Goal: Task Accomplishment & Management: Complete application form

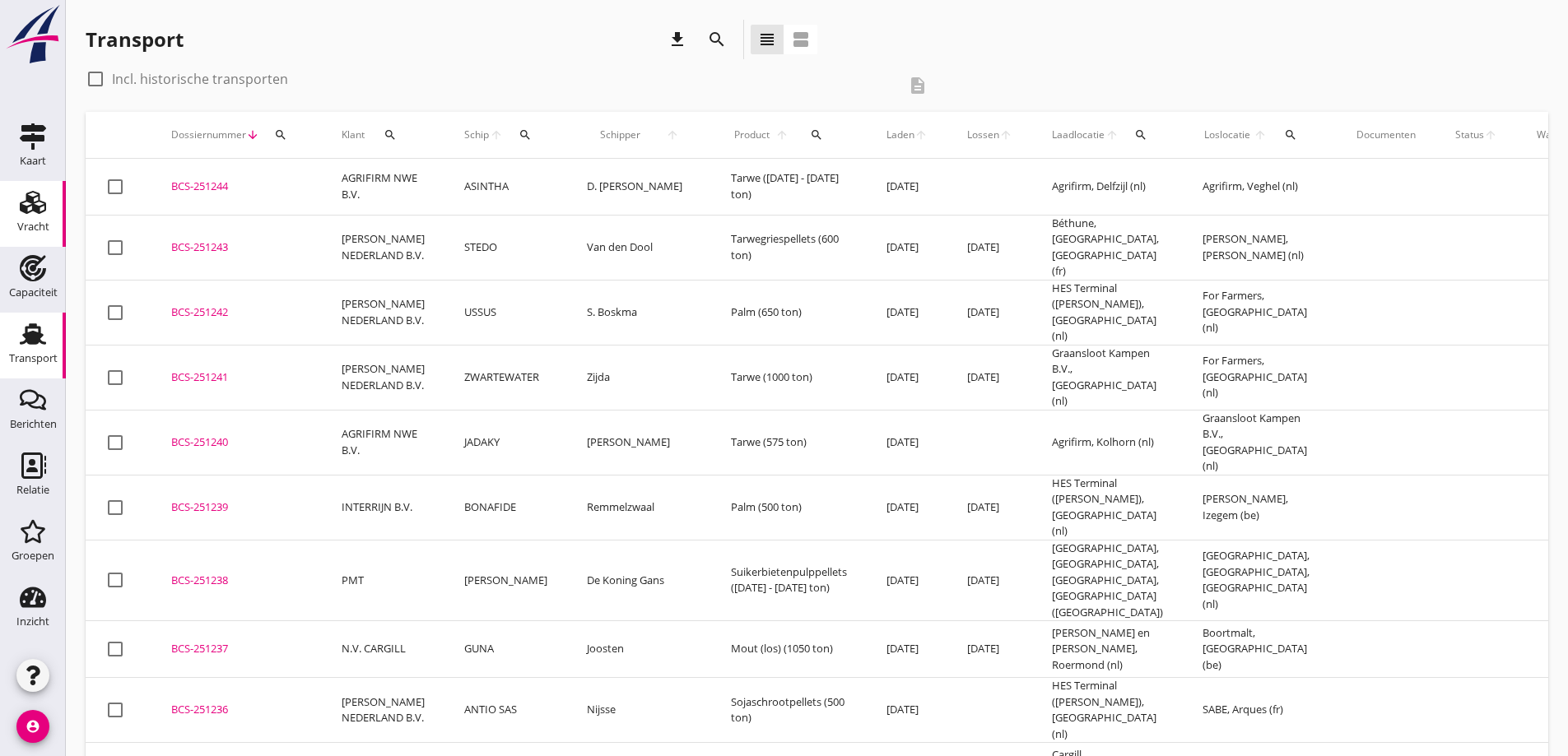
click at [46, 205] on div "Vracht" at bounding box center [33, 203] width 39 height 27
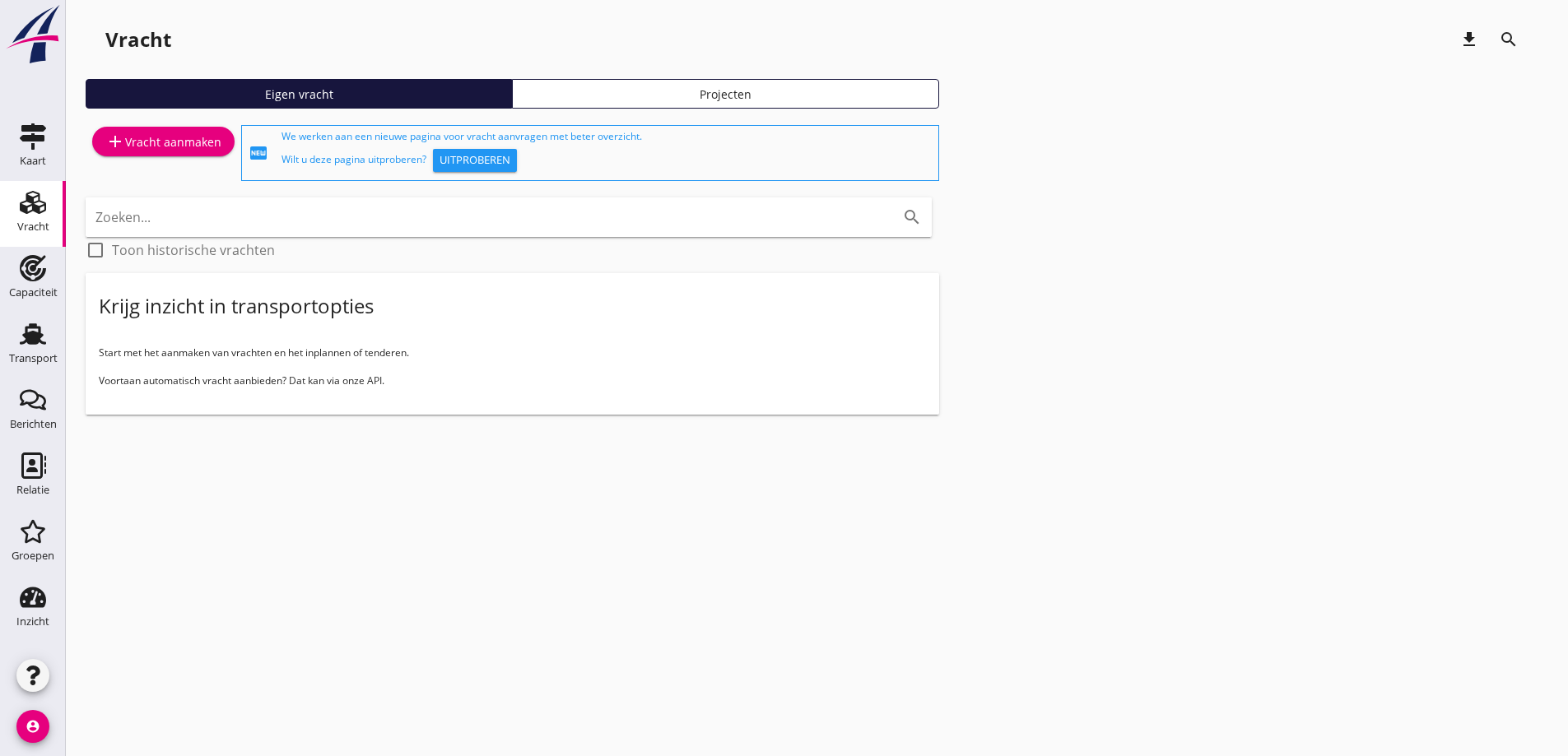
click at [159, 147] on div "add Vracht aanmaken" at bounding box center [163, 141] width 116 height 20
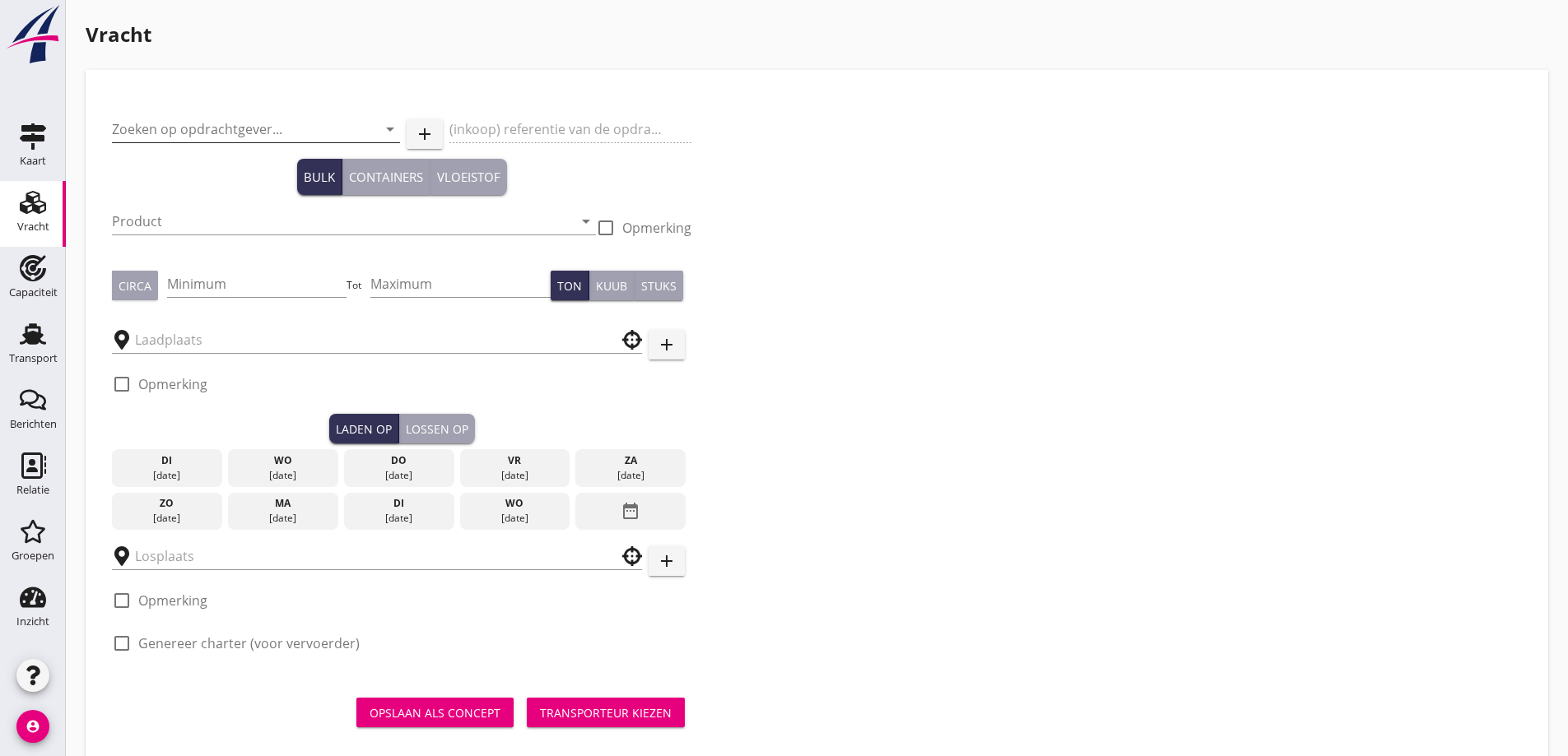
click at [335, 121] on input "Zoeken op opdrachtgever..." at bounding box center [232, 129] width 242 height 27
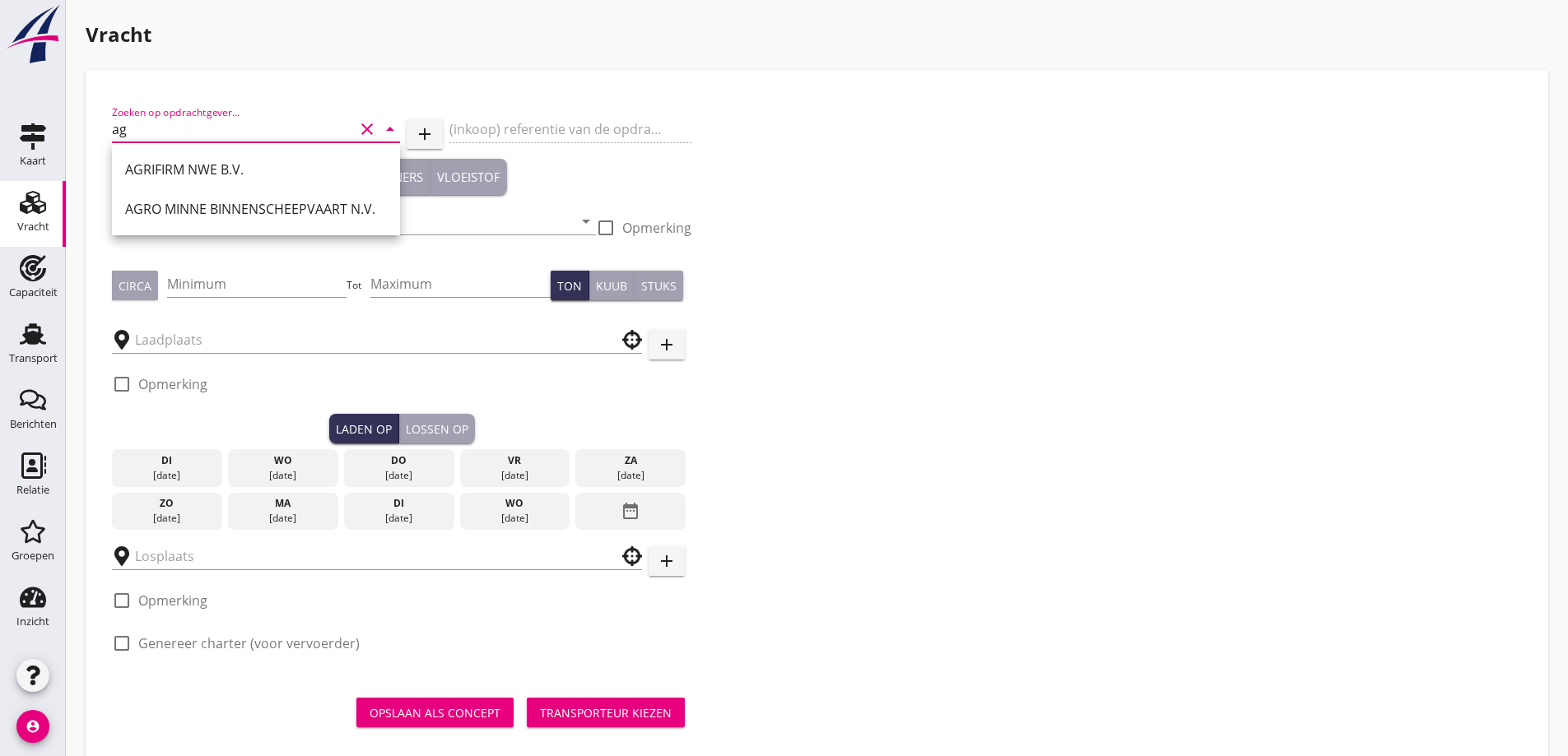
drag, startPoint x: 248, startPoint y: 168, endPoint x: 238, endPoint y: 163, distance: 11.2
click at [246, 167] on div "AGRIFIRM NWE B.V." at bounding box center [256, 169] width 262 height 20
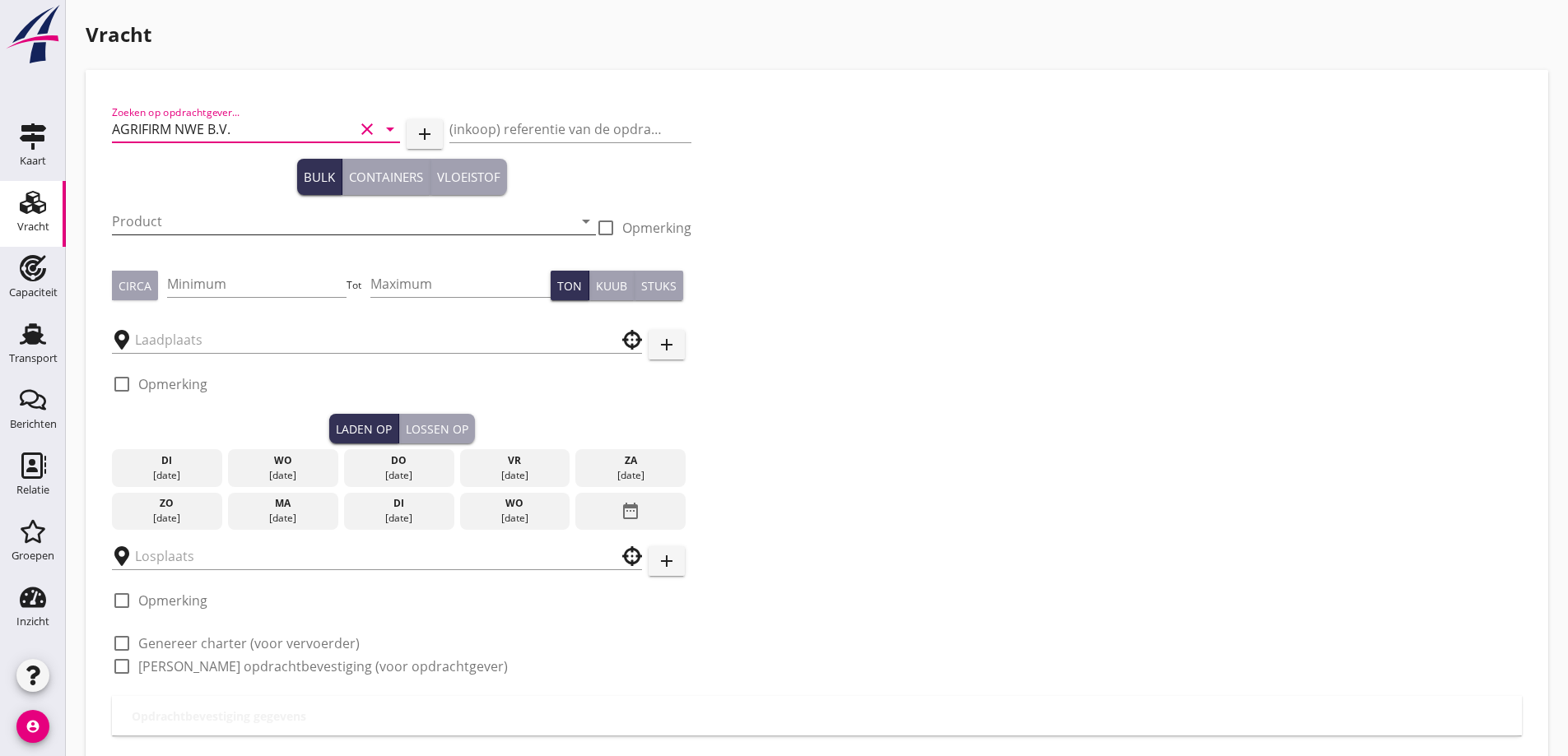
type input "AGRIFIRM NWE B.V."
drag, startPoint x: 233, startPoint y: 223, endPoint x: 215, endPoint y: 230, distance: 19.3
click at [232, 223] on input "Product" at bounding box center [342, 222] width 461 height 27
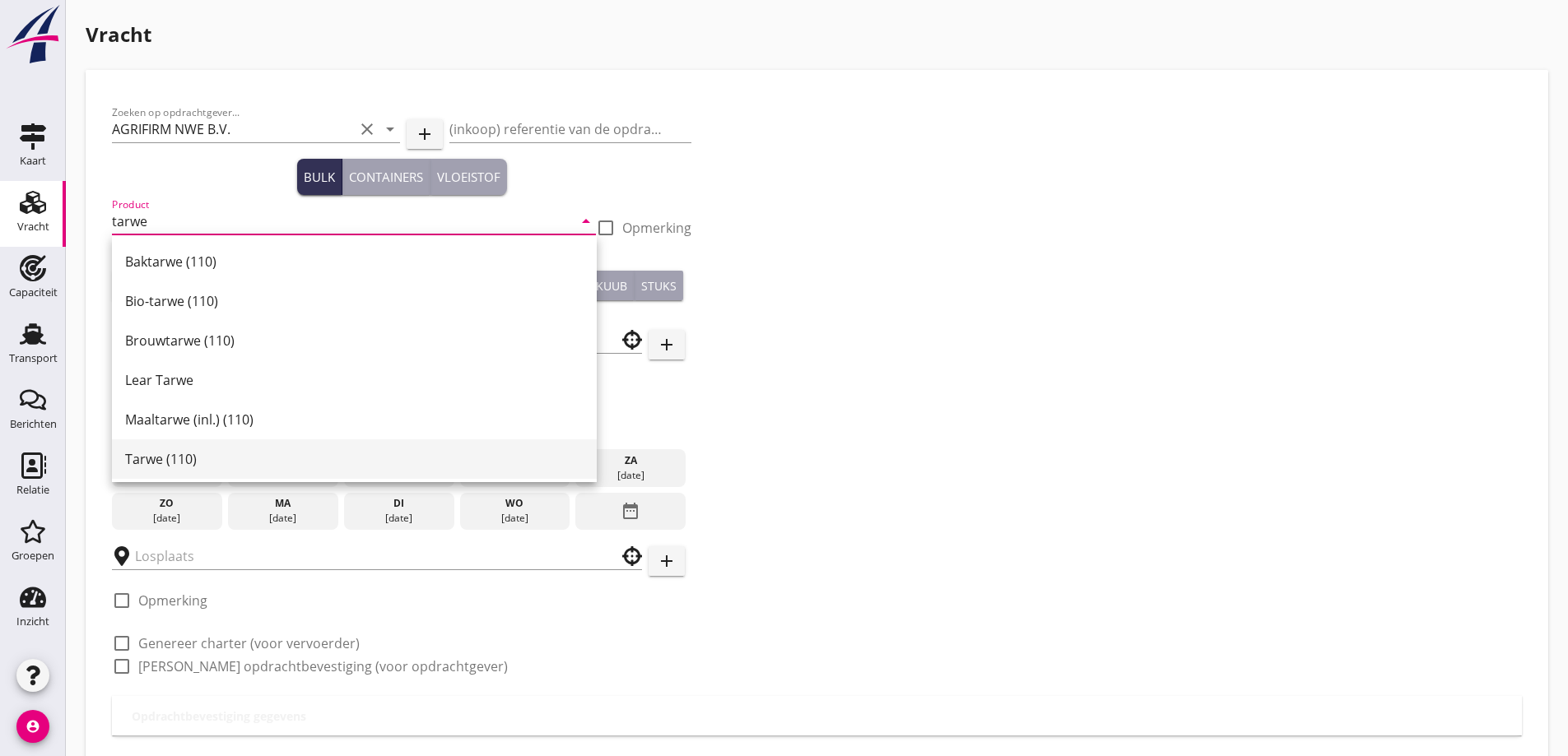
click at [205, 458] on div "Tarwe (110)" at bounding box center [355, 459] width 459 height 20
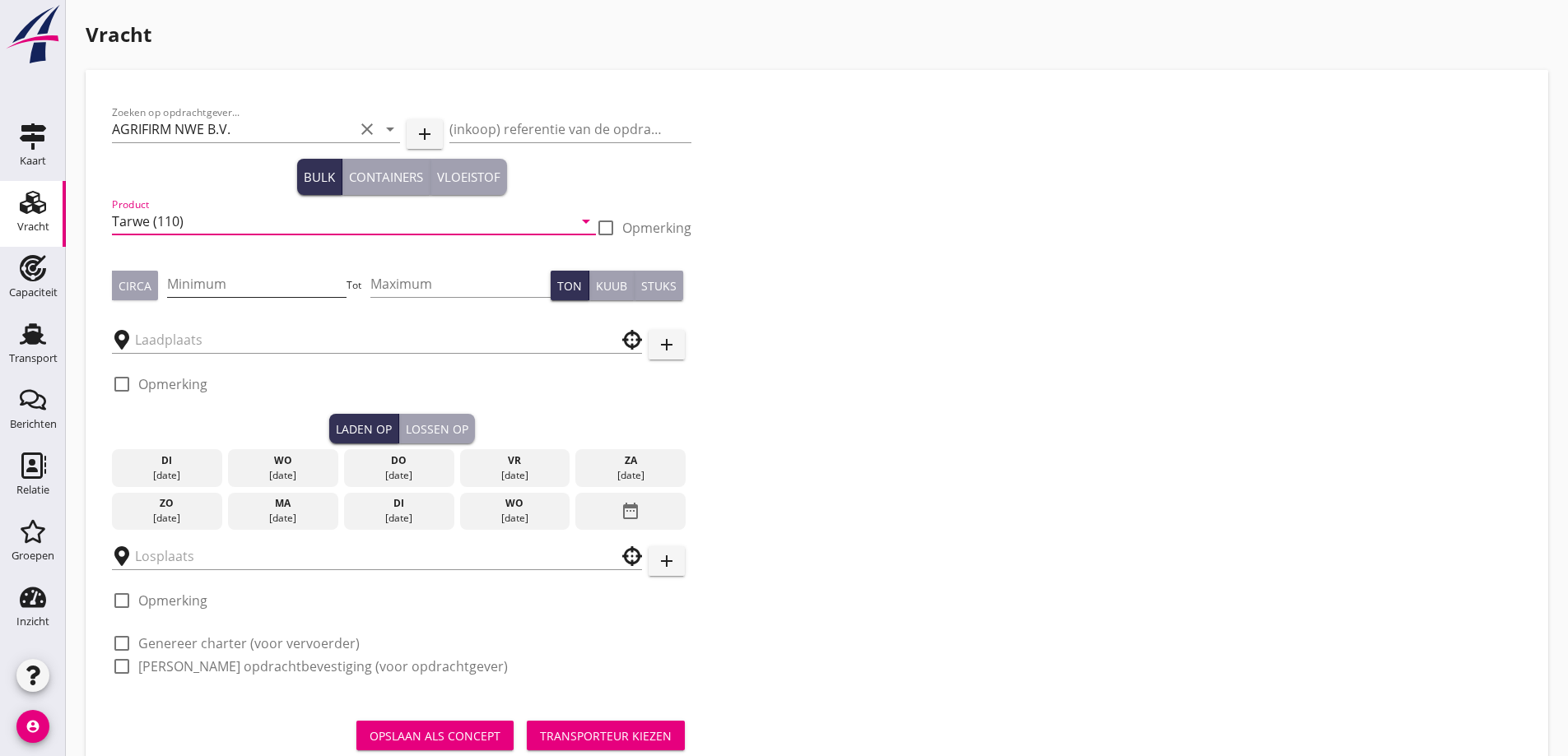
type input "Tarwe (110)"
click at [229, 280] on input "Minimum" at bounding box center [257, 284] width 181 height 27
click at [126, 282] on div "Circa" at bounding box center [135, 286] width 33 height 17
click at [264, 288] on input "Minimum" at bounding box center [257, 284] width 181 height 27
type input "575"
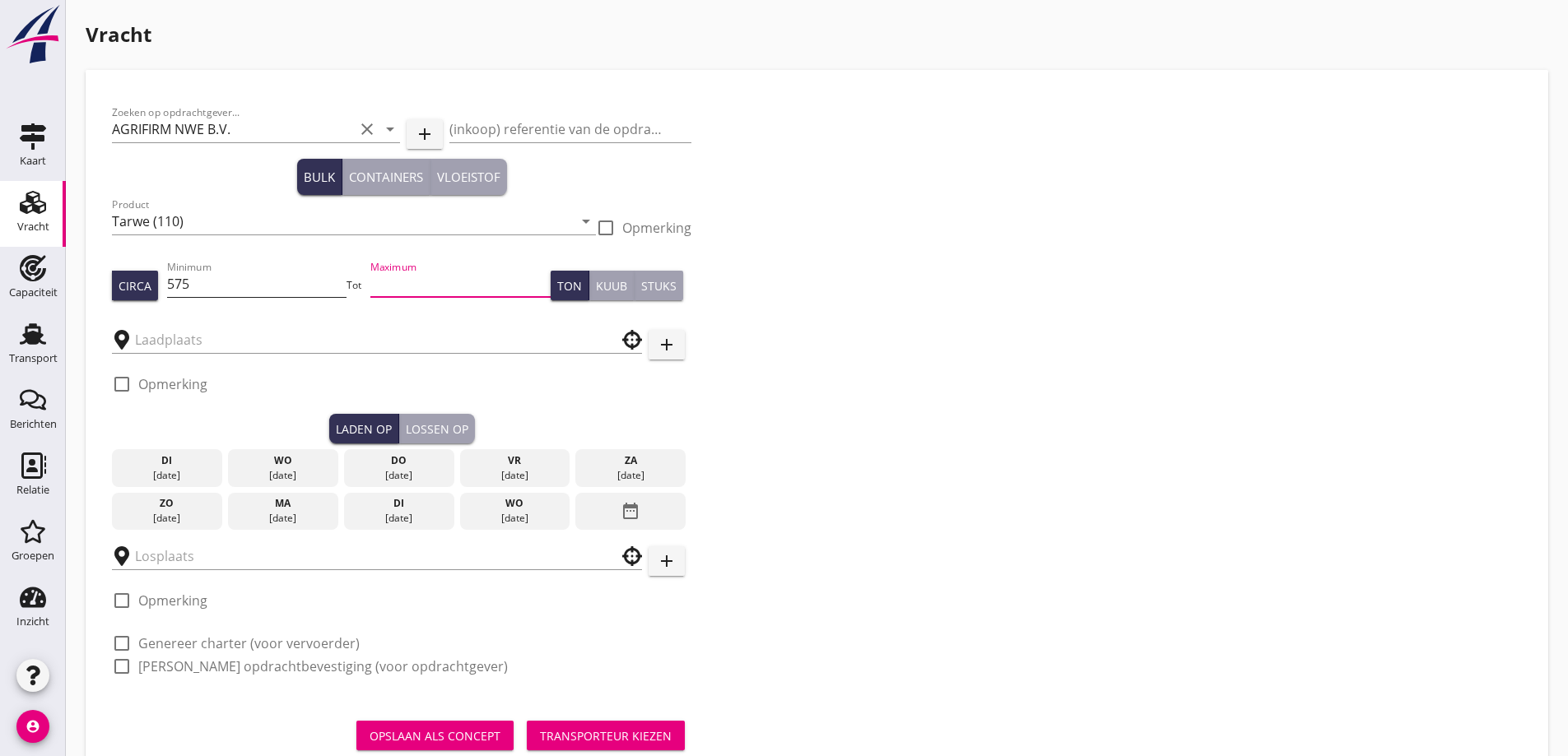
type input "7"
type input "600"
click at [258, 329] on input "text" at bounding box center [365, 340] width 461 height 27
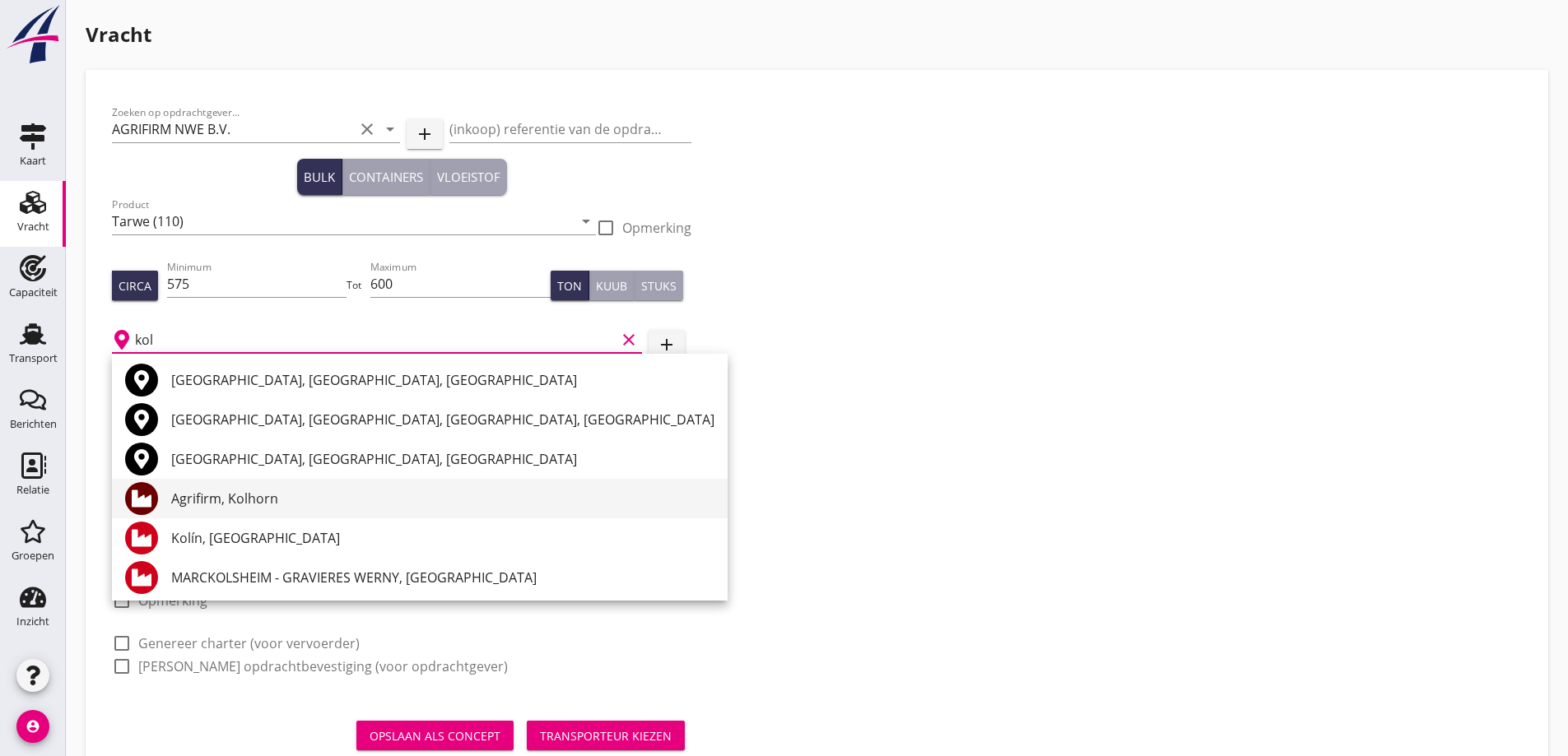
click at [305, 491] on div "Agrifirm, Kolhorn" at bounding box center [443, 499] width 543 height 20
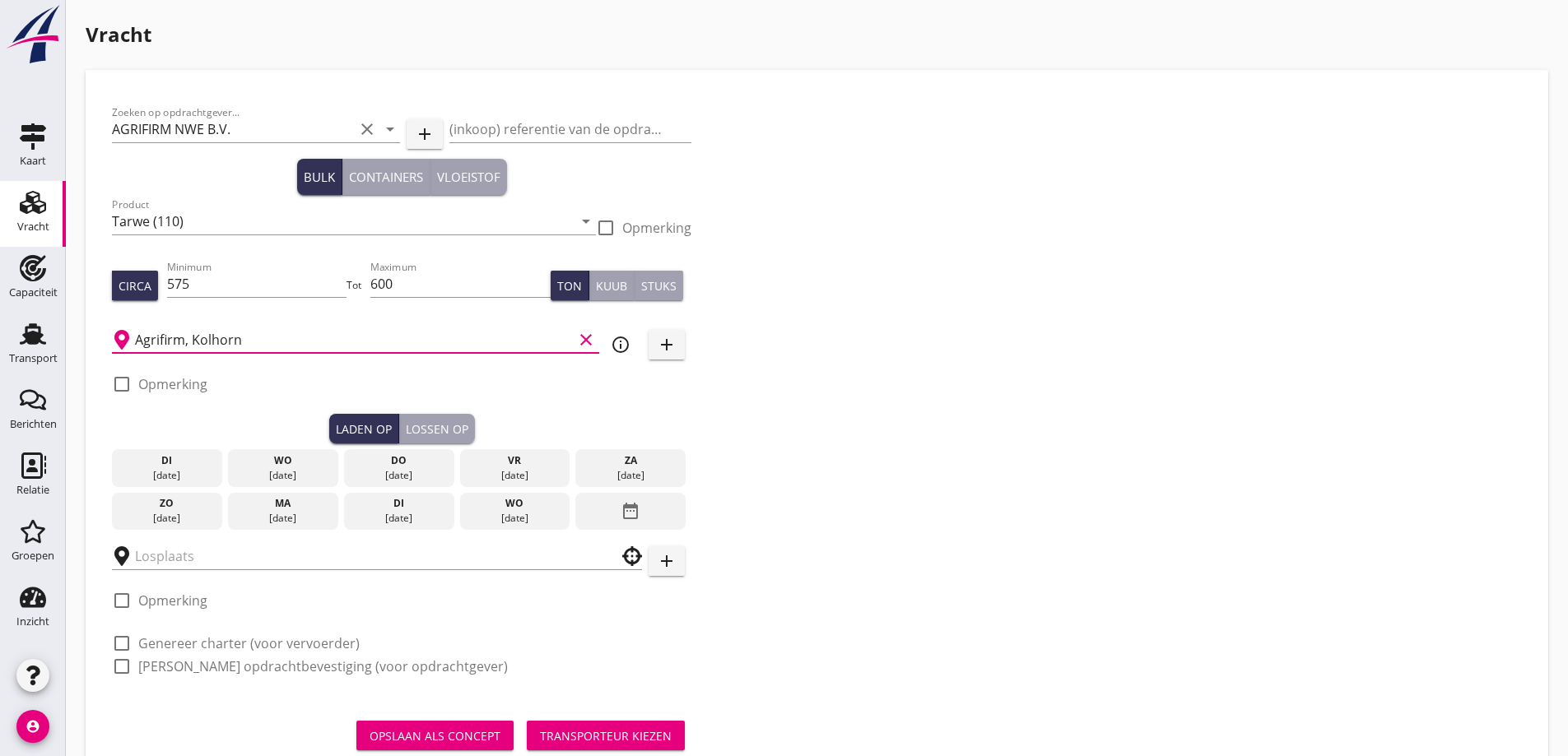
type input "Agrifirm, Kolhorn"
click at [181, 382] on label "Opmerking" at bounding box center [173, 384] width 69 height 16
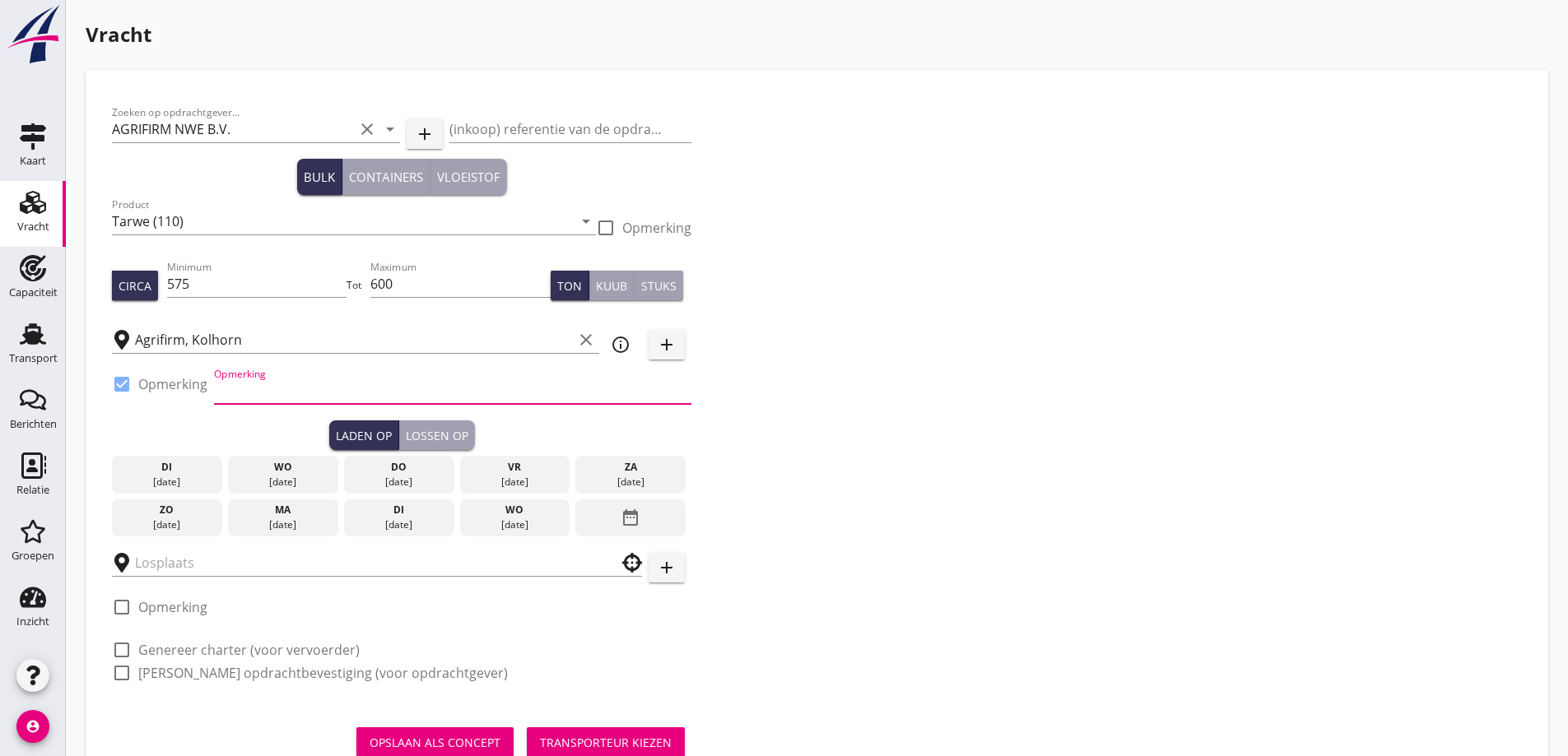
click at [244, 382] on input "Opmerking" at bounding box center [452, 391] width 477 height 27
click at [171, 383] on label "Opmerking" at bounding box center [173, 384] width 69 height 16
checkbox input "false"
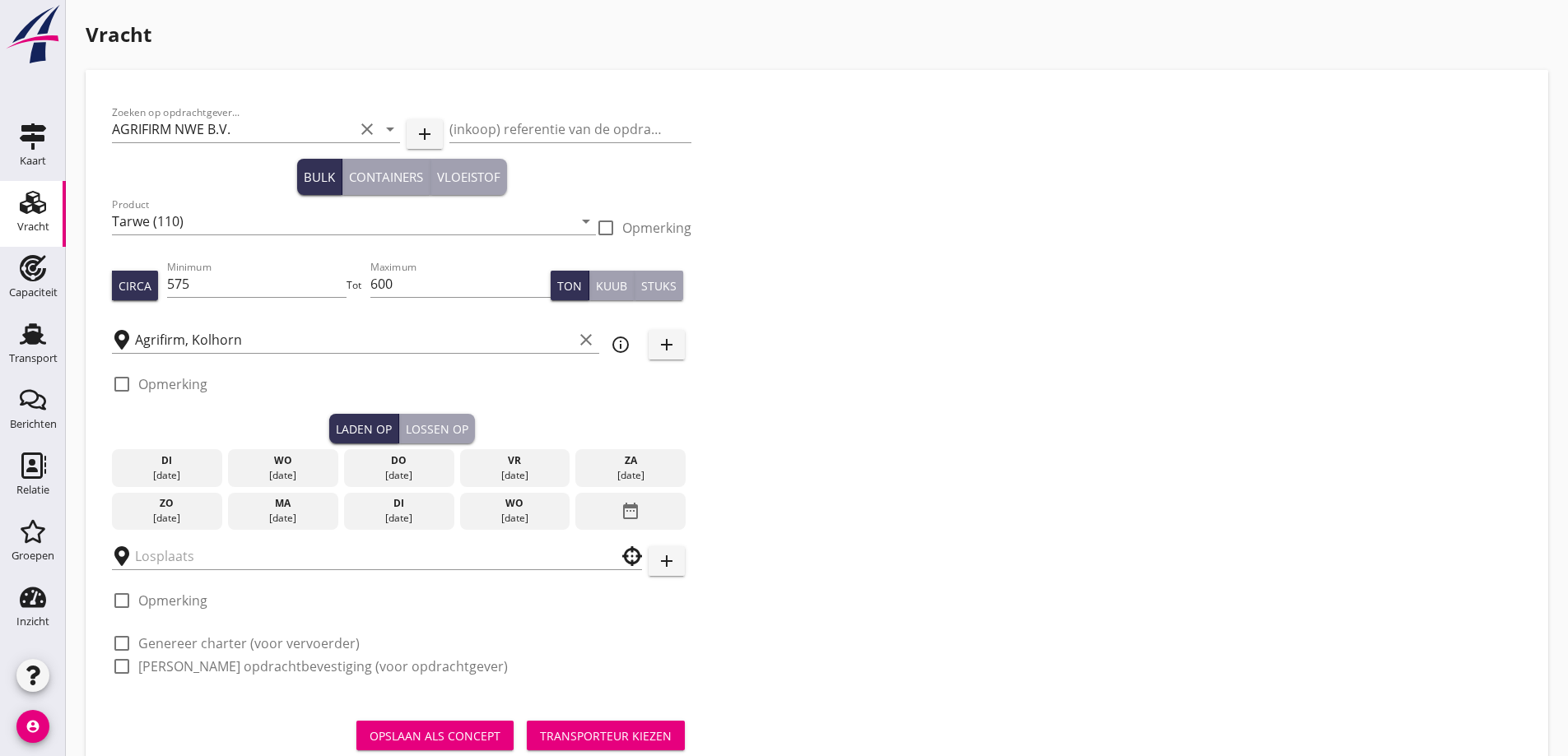
click at [402, 464] on div "do" at bounding box center [399, 461] width 102 height 15
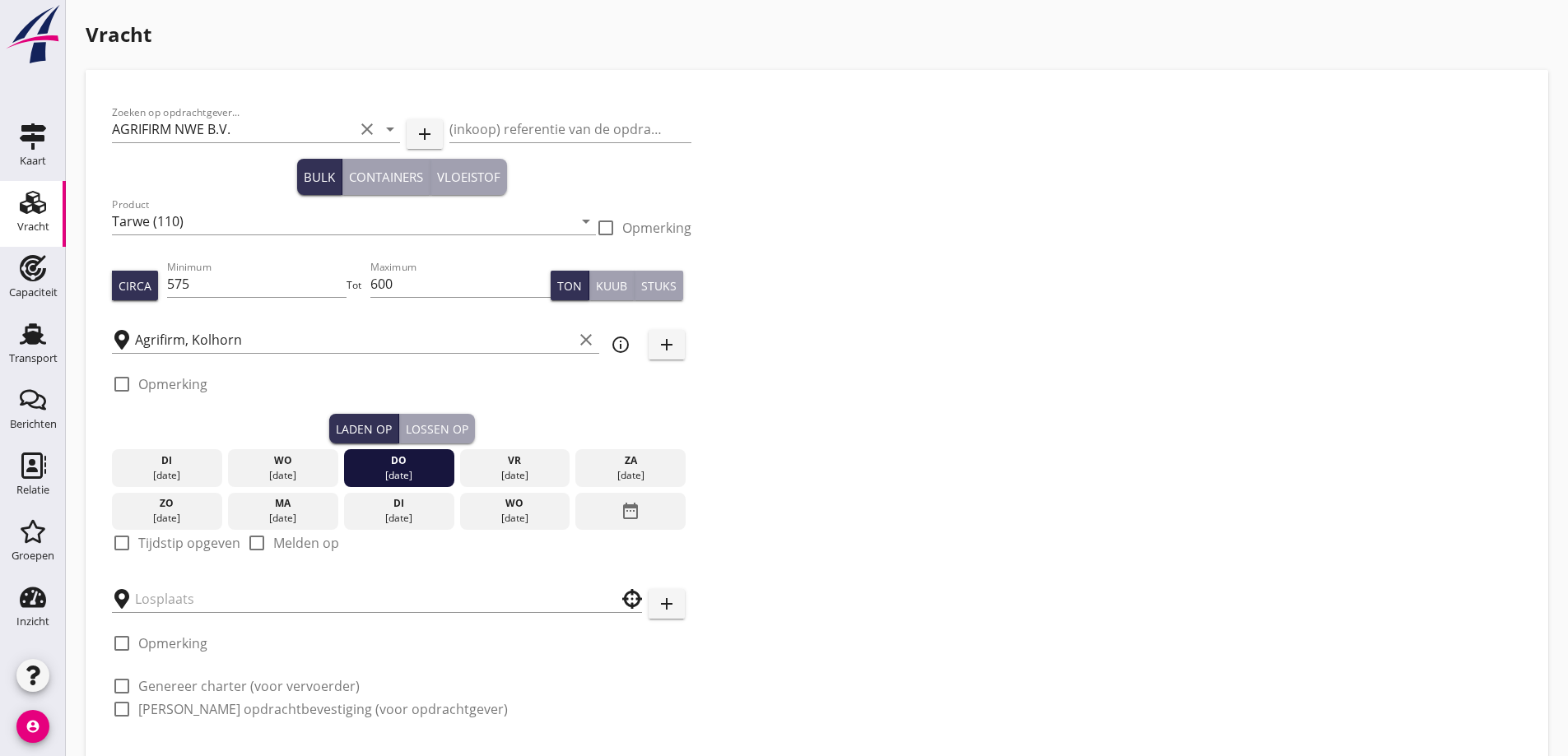
click at [196, 544] on label "Tijdstip opgeven" at bounding box center [189, 543] width 102 height 16
checkbox input "true"
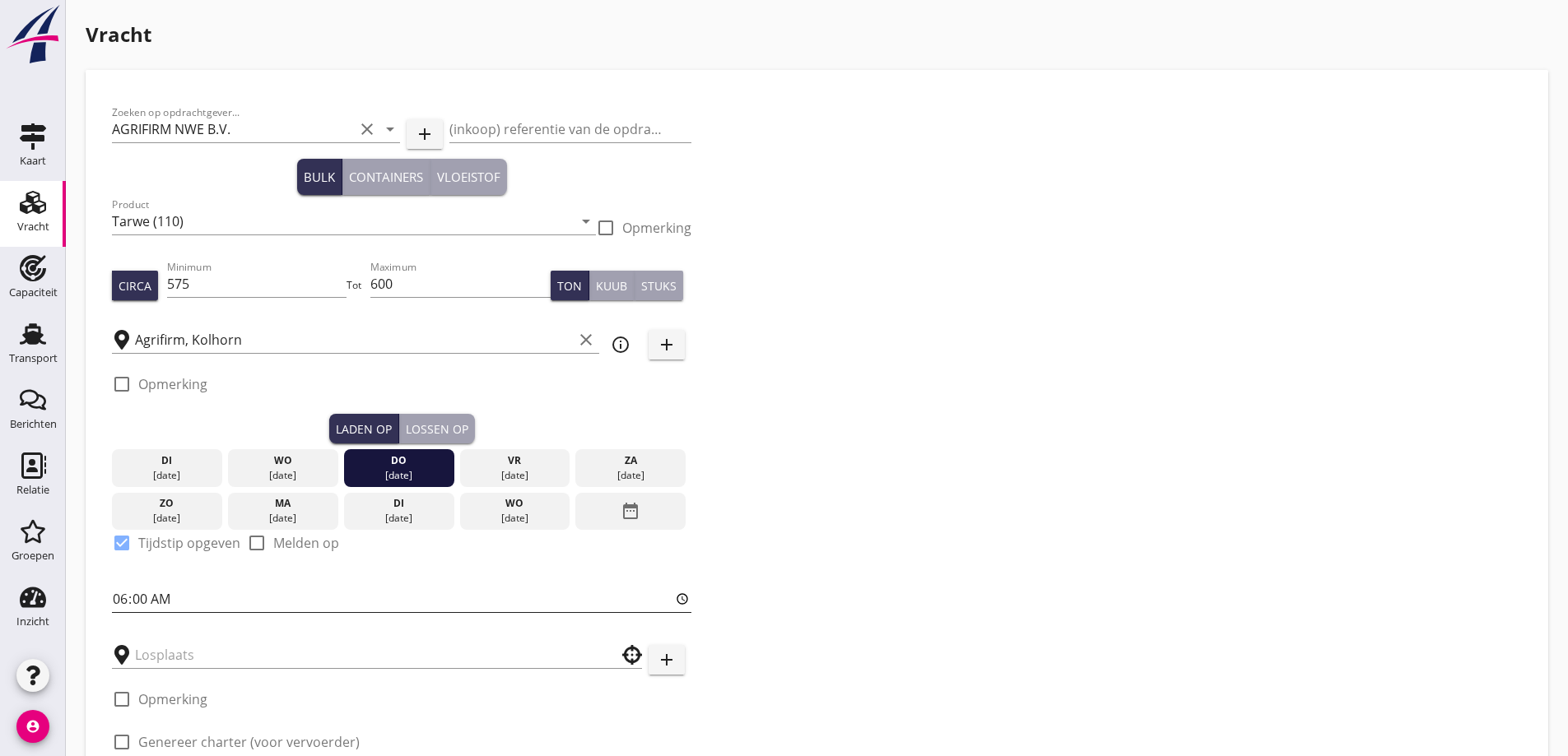
click at [227, 589] on input "06:00" at bounding box center [402, 599] width 579 height 27
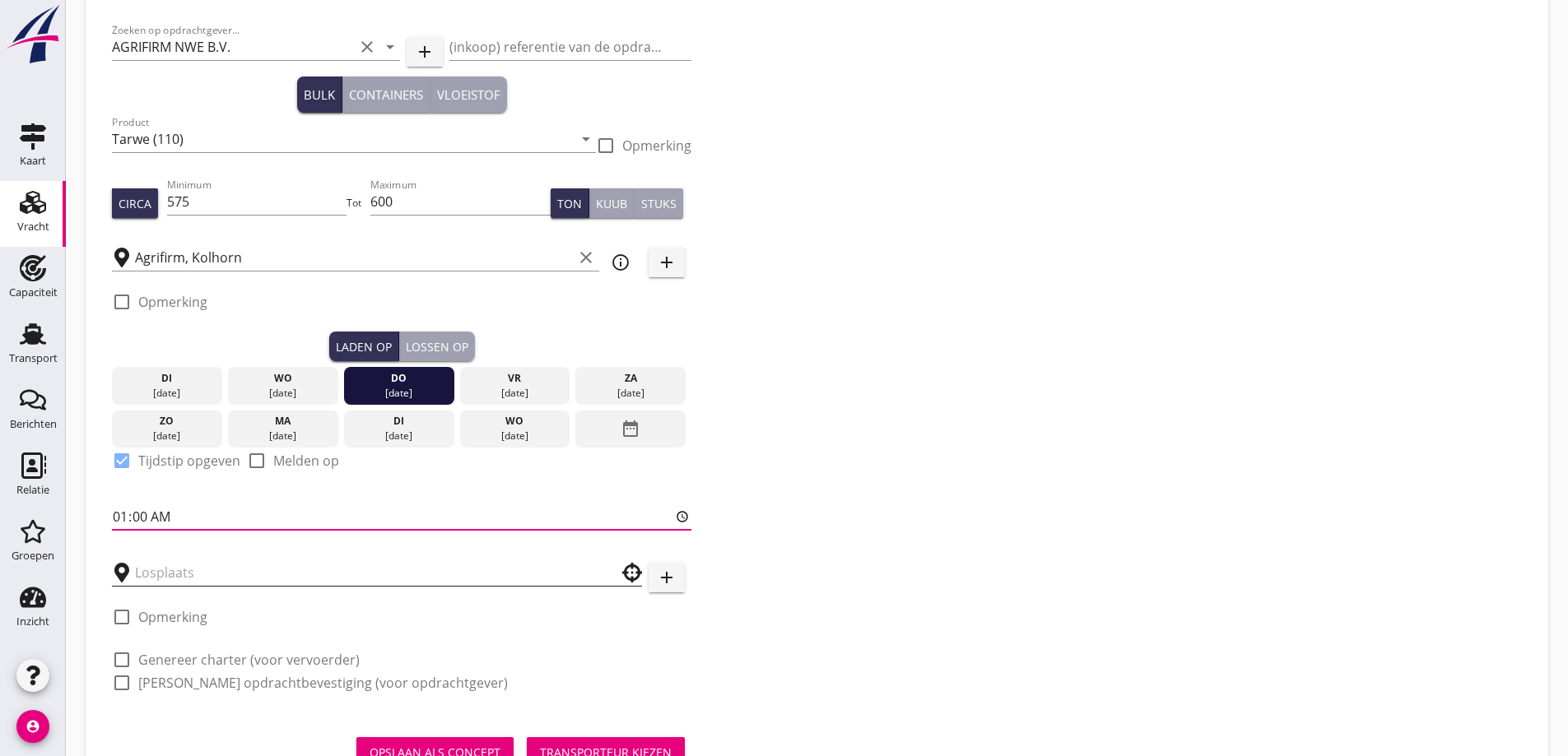
type input "18:00"
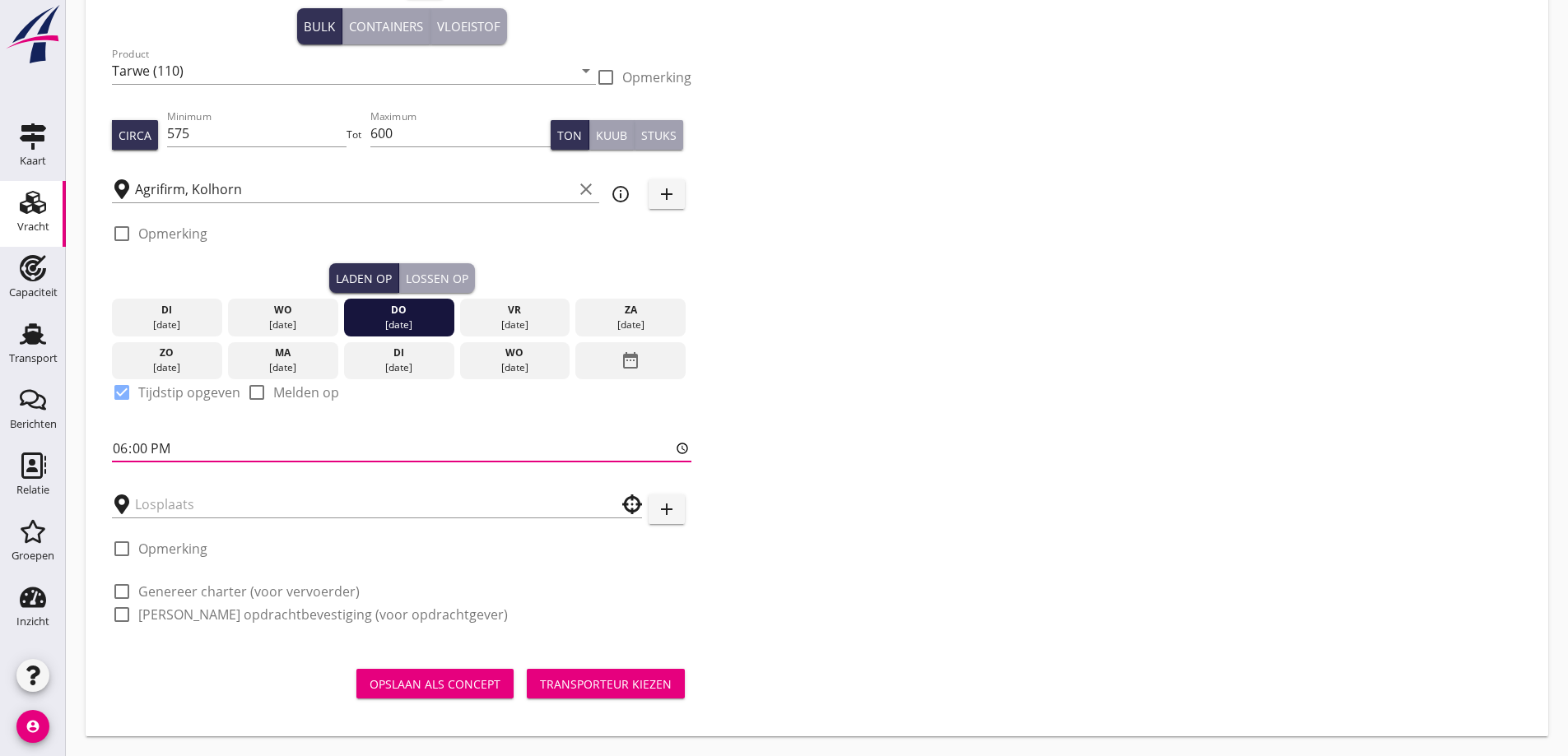
click at [156, 486] on div at bounding box center [377, 500] width 531 height 36
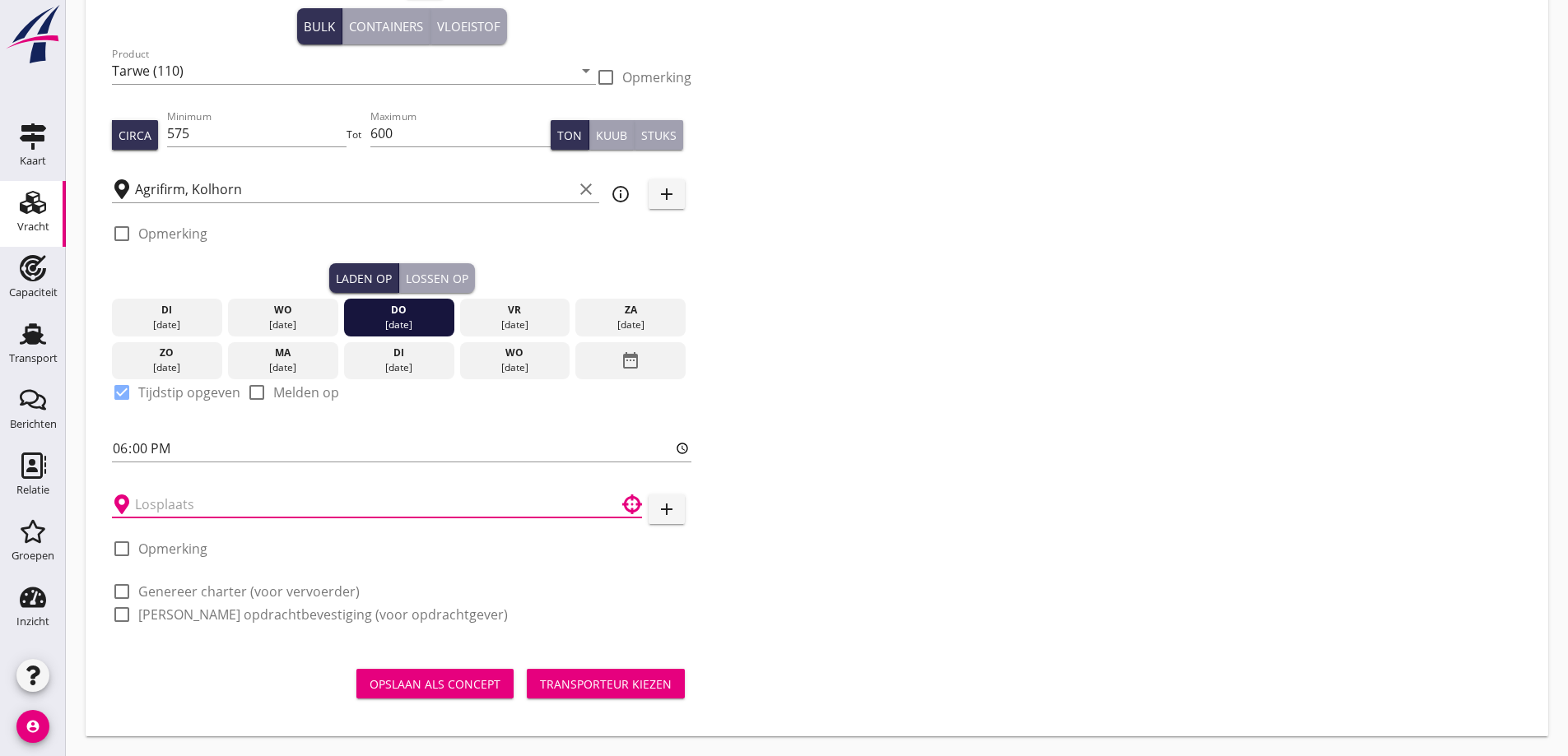
click at [168, 499] on input "text" at bounding box center [365, 505] width 461 height 27
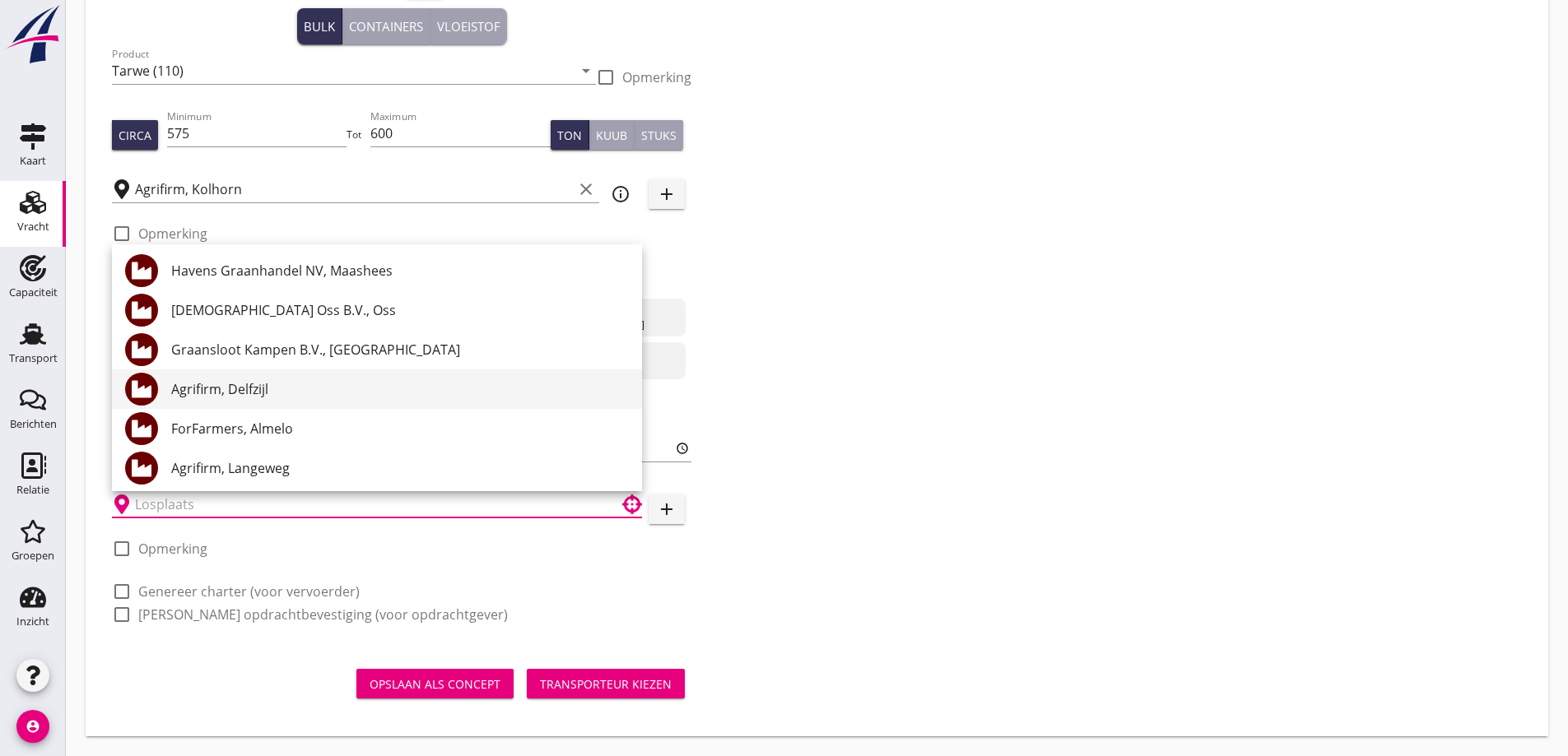
type input "e"
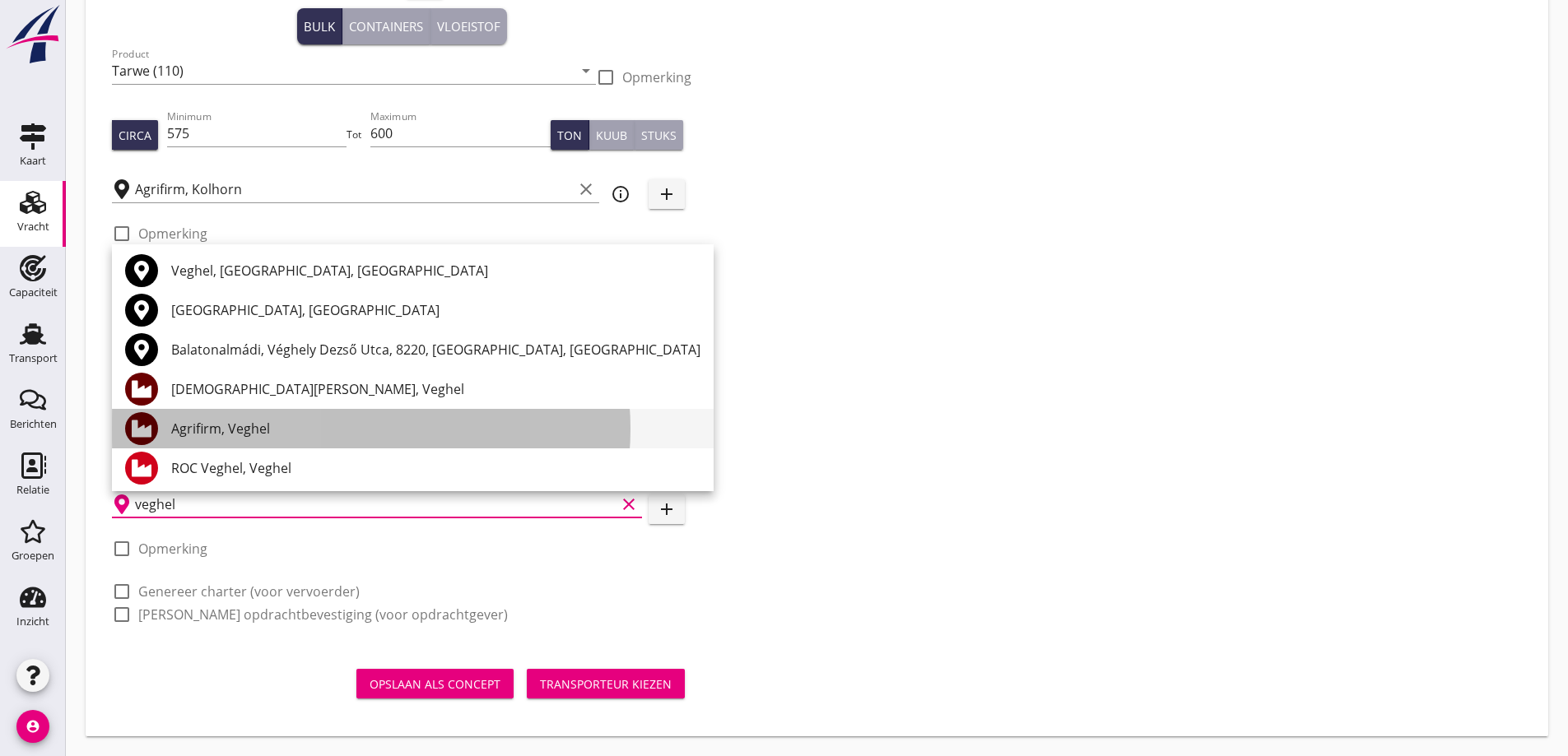
click at [194, 436] on div "Agrifirm, Veghel" at bounding box center [436, 428] width 530 height 20
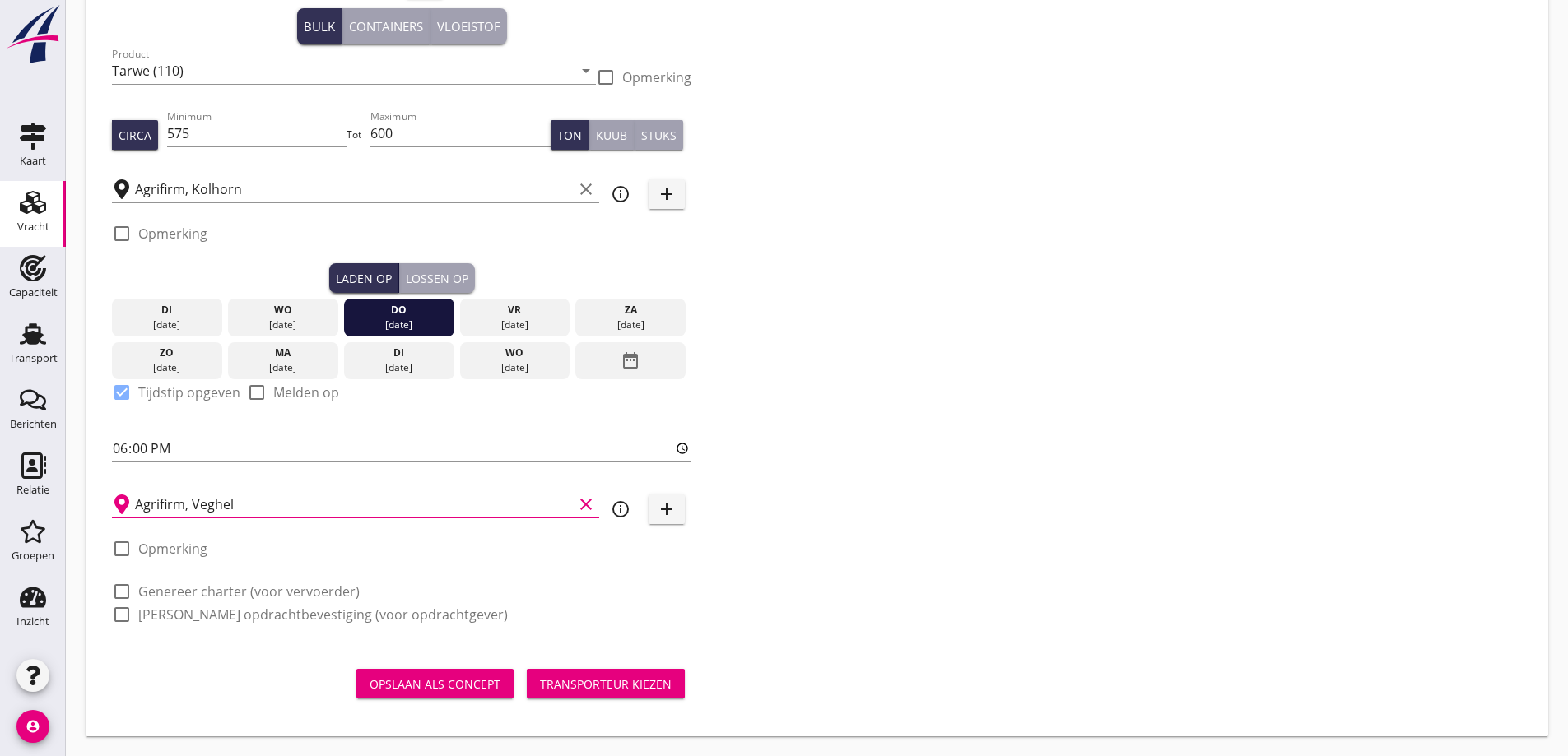
type input "Agrifirm, Veghel"
click at [175, 551] on label "Opmerking" at bounding box center [173, 549] width 69 height 16
checkbox input "true"
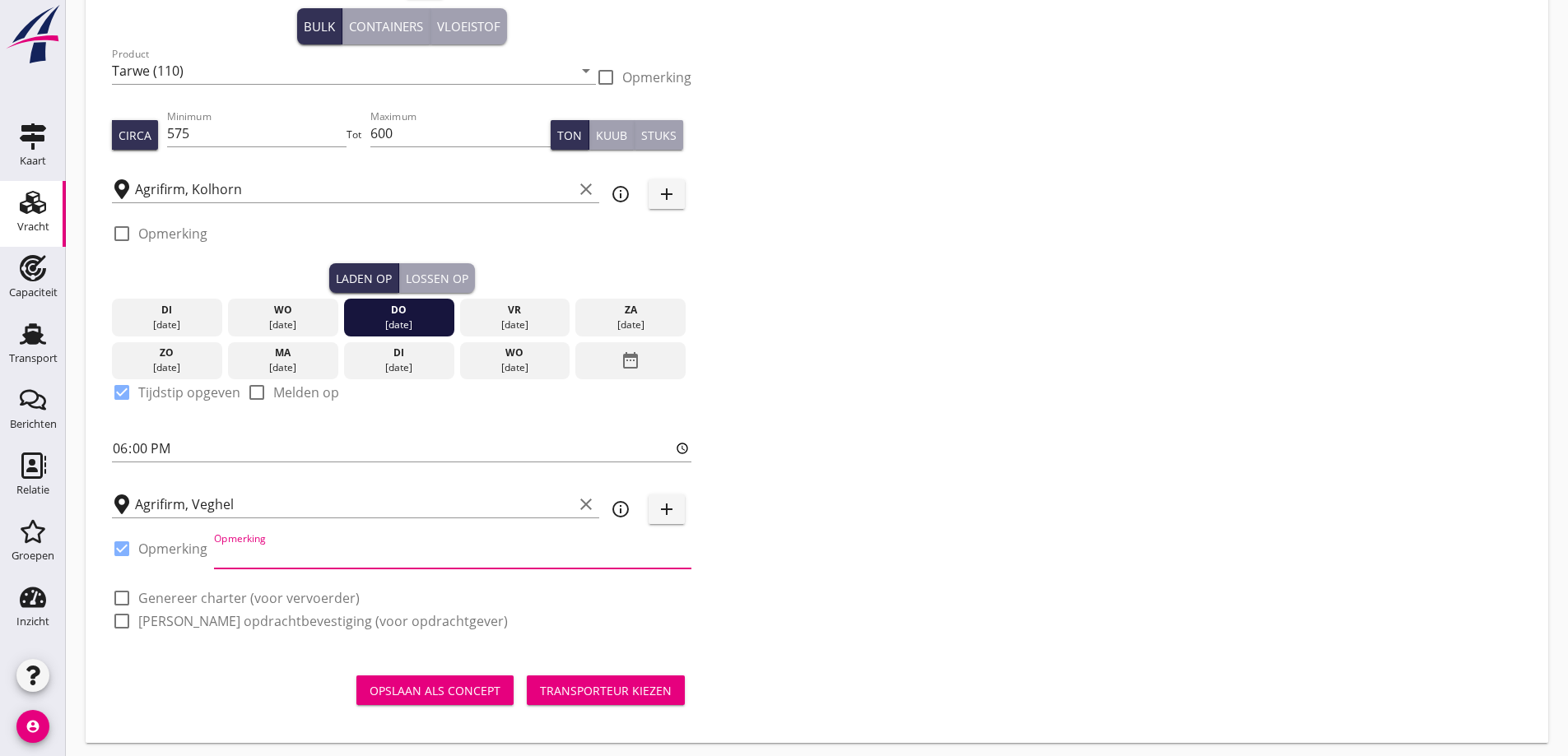
click at [256, 549] on input "Opmerking" at bounding box center [452, 555] width 477 height 27
type input "[PERSON_NAME]"
click at [206, 599] on label "Genereer charter (voor vervoerder)" at bounding box center [250, 597] width 222 height 16
checkbox input "true"
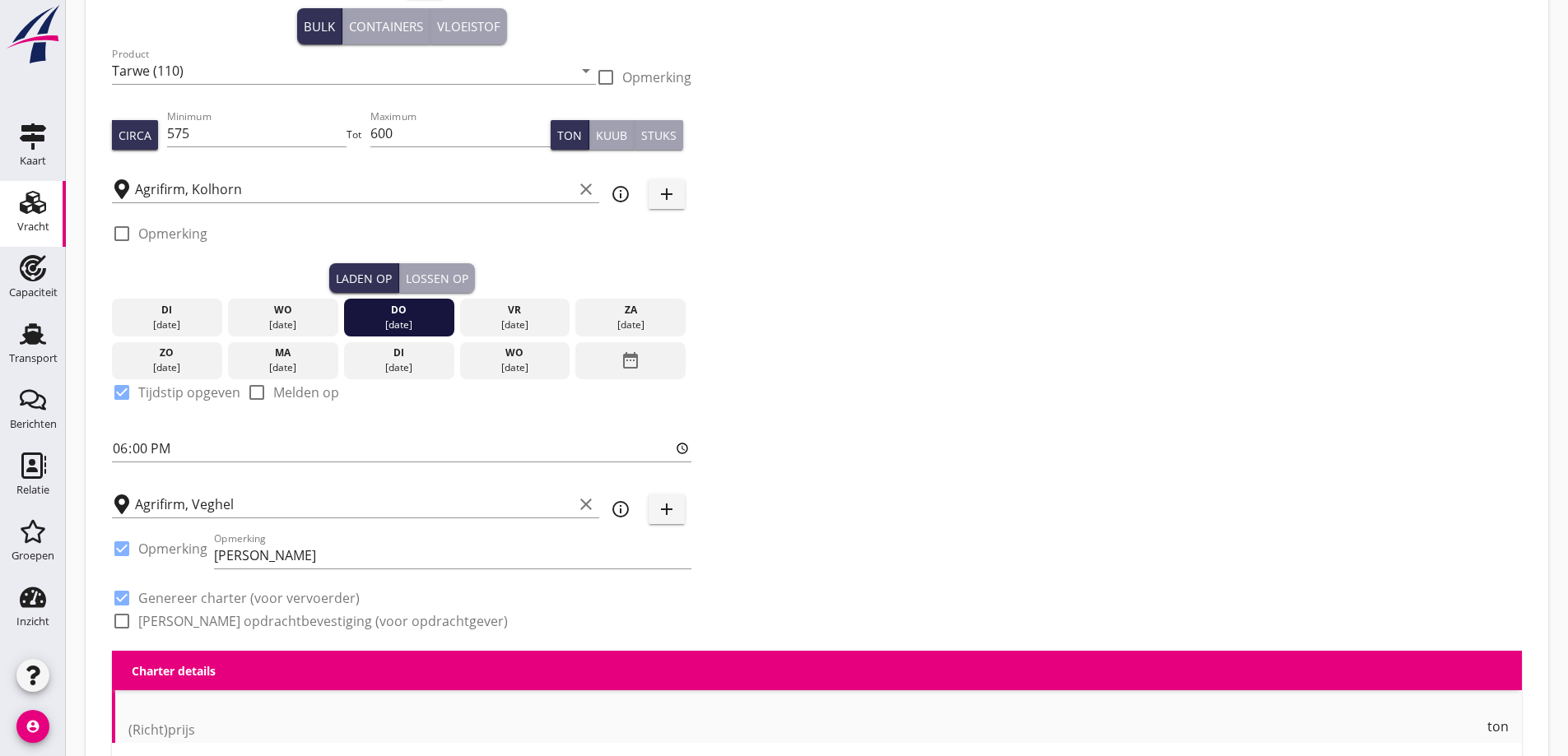
click at [216, 621] on label "[PERSON_NAME] opdrachtbevestiging (voor opdrachtgever)" at bounding box center [323, 621] width 370 height 16
checkbox input "true"
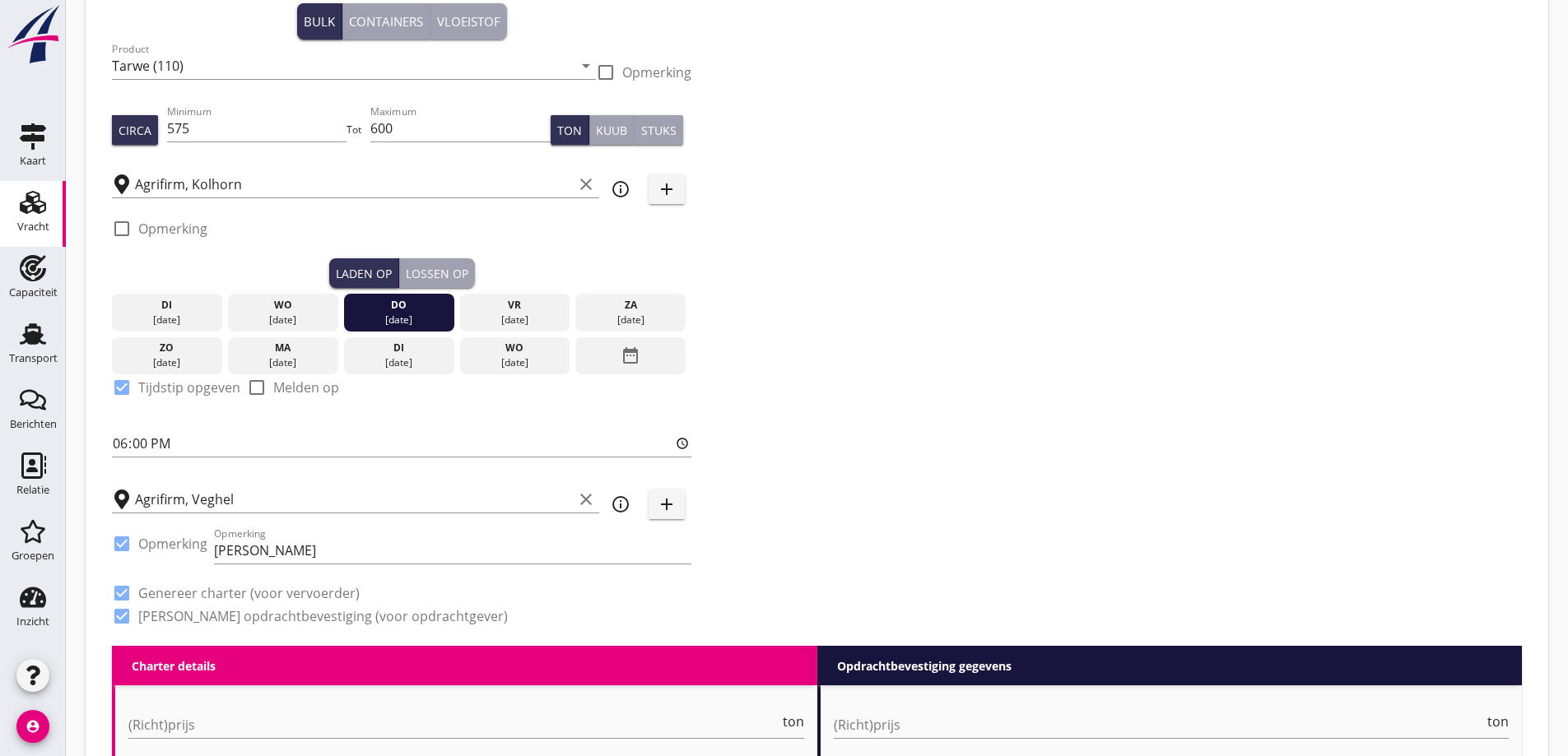
scroll to position [398, 0]
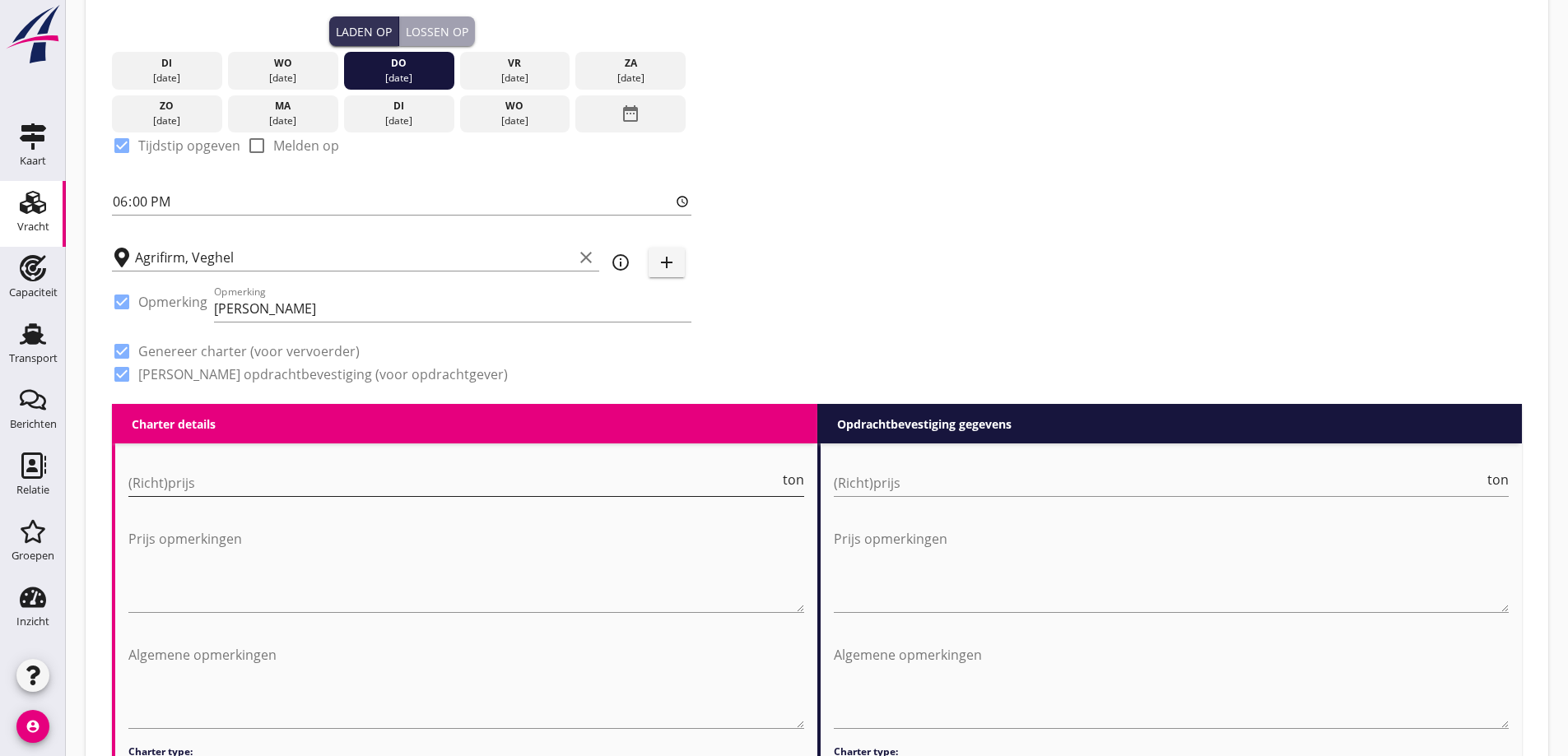
click at [285, 483] on input "(Richt)prijs" at bounding box center [453, 484] width 651 height 27
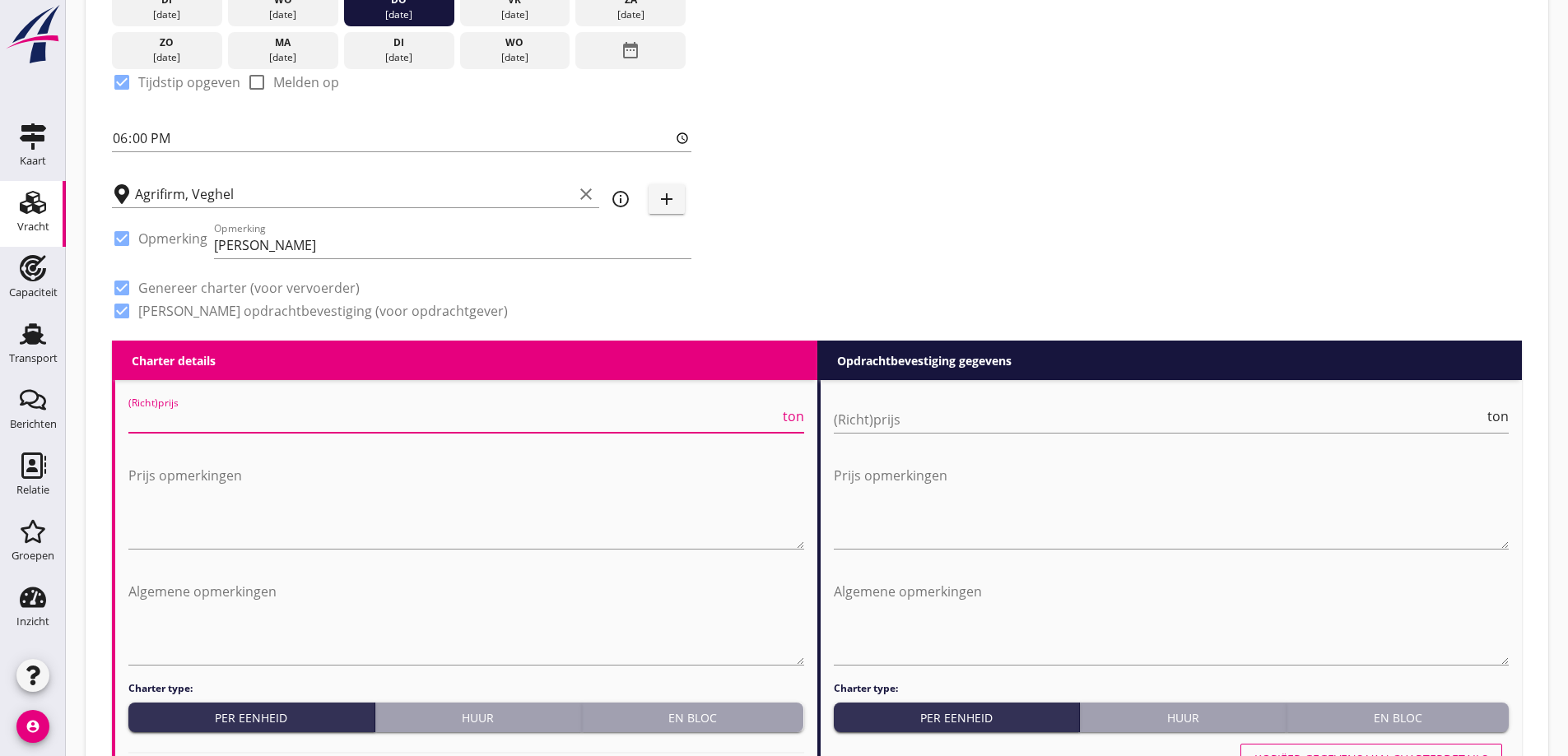
scroll to position [480, 0]
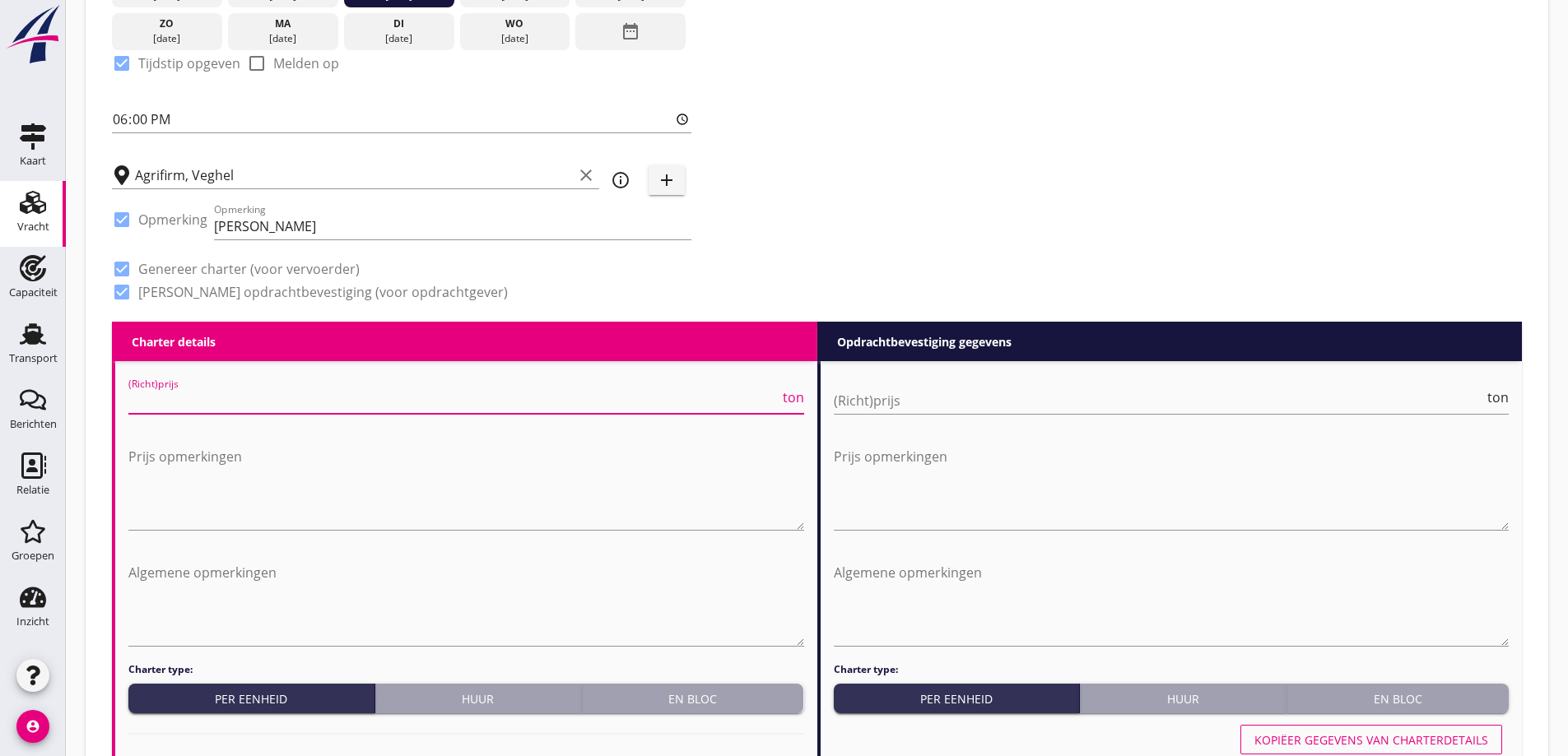
type input "7"
type input "7.50"
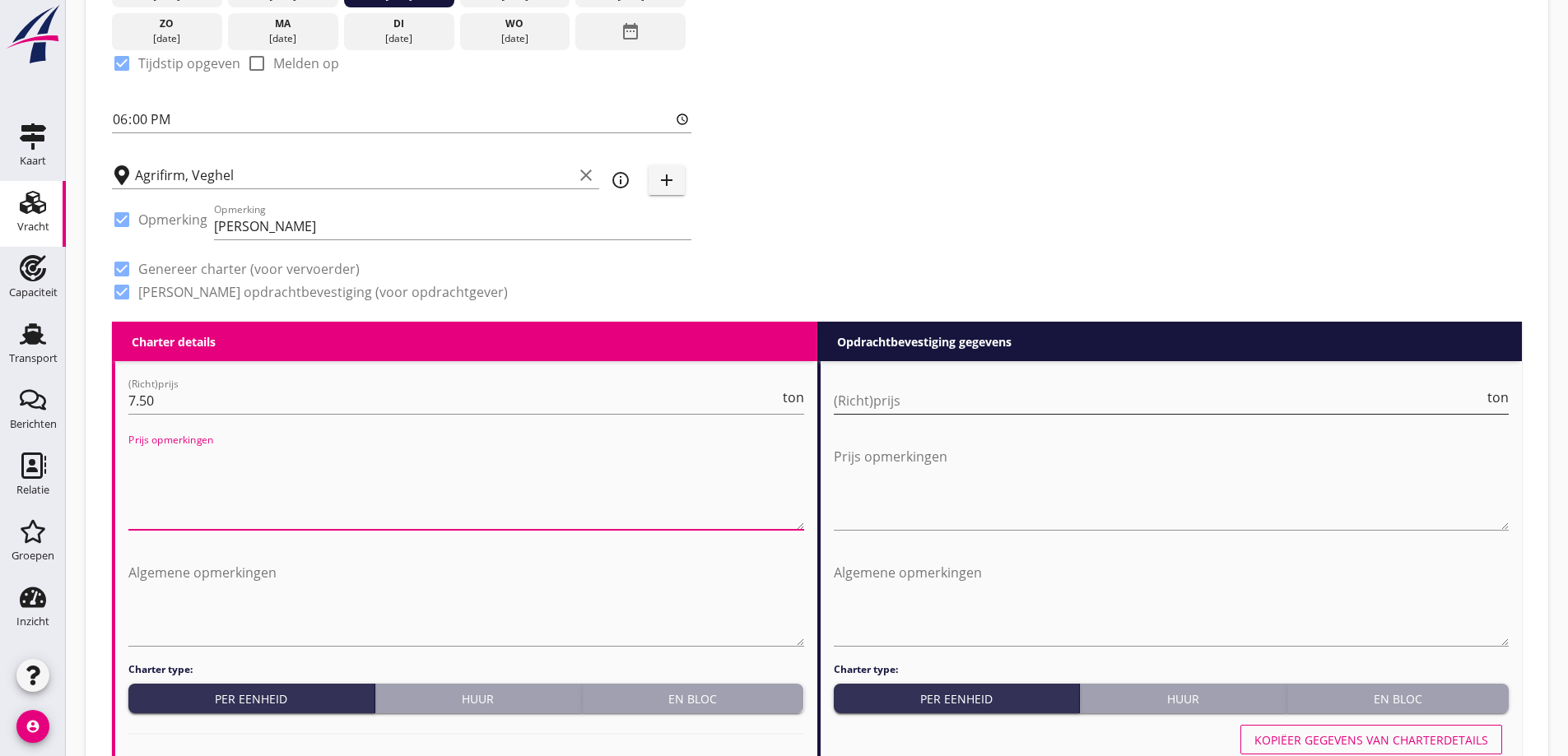
click at [1054, 406] on input "(Richt)prijs" at bounding box center [1159, 401] width 651 height 27
type input "7"
type input "7.75"
click at [238, 593] on textarea "Algemene opmerkingen" at bounding box center [466, 603] width 676 height 86
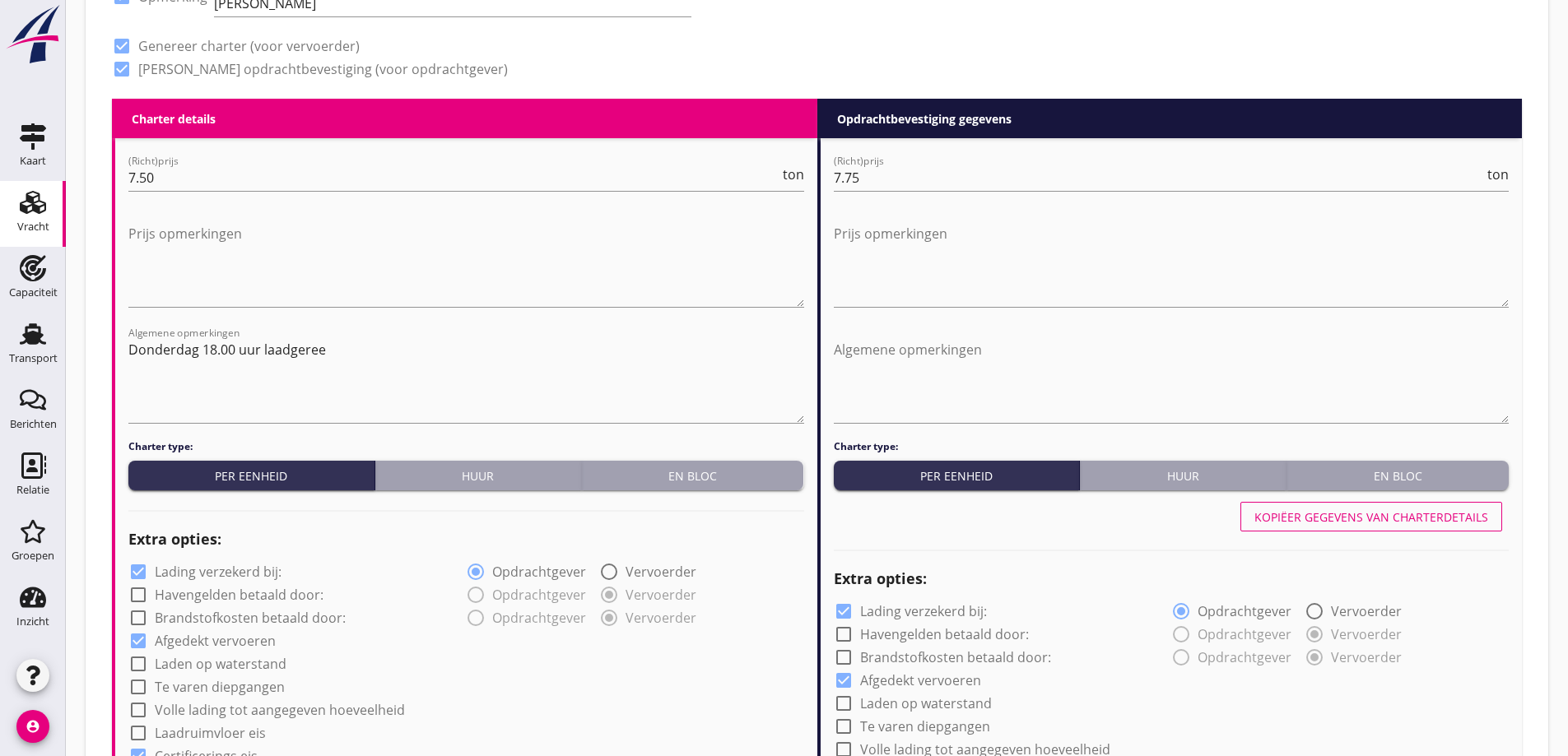
scroll to position [726, 0]
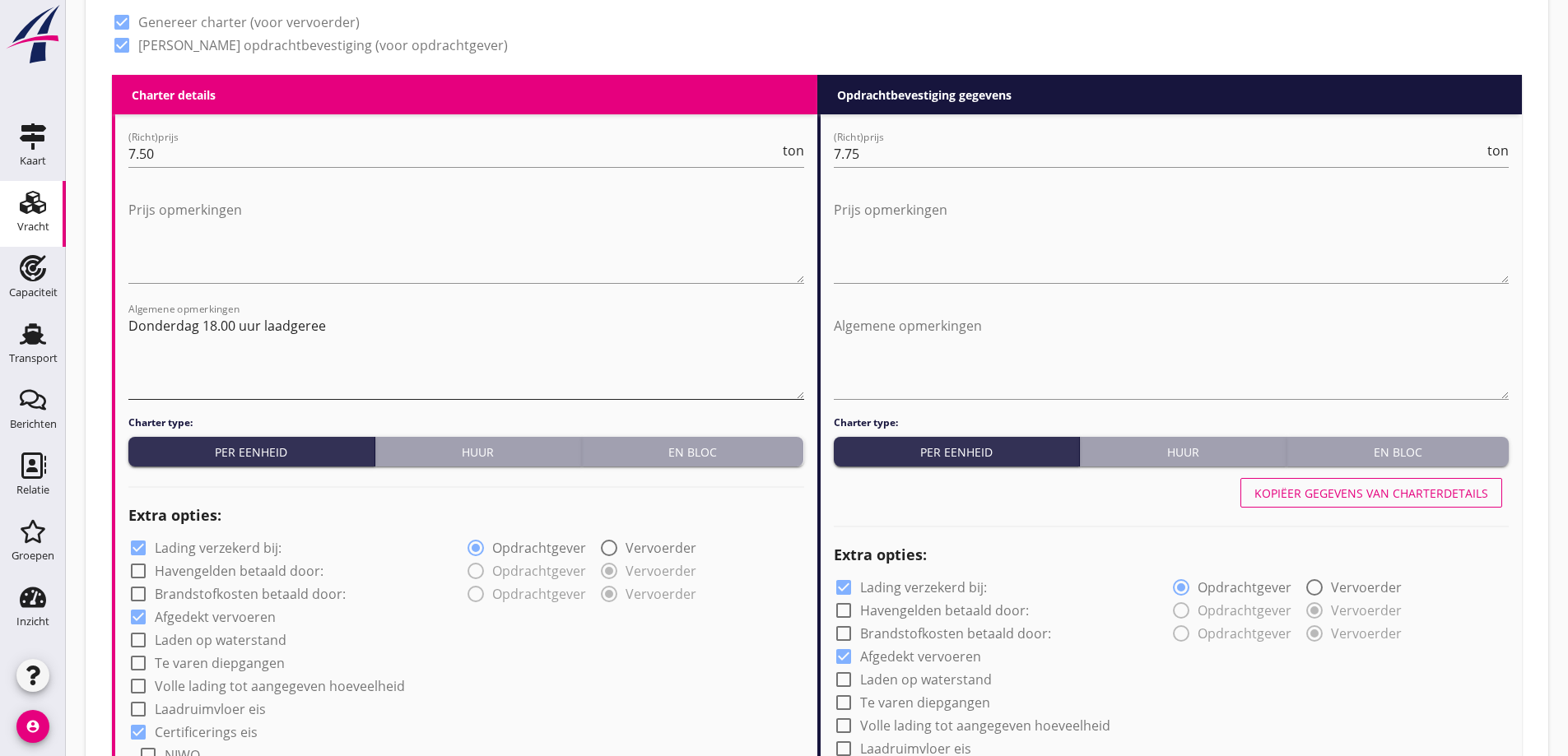
click at [365, 335] on textarea "Donderdag 18.00 uur laadgeree" at bounding box center [466, 356] width 676 height 86
type textarea "D"
click at [311, 329] on textarea "Laadgereed donderdag 18.00 of [DATE] 06.00 uur." at bounding box center [466, 356] width 676 height 86
click at [158, 323] on textarea "Laadgereed donderdag 14-aug om 18.00 of [DATE] 06.00 uur." at bounding box center [466, 356] width 676 height 86
click at [216, 353] on textarea "Laad gereed donderdag 14-aug om 18.00 of [DATE] 06.00 uur." at bounding box center [466, 356] width 676 height 86
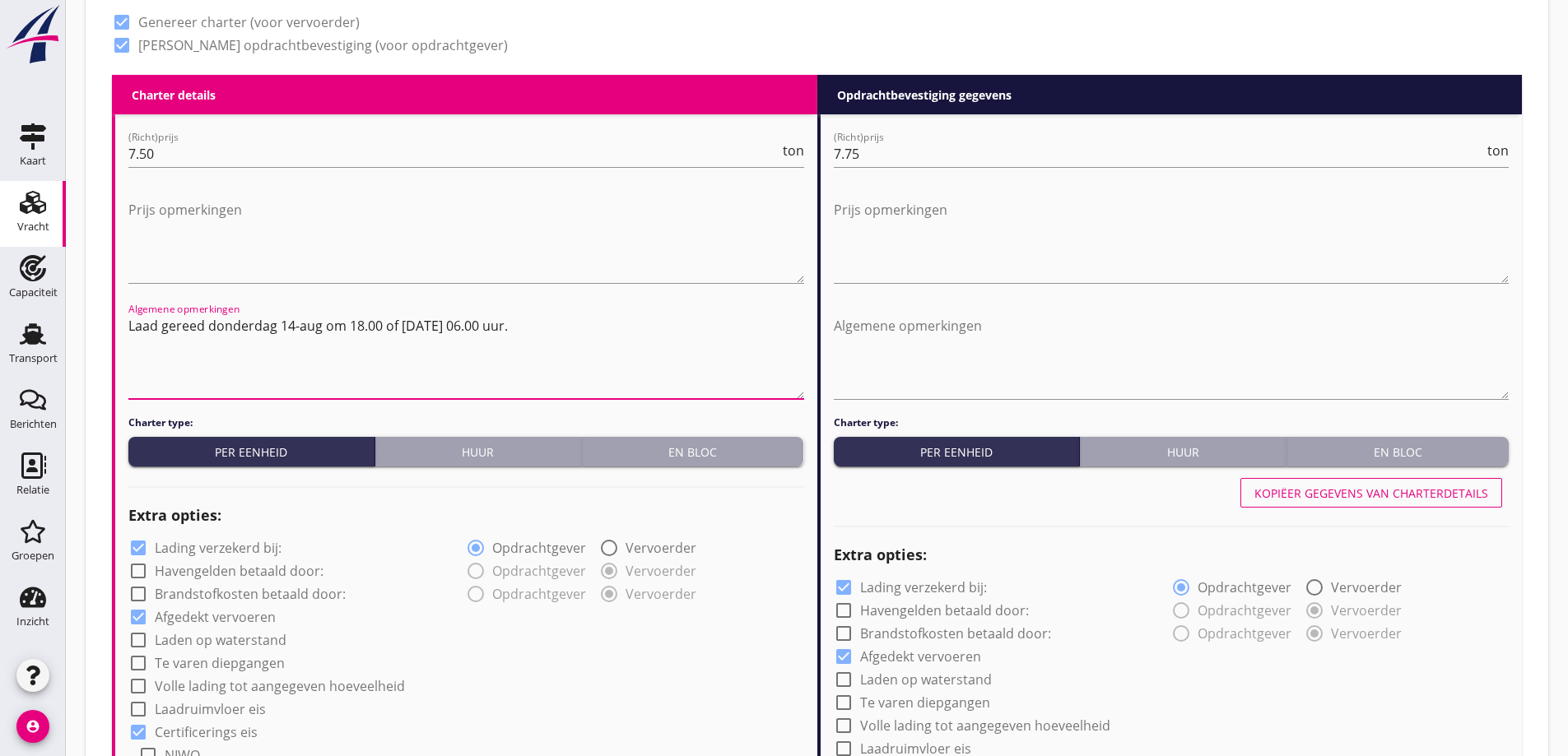
drag, startPoint x: 323, startPoint y: 327, endPoint x: 348, endPoint y: 313, distance: 28.7
click at [305, 329] on textarea "Laad gereed donderdag 14-aug om 18.00 of [DATE] 06.00 uur." at bounding box center [466, 356] width 676 height 86
click at [304, 333] on textarea "Laad gereed donderdag 14-a08-25 om 18.00 of [DATE] 06.00 uur." at bounding box center [466, 356] width 676 height 86
drag, startPoint x: 496, startPoint y: 333, endPoint x: 480, endPoint y: 302, distance: 34.9
click at [475, 333] on textarea "Laad gereed [DATE] om 18.00 of [DATE] 06.00 uur." at bounding box center [466, 356] width 676 height 86
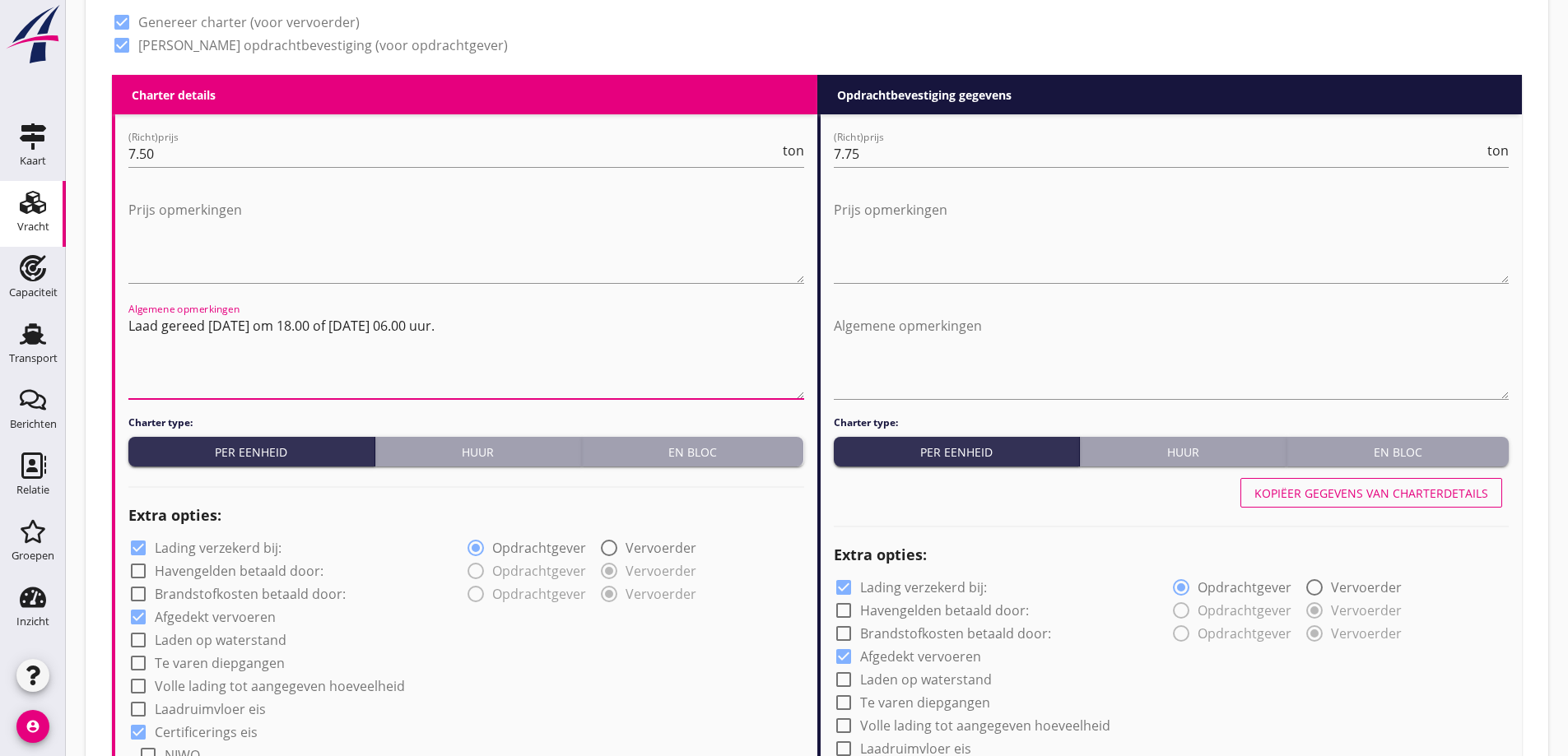
click at [430, 335] on textarea "Laad gereed [DATE] om 18.00 of [DATE] 06.00 uur." at bounding box center [466, 356] width 676 height 86
drag, startPoint x: 621, startPoint y: 332, endPoint x: 103, endPoint y: 327, distance: 518.0
click at [103, 327] on div "Zoeken op opdrachtgever... AGRIFIRM NWE B.V. clear arrow_drop_down add (inkoop)…" at bounding box center [817, 671] width 1437 height 2628
type textarea "Laad gereed [DATE] om 18.00 of [DATE] 06.00 uur."
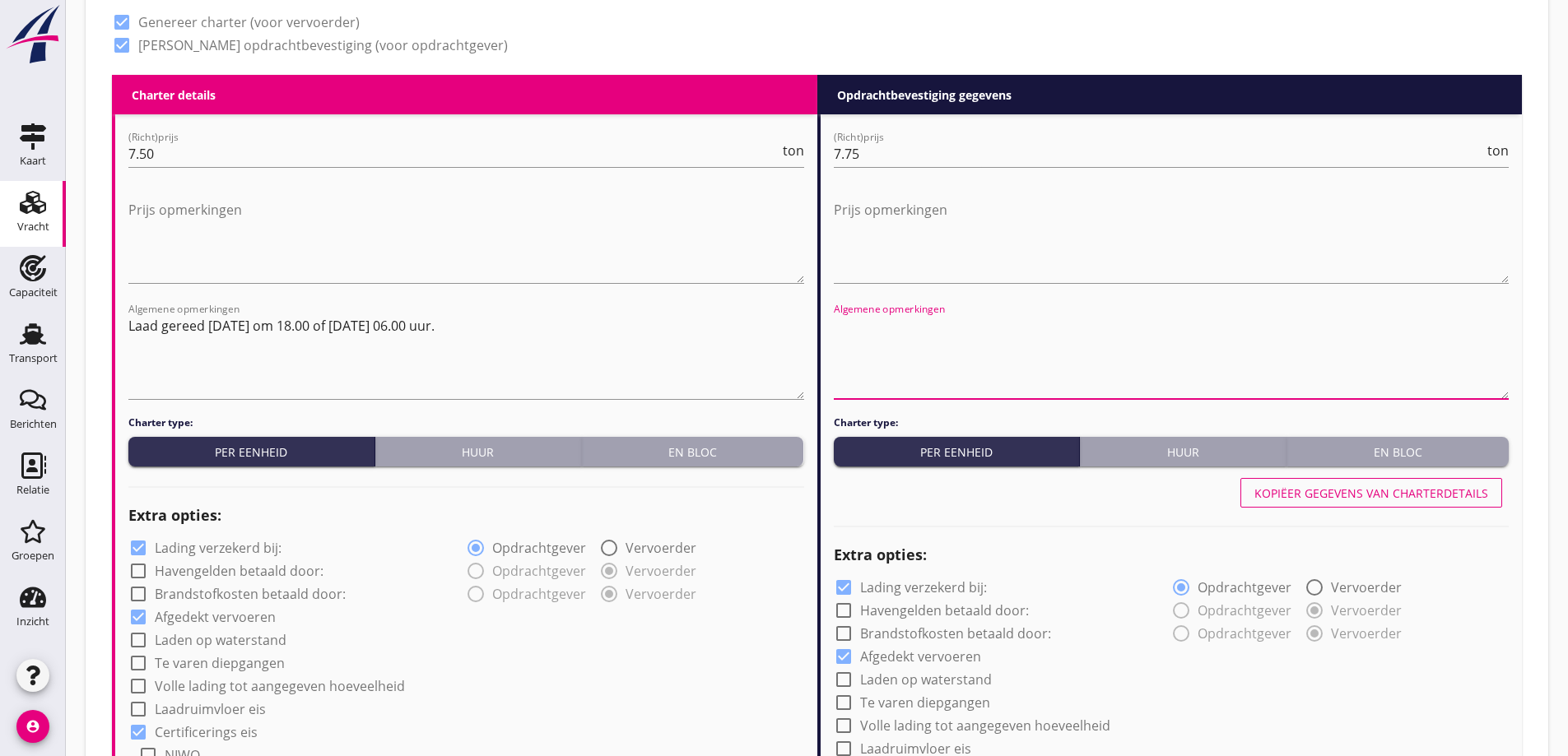
click at [1068, 323] on textarea "Algemene opmerkingen" at bounding box center [1171, 356] width 676 height 86
paste textarea "Laad gereed [DATE] om 18.00 of [DATE] 06.00 uur."
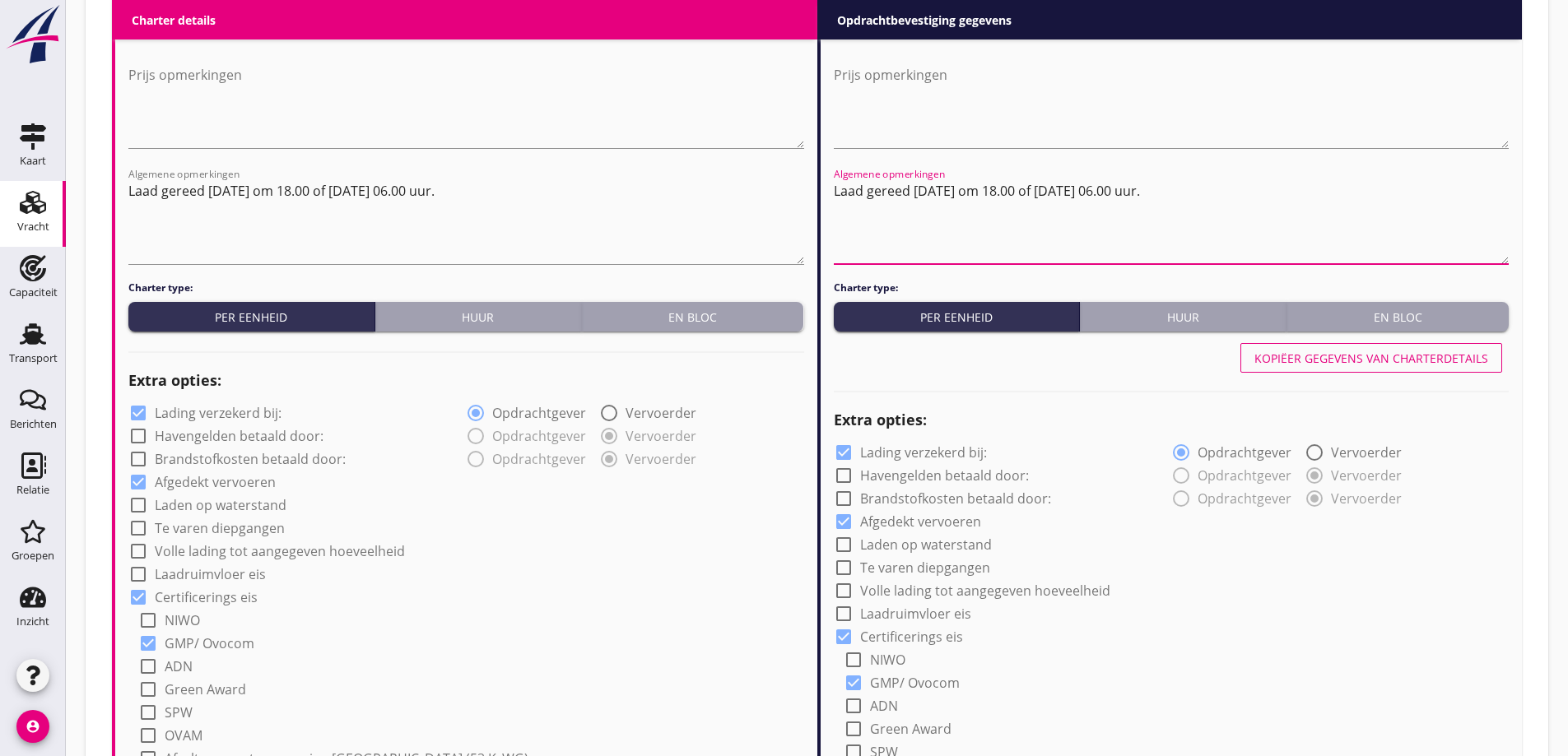
scroll to position [892, 0]
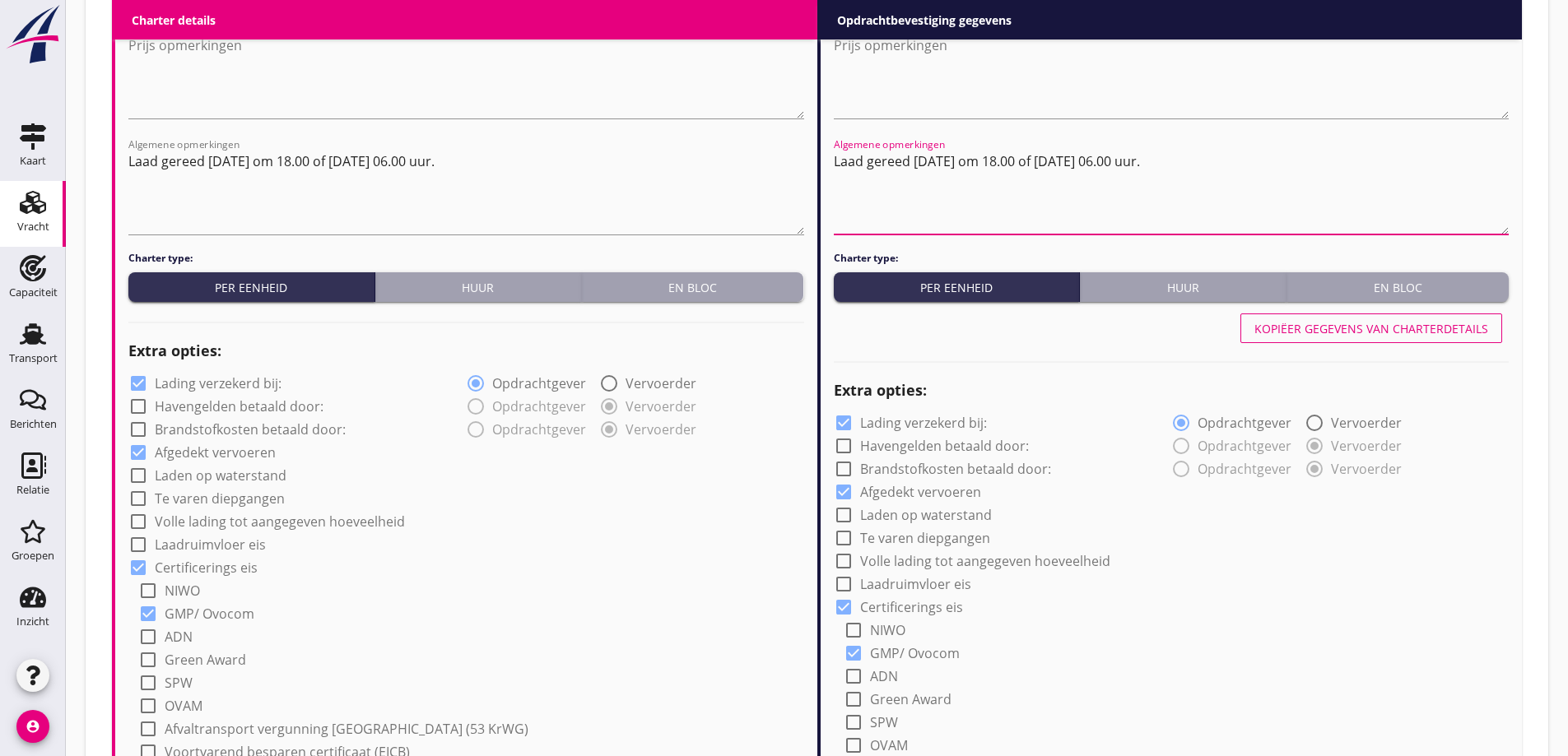
type textarea "Laad gereed [DATE] om 18.00 of [DATE] 06.00 uur."
click at [266, 384] on label "Lading verzekerd bij:" at bounding box center [218, 383] width 127 height 16
checkbox input "false"
click at [892, 426] on label "Lading verzekerd bij:" at bounding box center [924, 422] width 127 height 16
checkbox input "false"
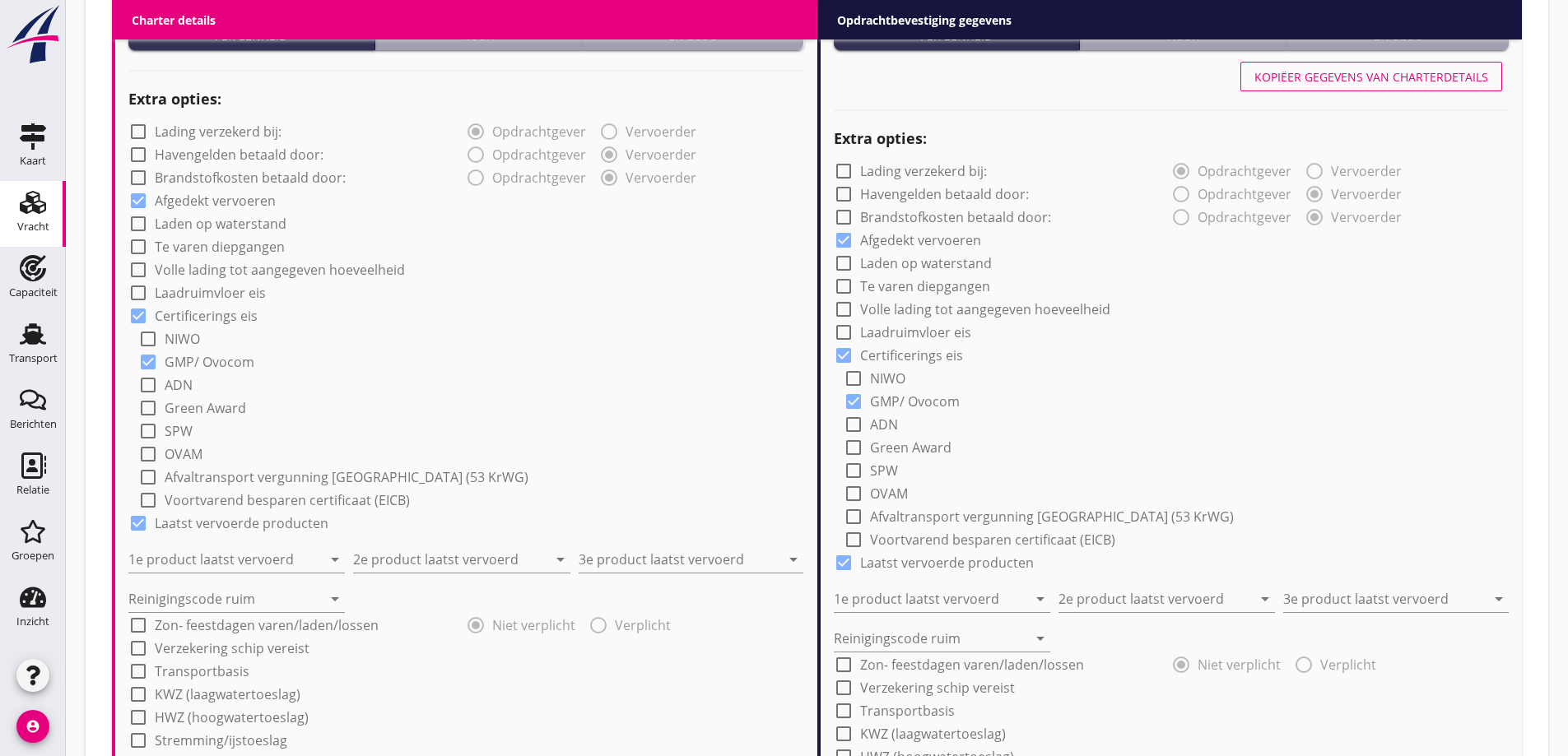
scroll to position [1303, 0]
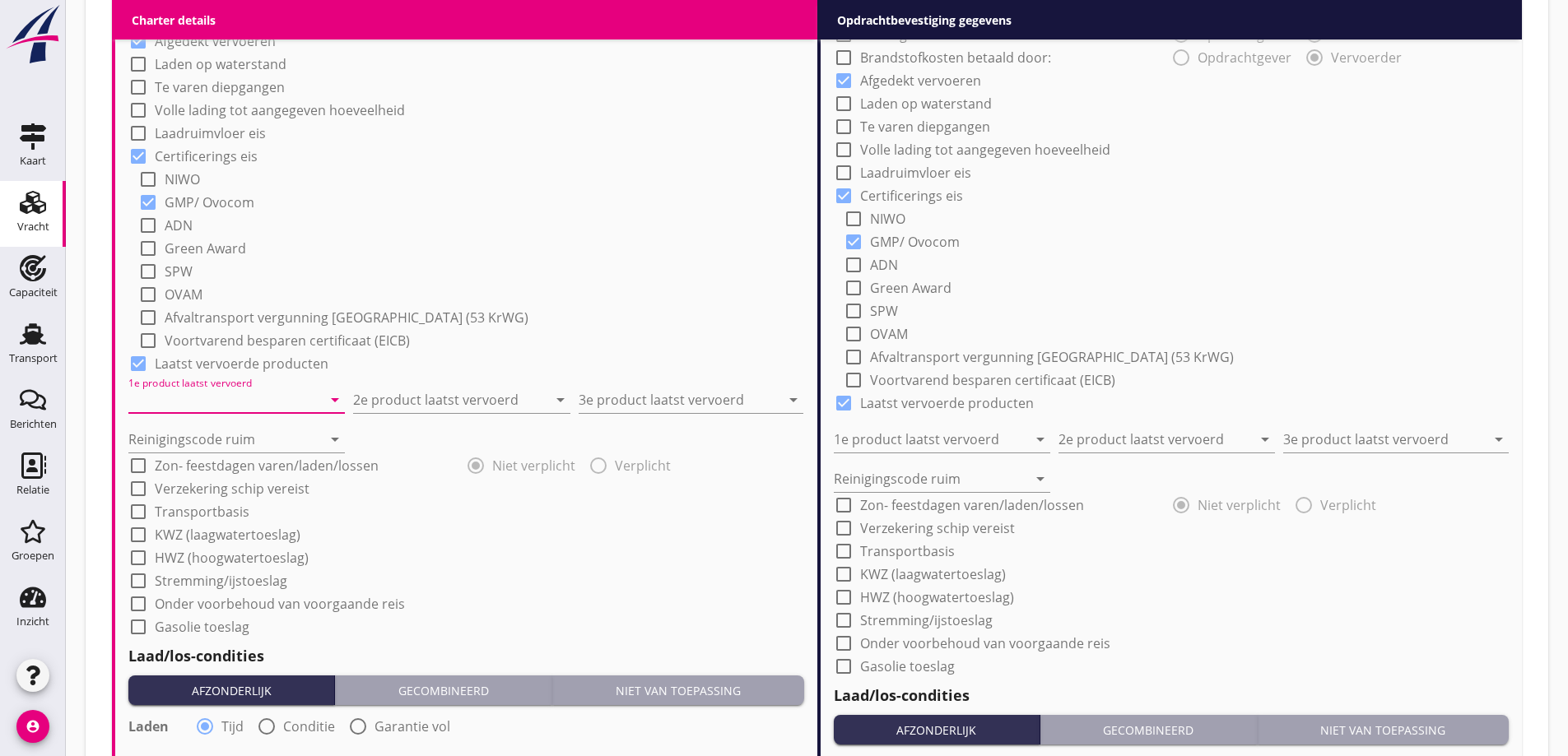
click at [230, 403] on input "1e product laatst vervoerd" at bounding box center [225, 400] width 193 height 27
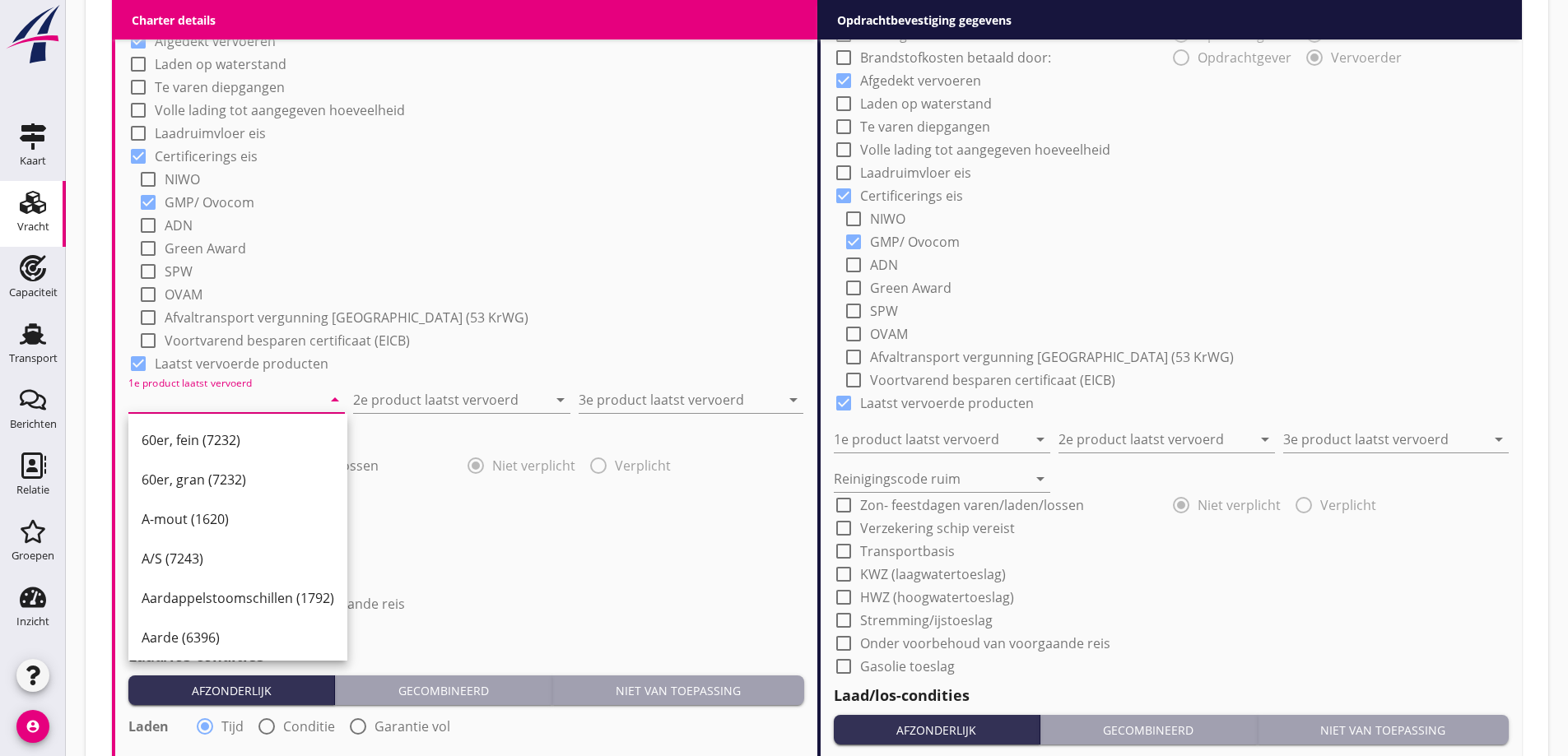
click at [205, 400] on input "1e product laatst vervoerd" at bounding box center [225, 400] width 193 height 27
click at [188, 634] on div "Tarwe (110)" at bounding box center [262, 637] width 241 height 20
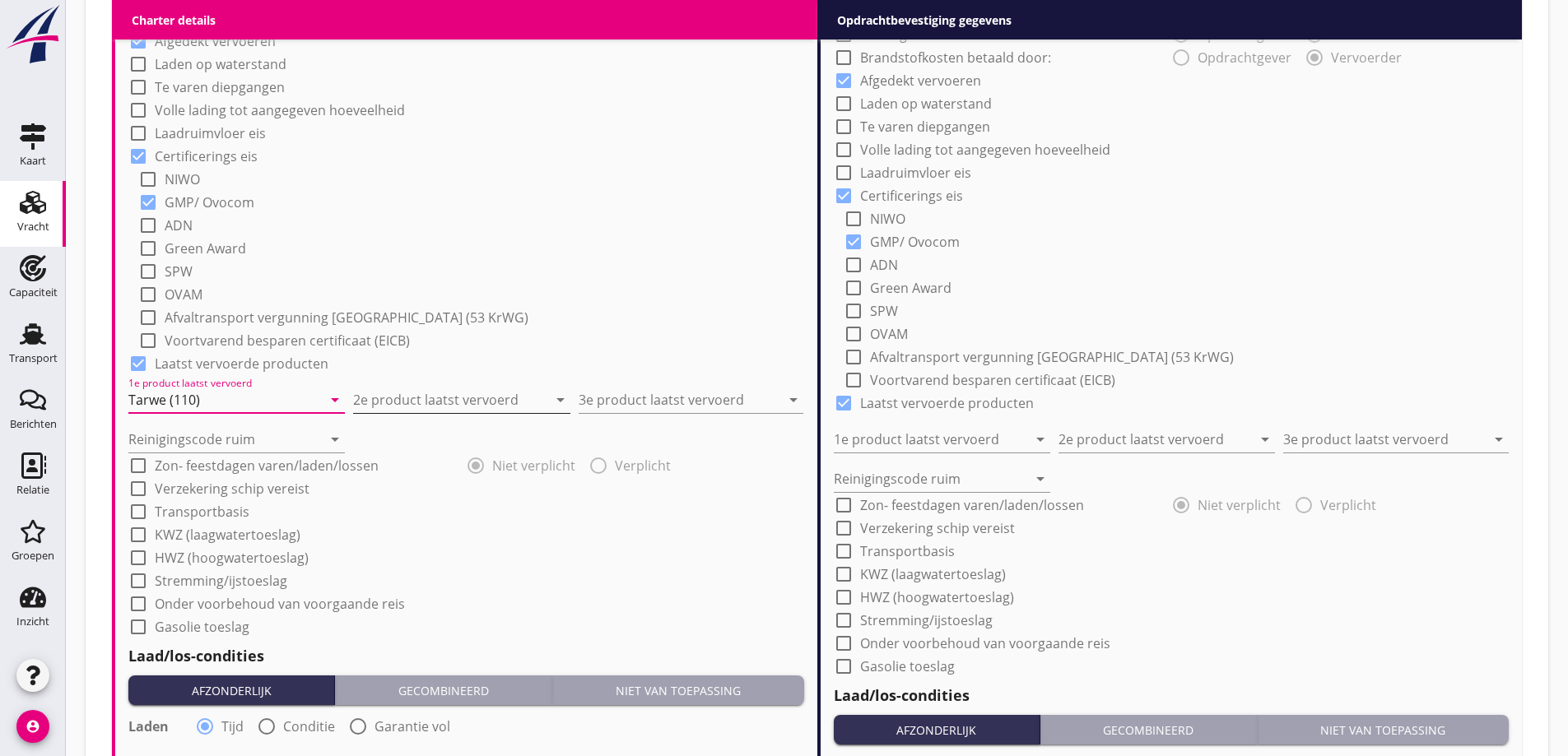
type input "Tarwe (110)"
click at [435, 402] on input "2e product laatst vervoerd" at bounding box center [449, 400] width 193 height 27
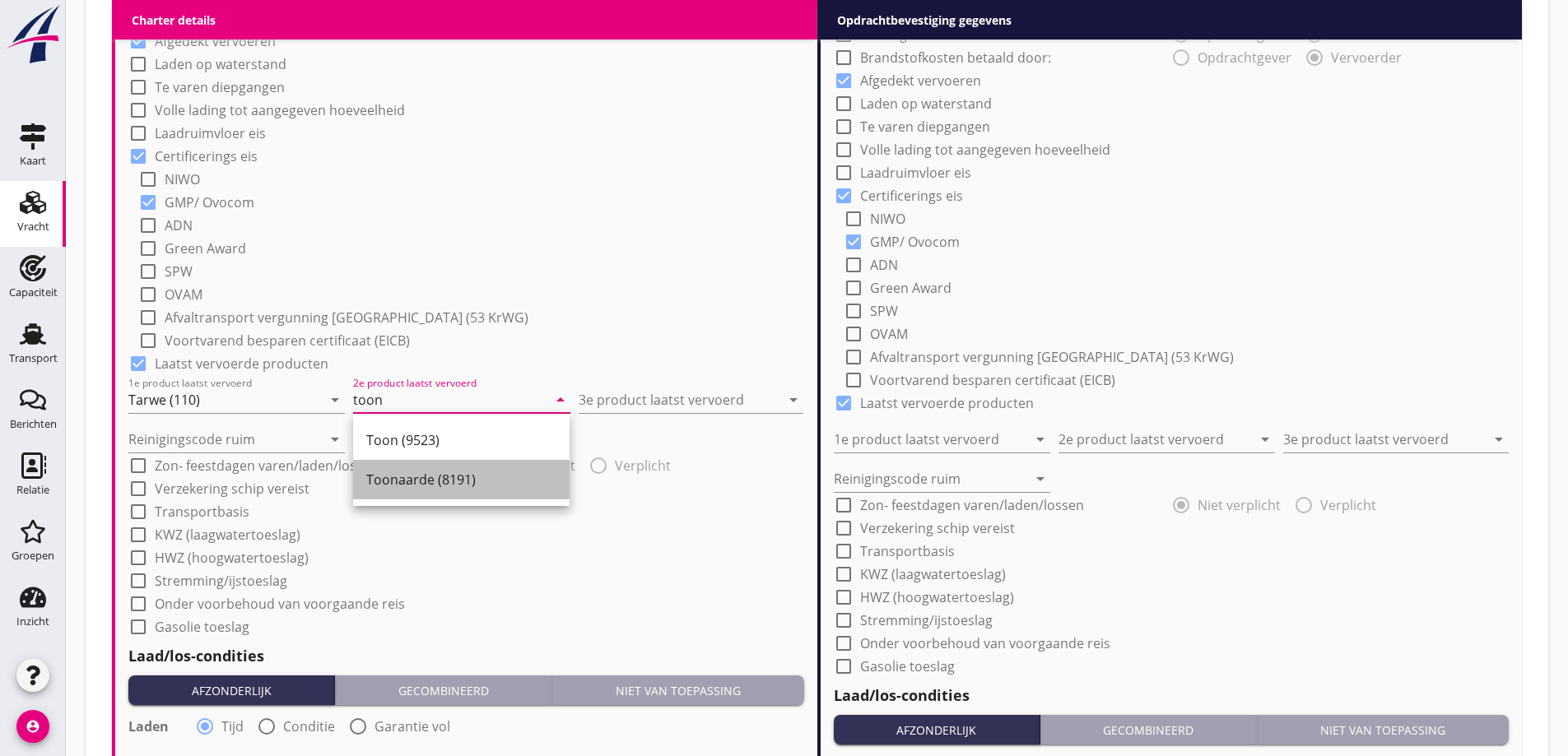
click at [465, 482] on div "Toonaarde (8191)" at bounding box center [461, 480] width 190 height 20
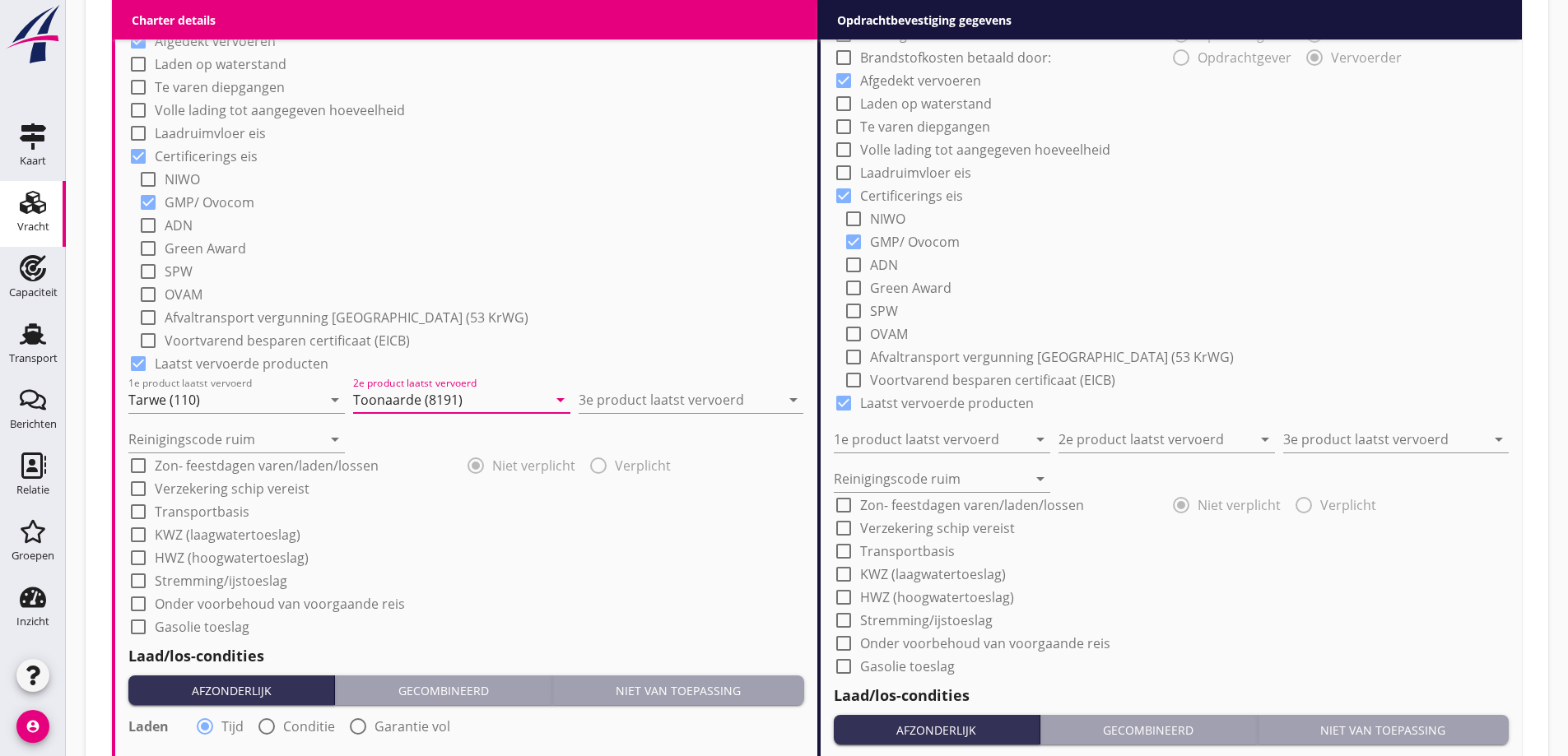
type input "Toonaarde (8191)"
click at [640, 415] on div "Reinigingscode ruim arrow_drop_down" at bounding box center [466, 432] width 676 height 39
click at [634, 400] on input "3e product laatst vervoerd" at bounding box center [679, 400] width 202 height 27
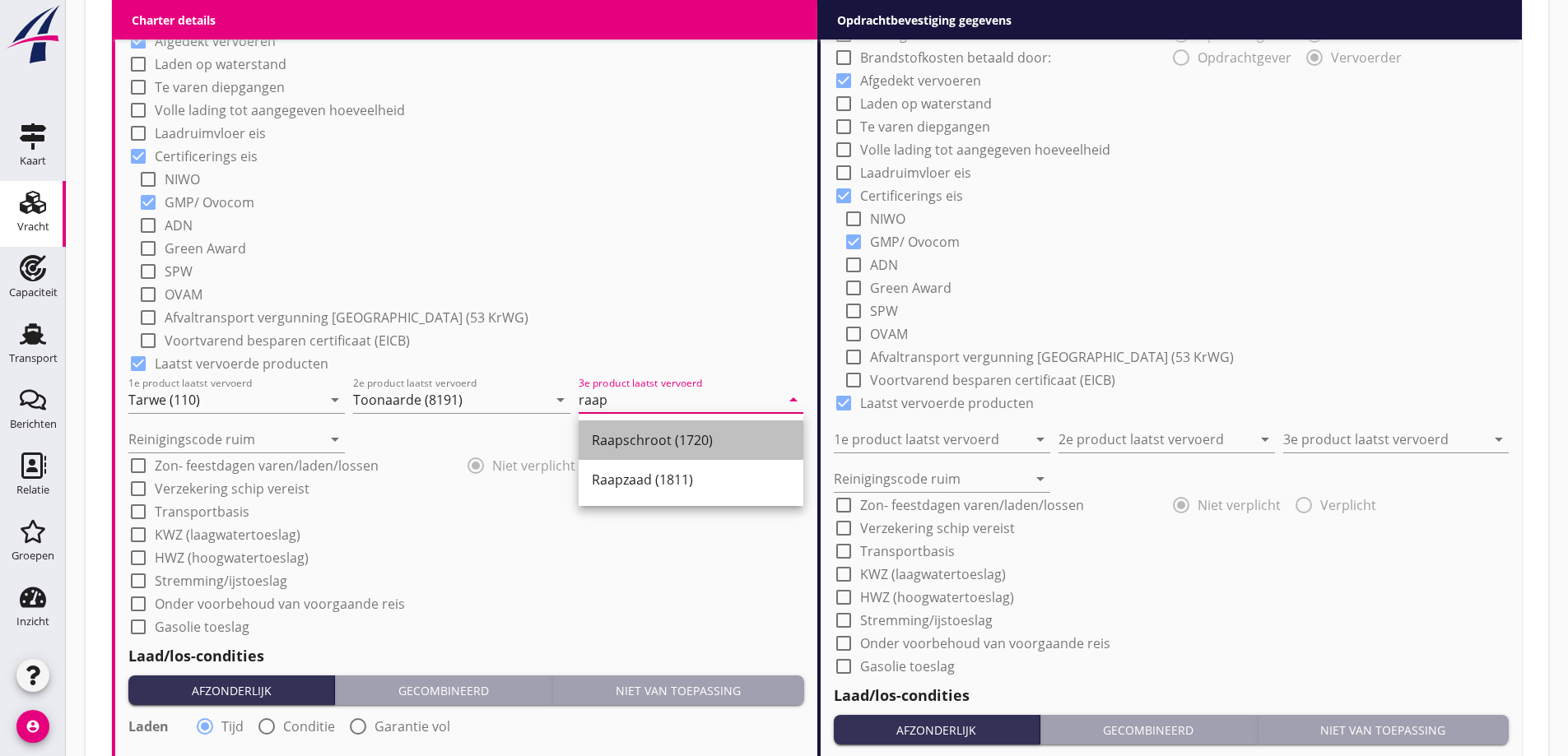
click at [656, 430] on div "Raapschroot (1720)" at bounding box center [691, 440] width 199 height 20
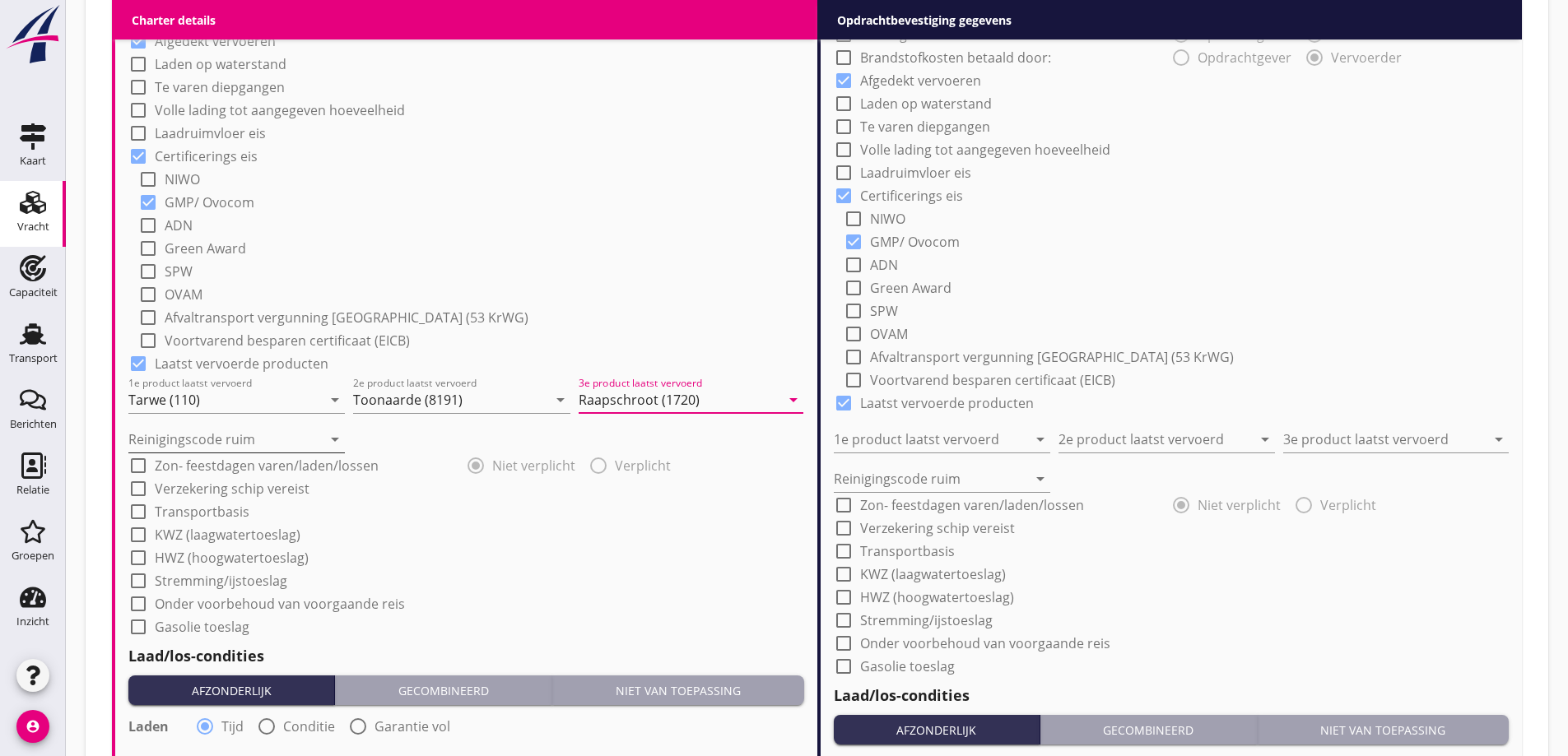
type input "Raapschroot (1720)"
click at [227, 443] on input "Reinigingscode ruim" at bounding box center [225, 440] width 193 height 27
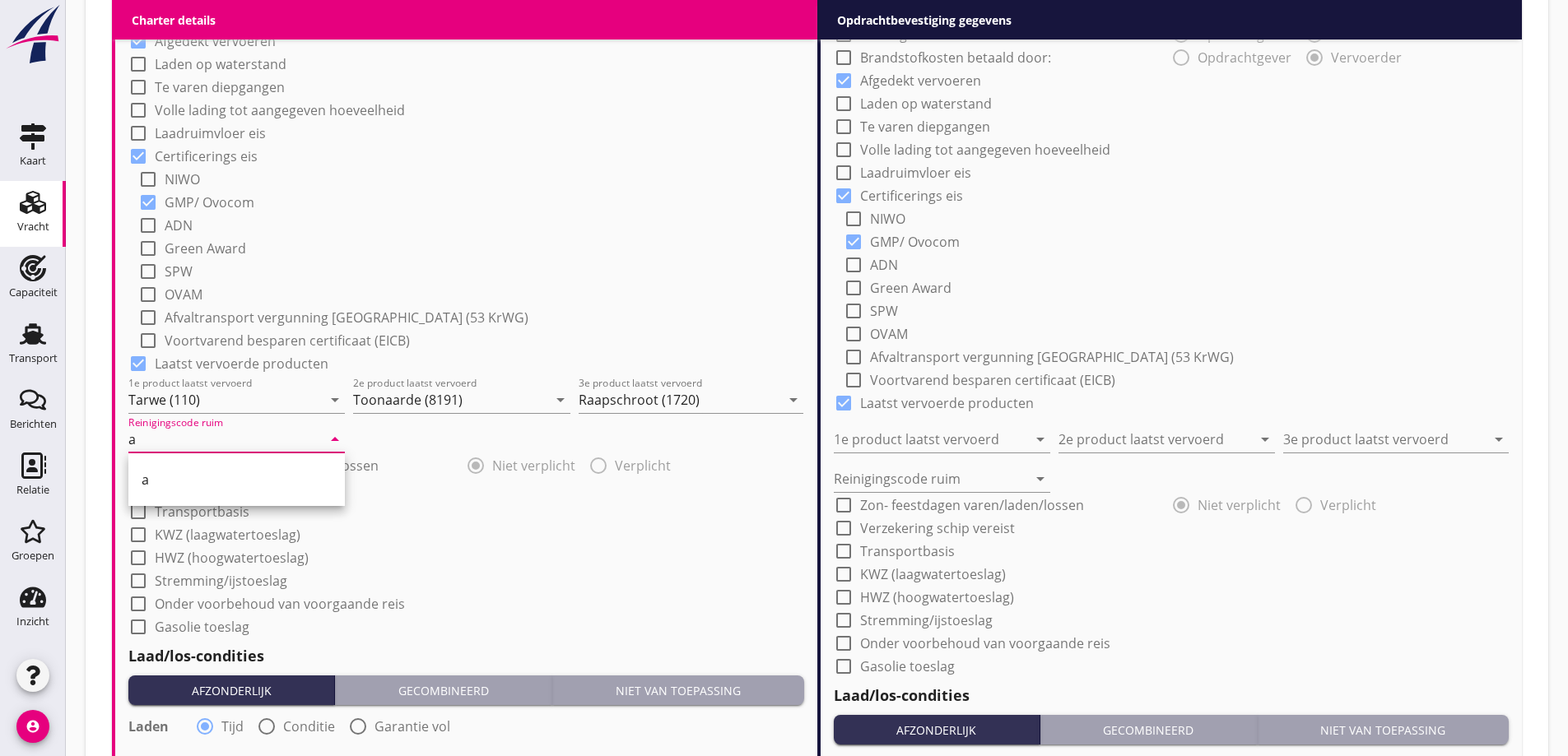
type input "a"
click at [458, 527] on div "check_box_outline_blank KWZ (laagwatertoeslag)" at bounding box center [466, 533] width 676 height 23
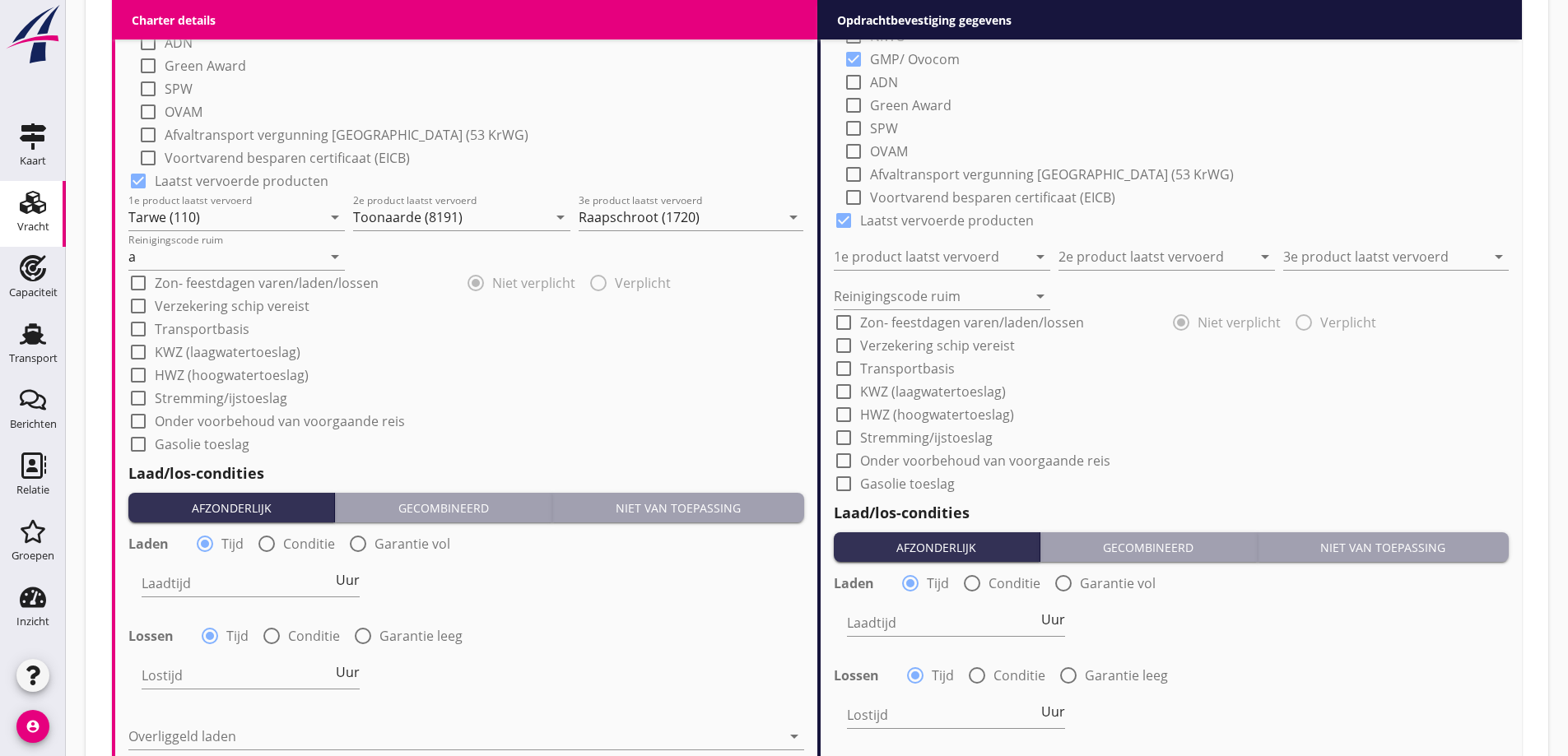
scroll to position [1550, 0]
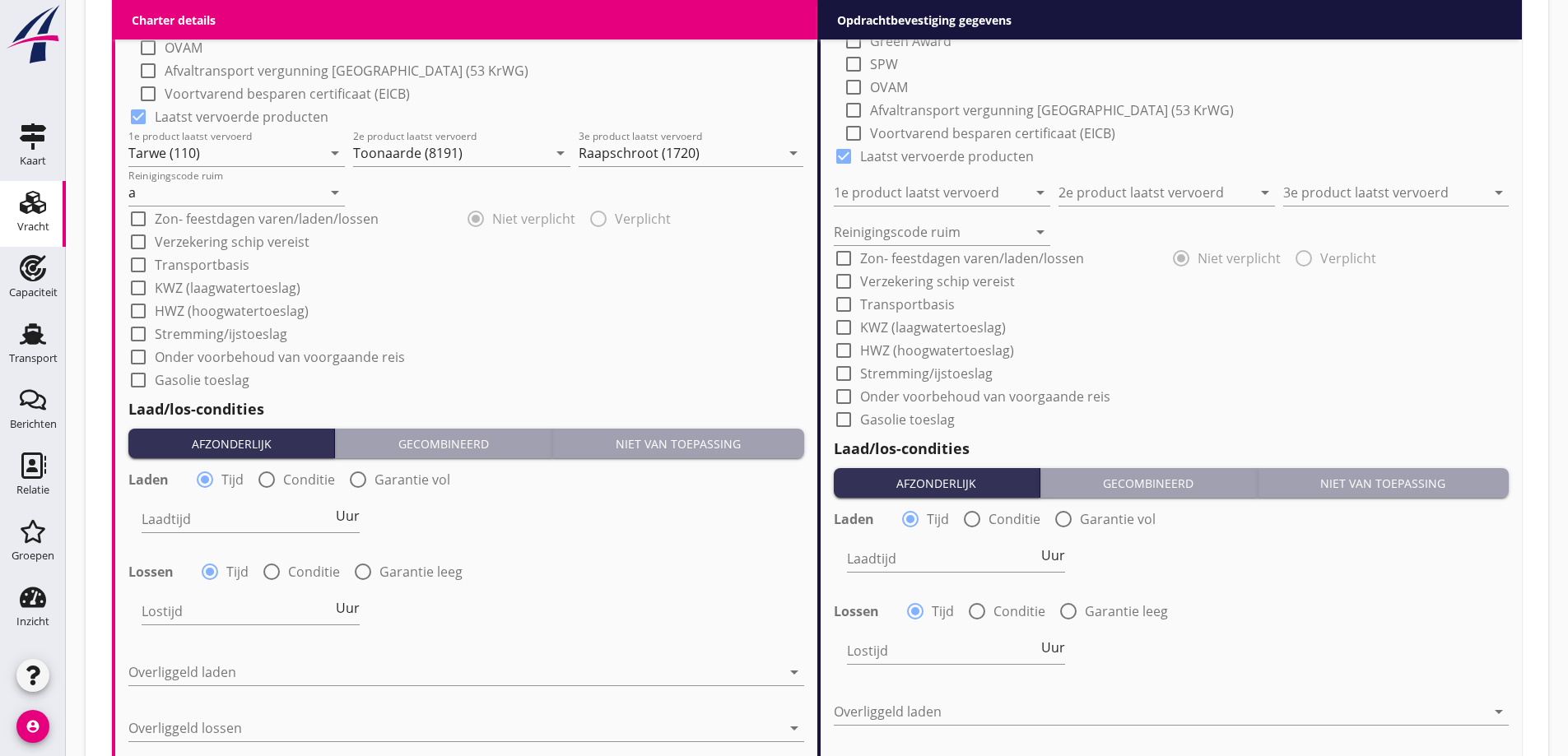
click at [286, 488] on label "Conditie" at bounding box center [309, 479] width 52 height 16
radio input "false"
radio input "true"
click at [278, 565] on div at bounding box center [272, 572] width 28 height 28
radio input "false"
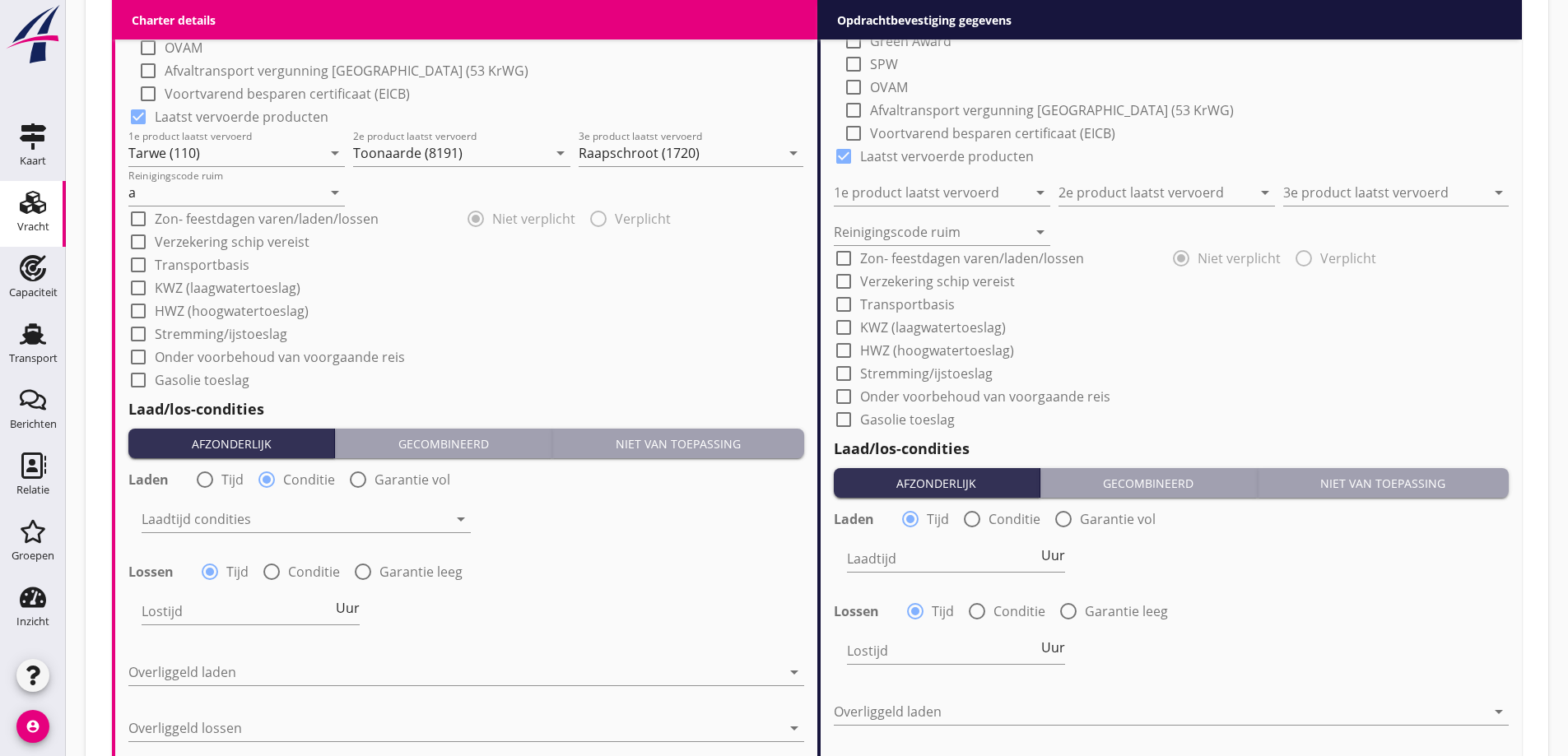
radio input "true"
click at [267, 515] on div at bounding box center [294, 520] width 306 height 27
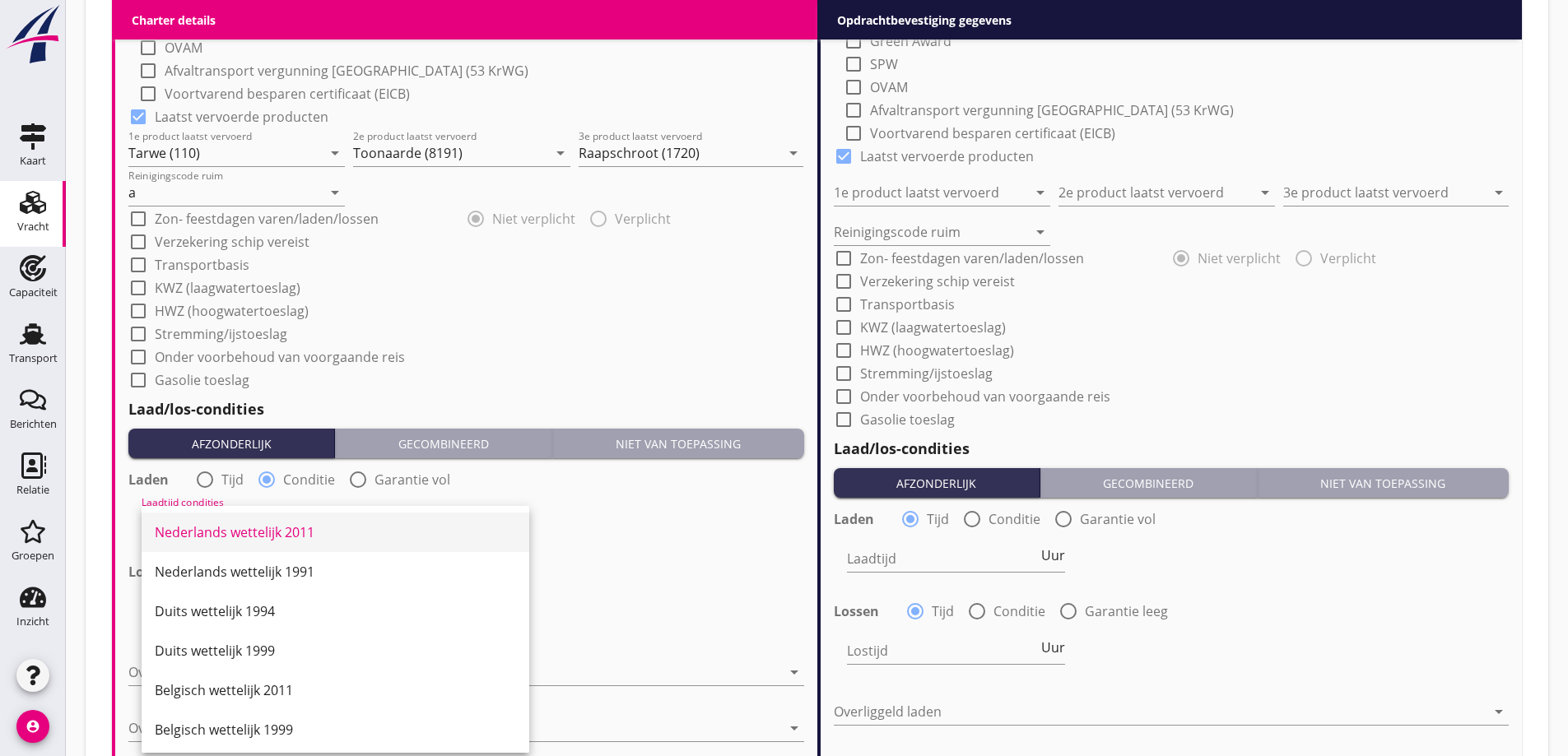
click at [268, 535] on div "Nederlands wettelijk 2011" at bounding box center [336, 532] width 361 height 20
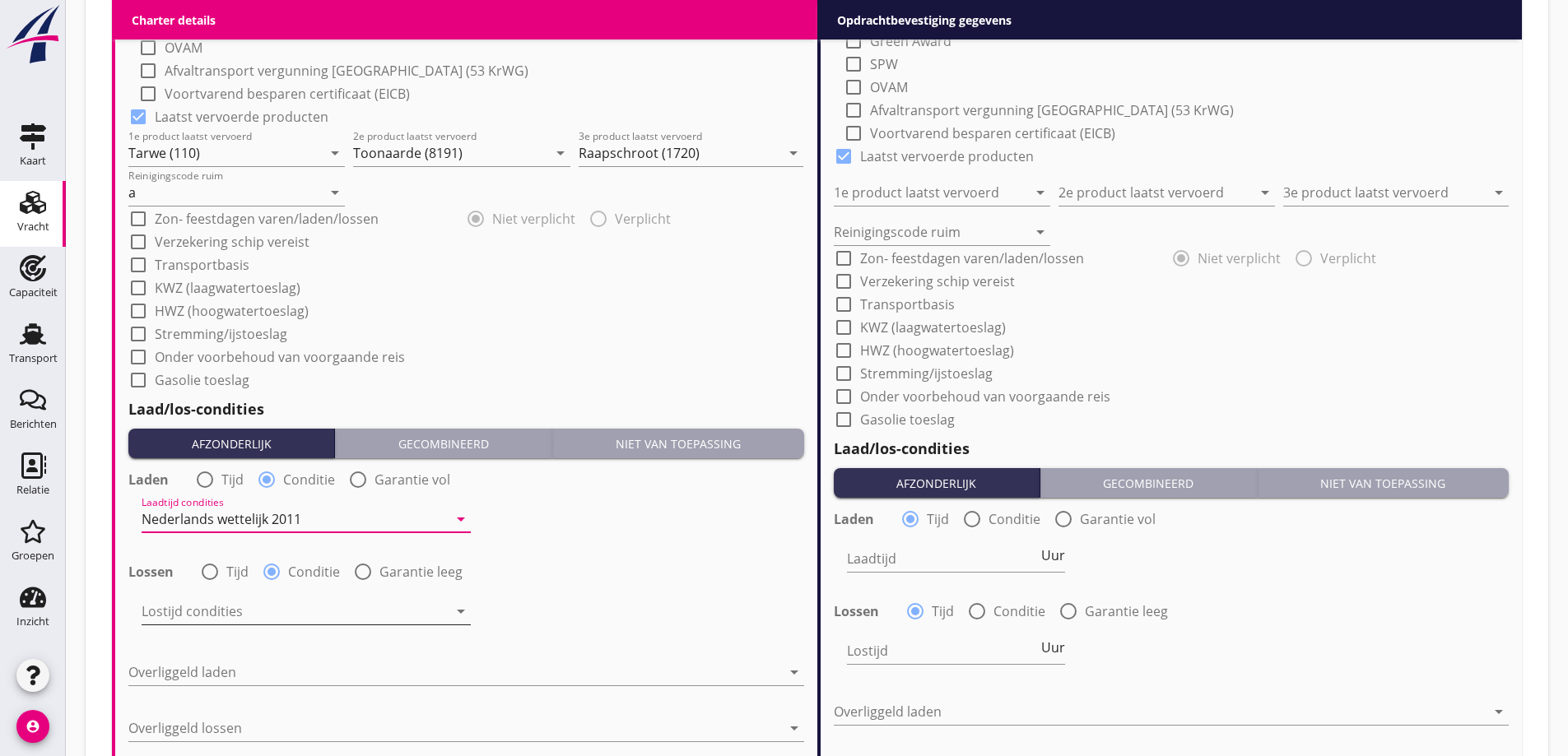
click at [285, 614] on div at bounding box center [294, 612] width 306 height 27
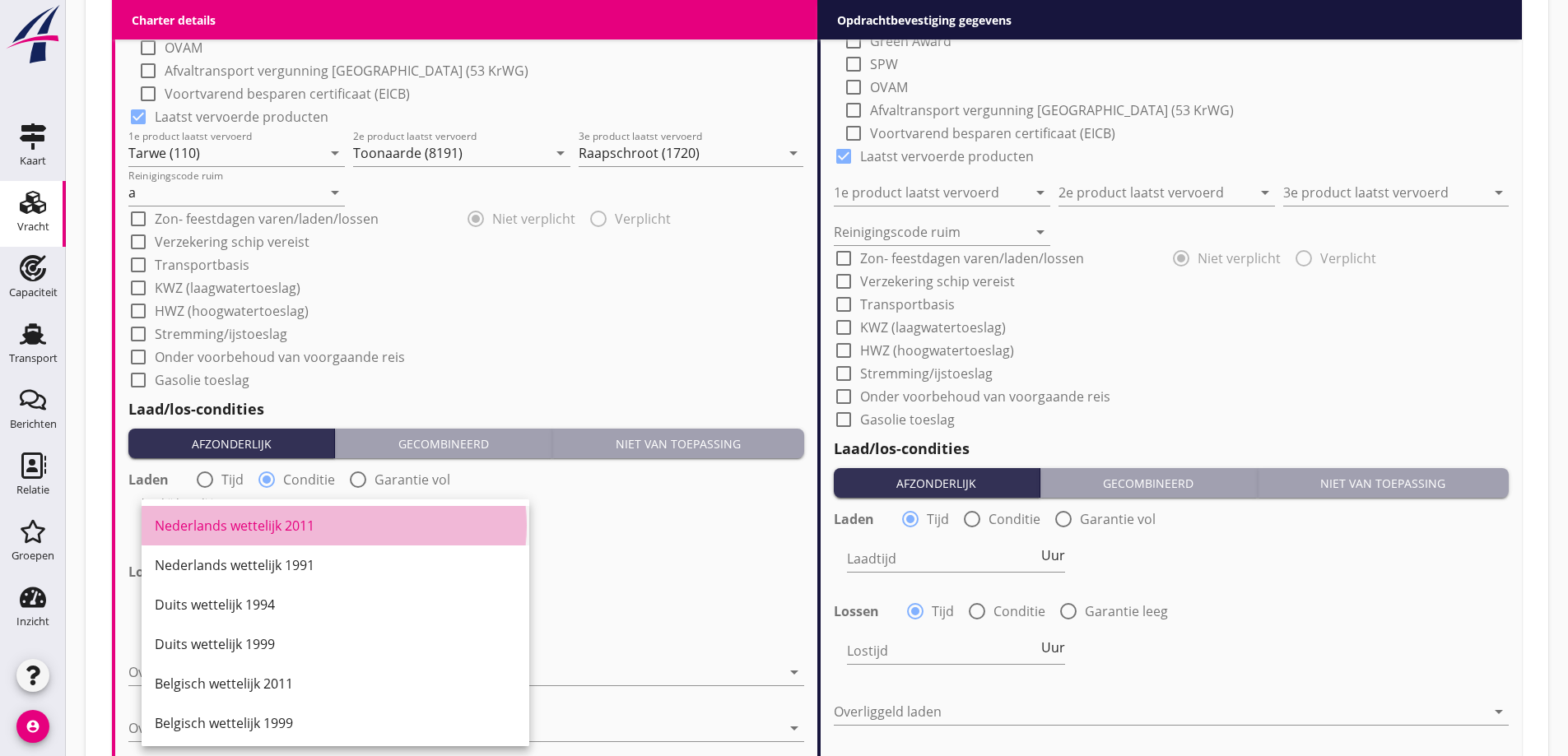
click at [270, 532] on div "Nederlands wettelijk 2011" at bounding box center [336, 526] width 361 height 20
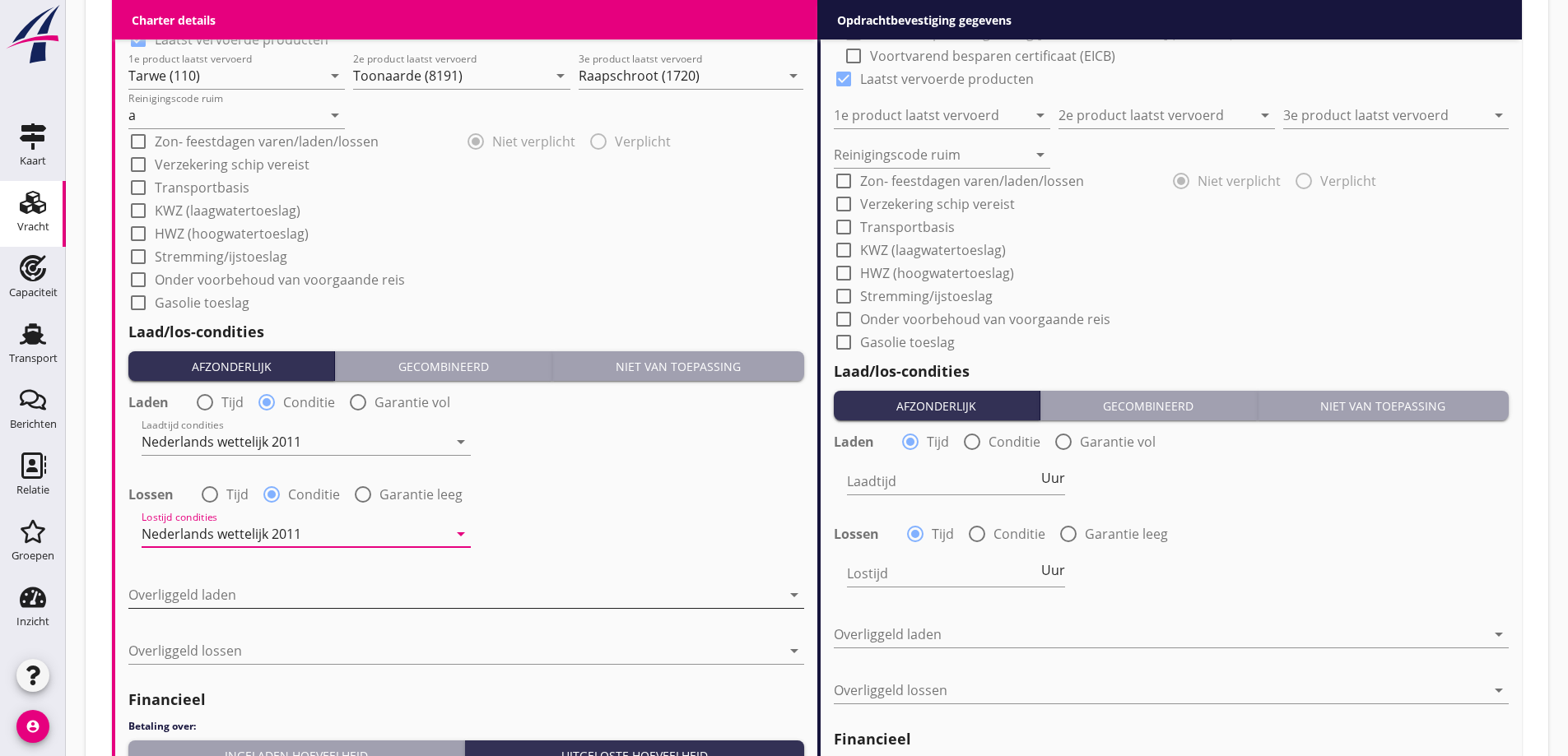
scroll to position [1797, 0]
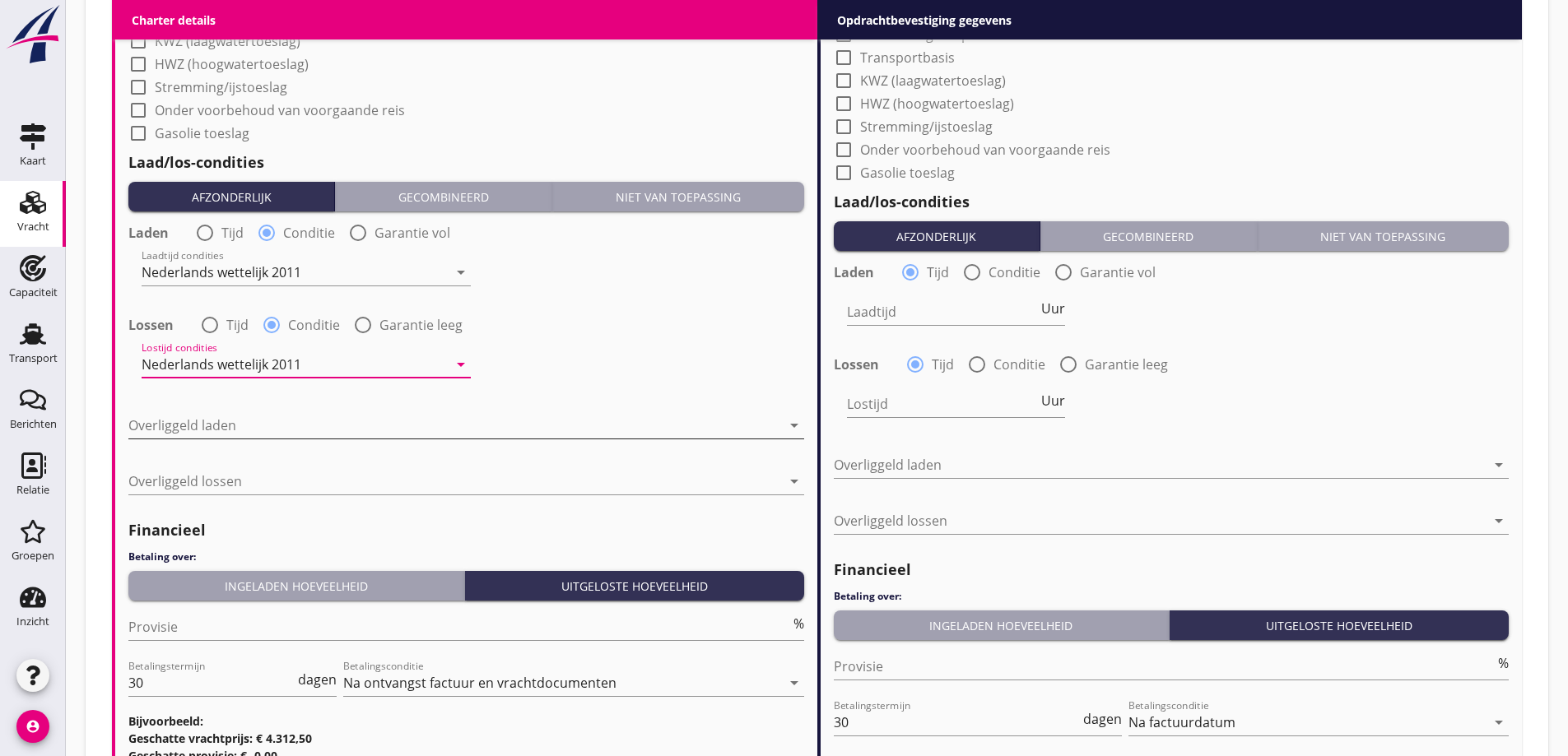
click at [246, 414] on div at bounding box center [454, 425] width 653 height 27
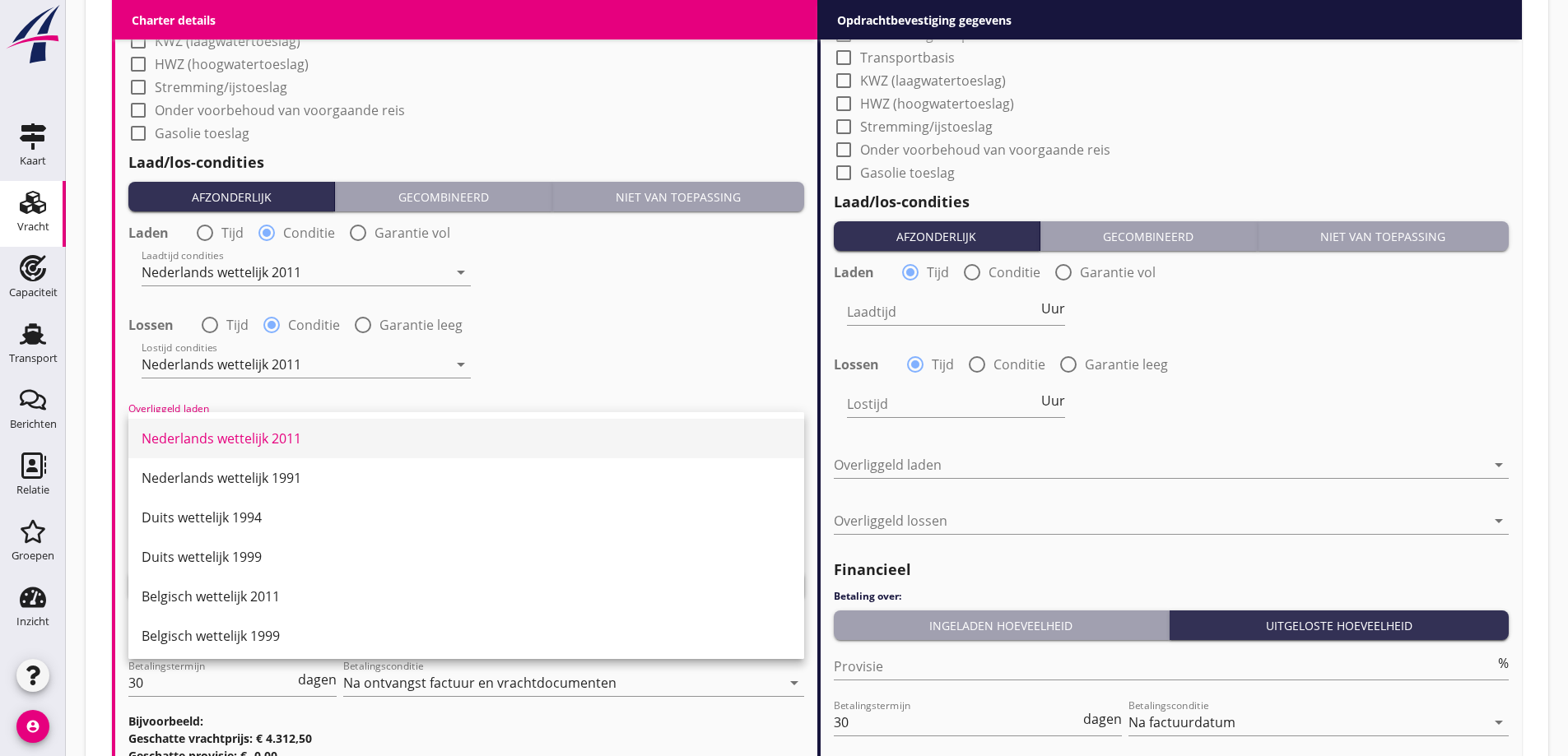
click at [261, 442] on div "Nederlands wettelijk 2011" at bounding box center [466, 439] width 649 height 20
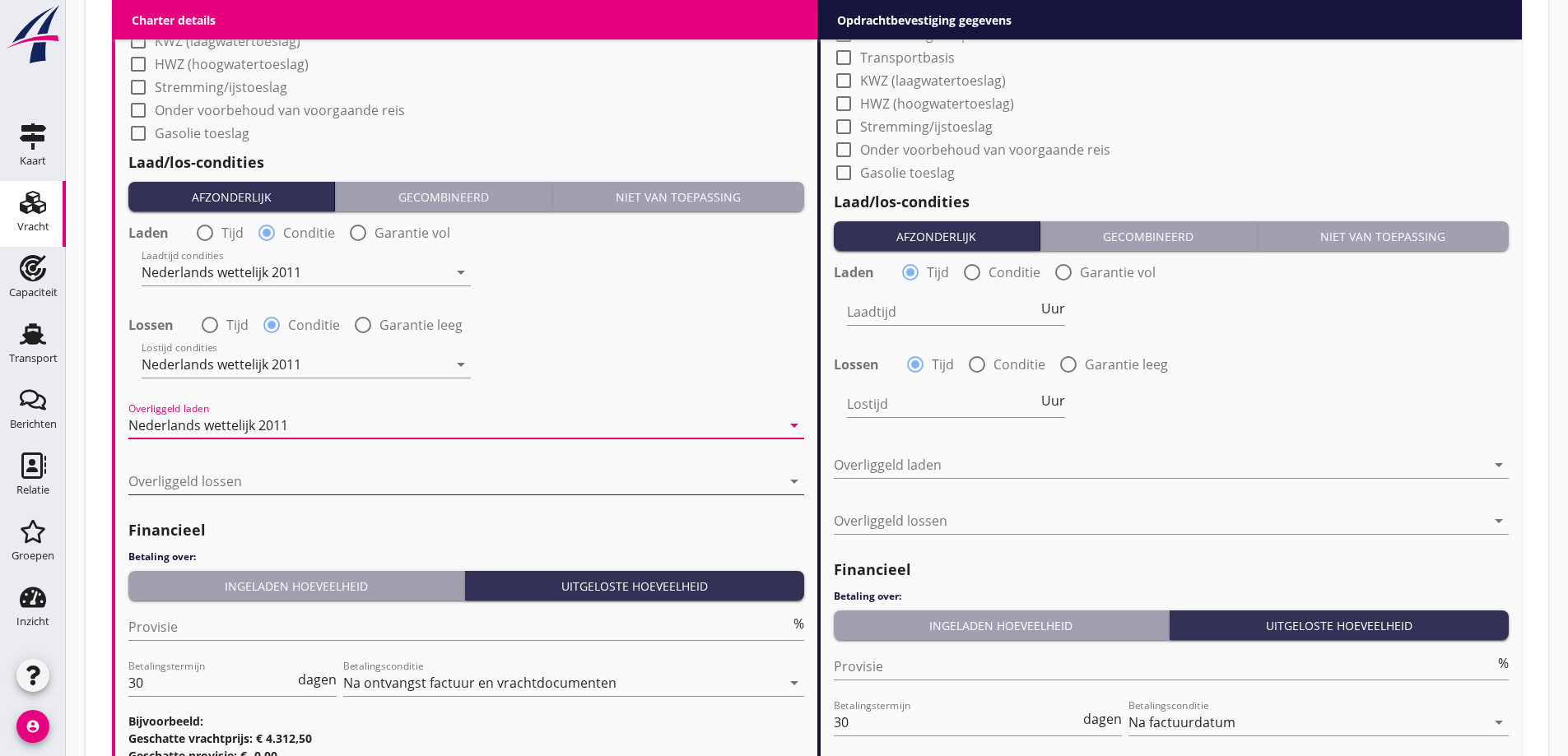
click at [261, 471] on div at bounding box center [454, 482] width 653 height 27
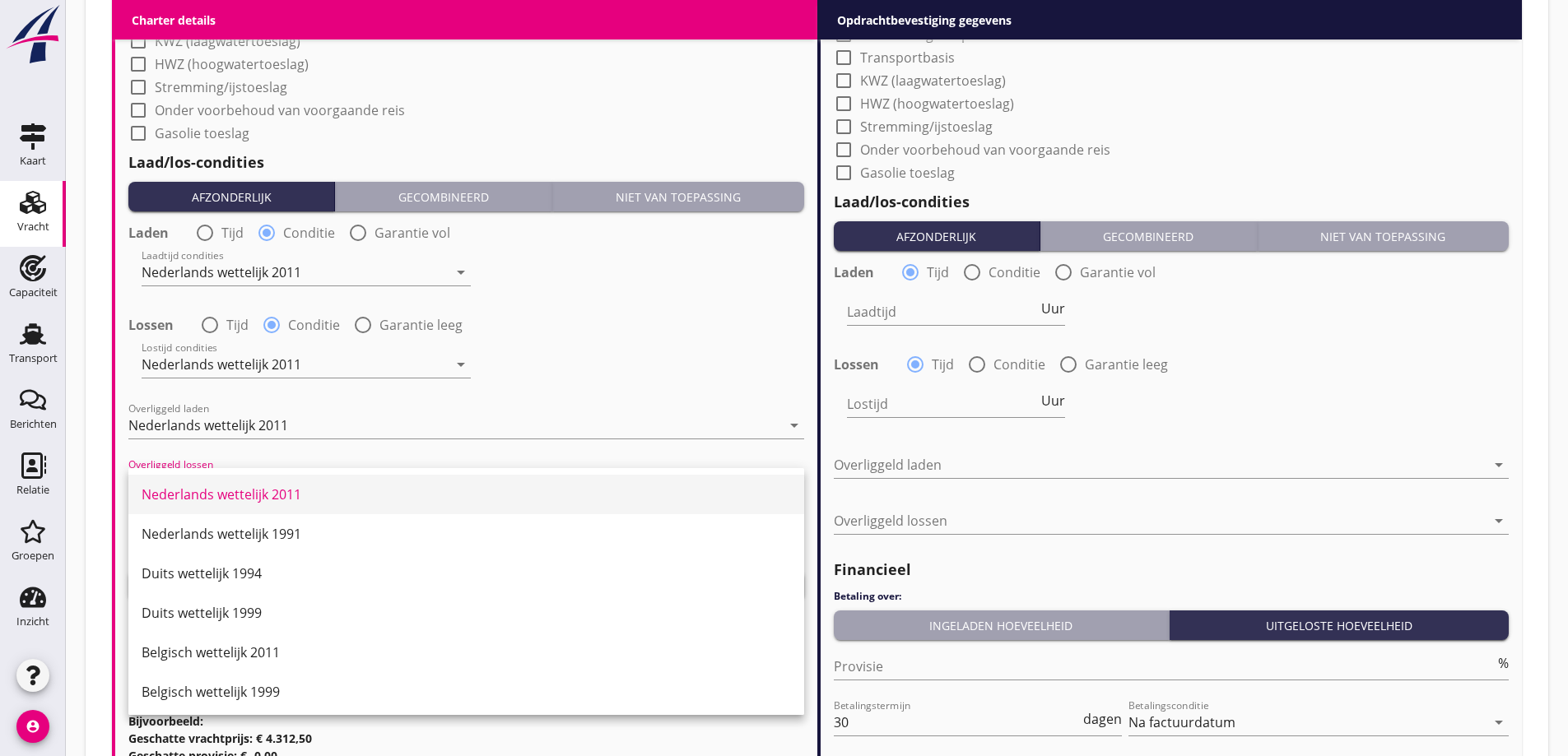
click at [267, 486] on div "Nederlands wettelijk 2011" at bounding box center [466, 494] width 649 height 20
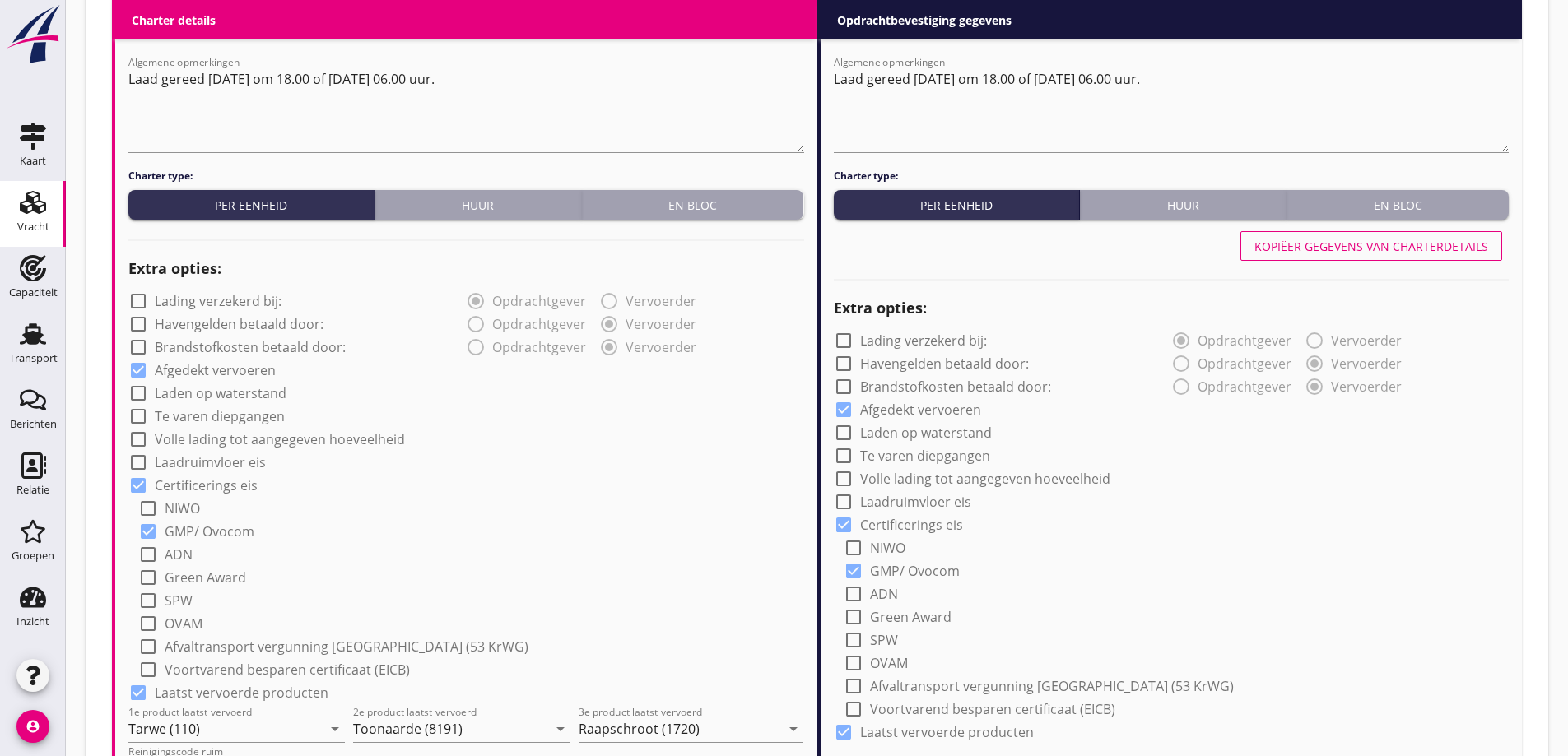
scroll to position [809, 0]
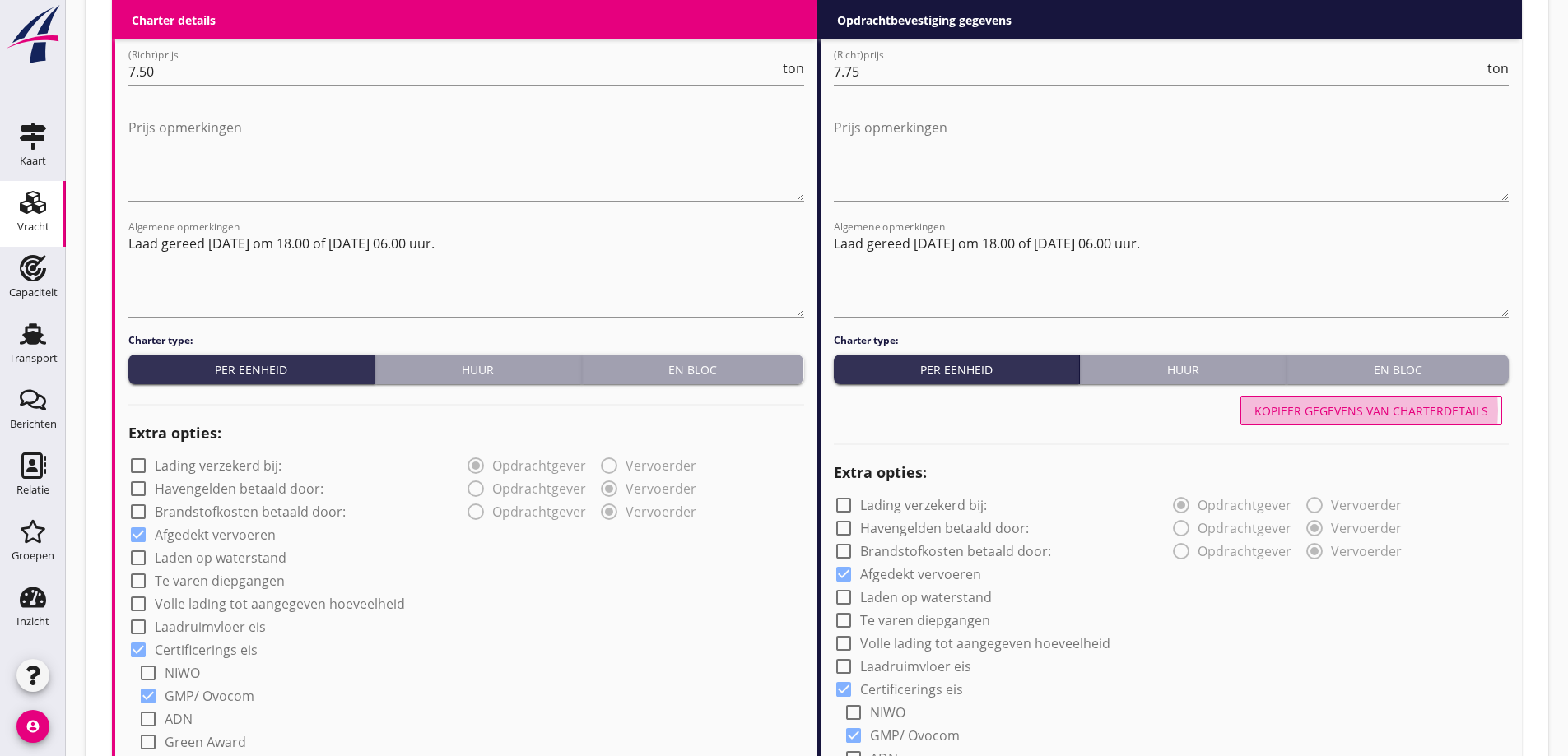
click at [1381, 417] on div "Kopiëer gegevens van charterdetails" at bounding box center [1371, 411] width 234 height 17
type input "Tarwe (110)"
type input "Toonaarde (8191)"
type input "Raapschroot (1720)"
type input "a"
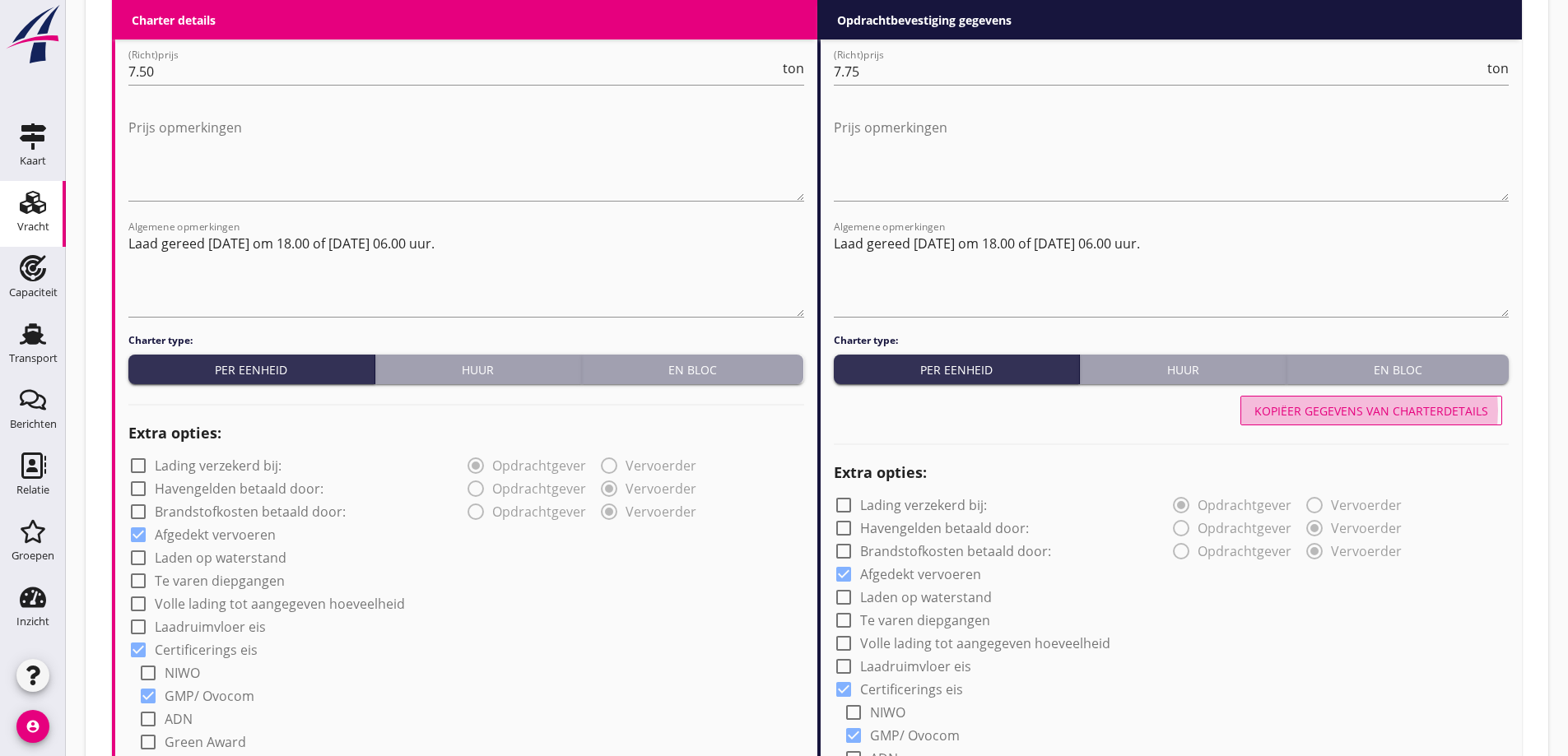
radio input "false"
radio input "true"
radio input "false"
radio input "true"
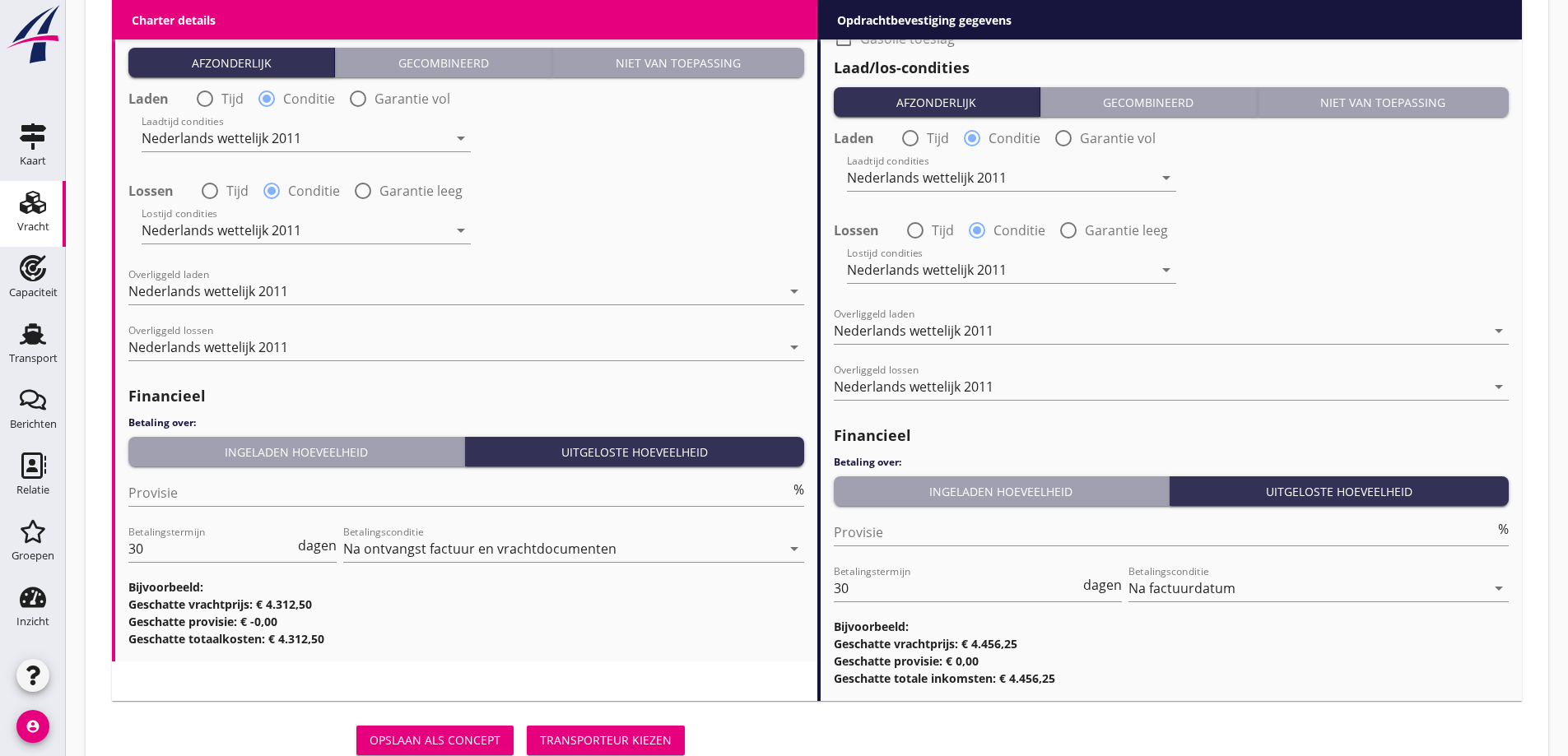
scroll to position [1906, 0]
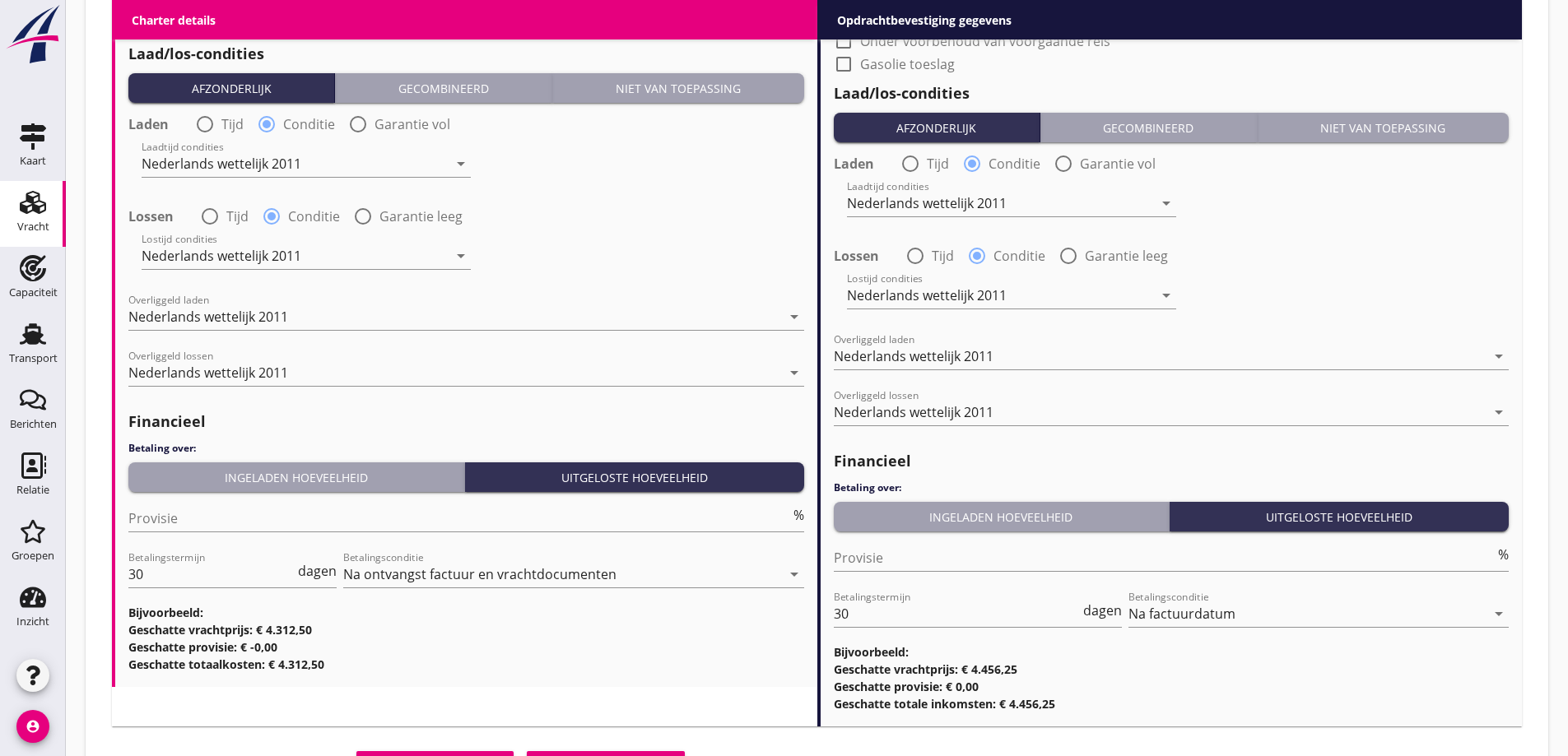
click at [1481, 242] on div "Lossen radio_button_unchecked Tijd radio_button_checked Conditie radio_button_u…" at bounding box center [1172, 254] width 679 height 27
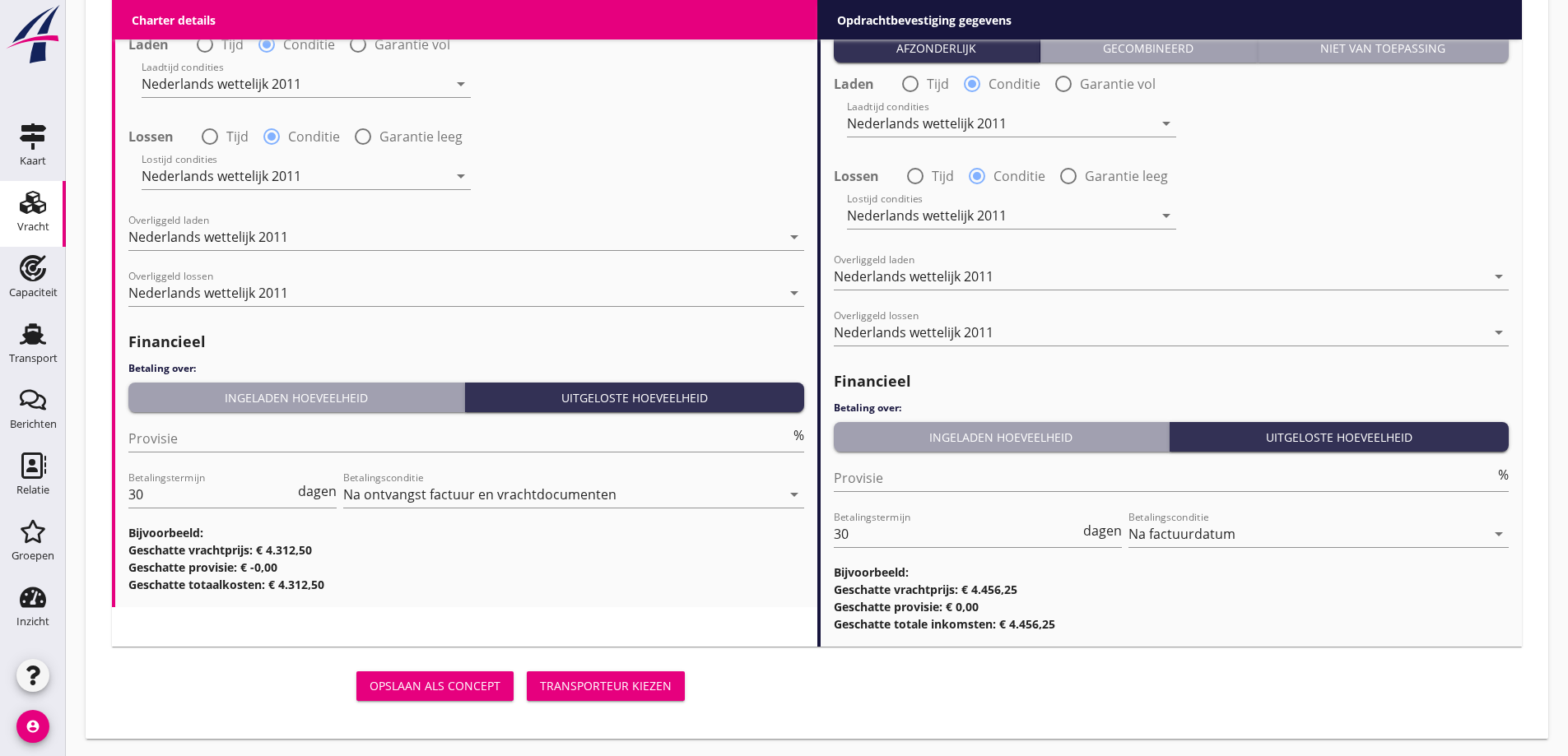
scroll to position [1988, 0]
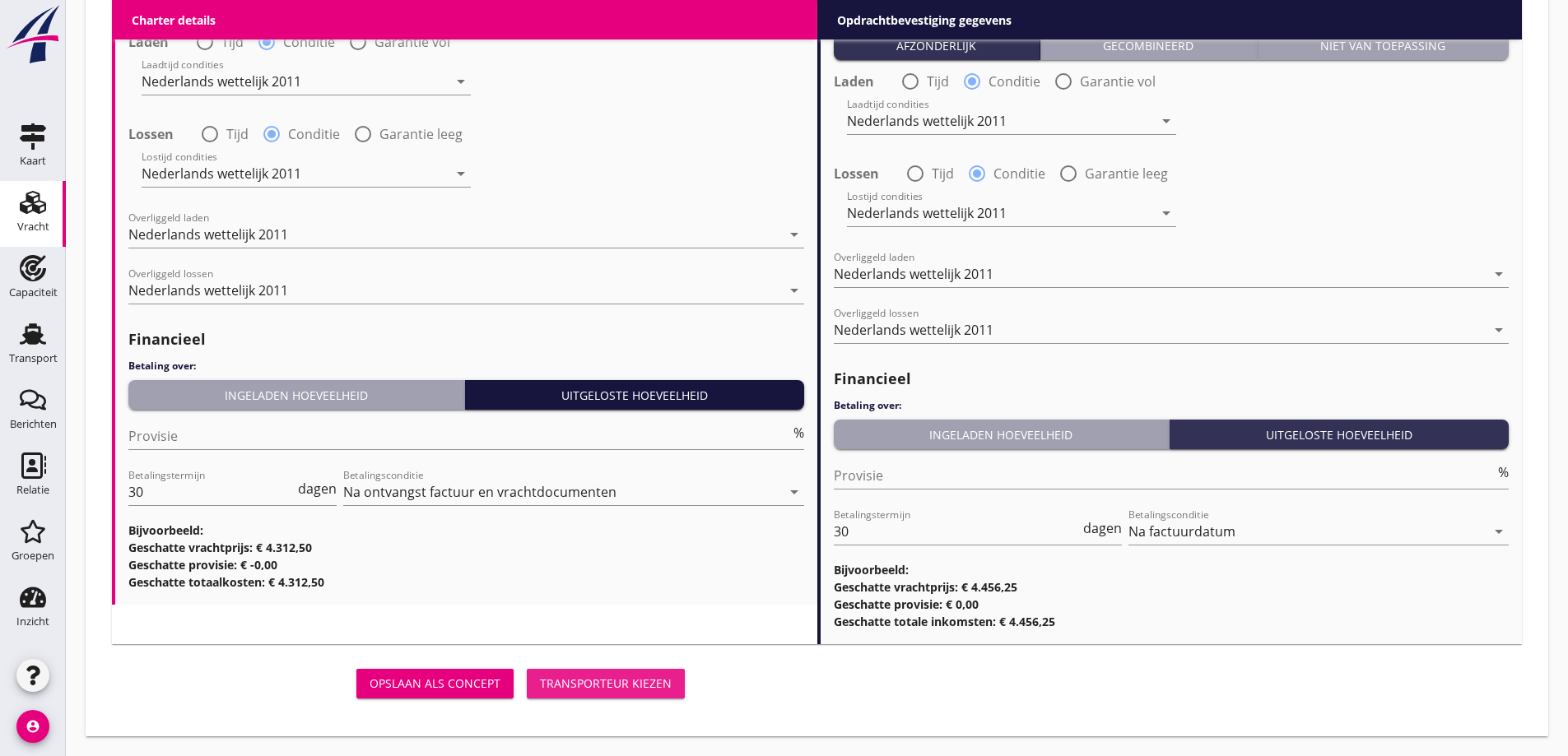
click at [620, 688] on div "Transporteur kiezen" at bounding box center [606, 683] width 132 height 17
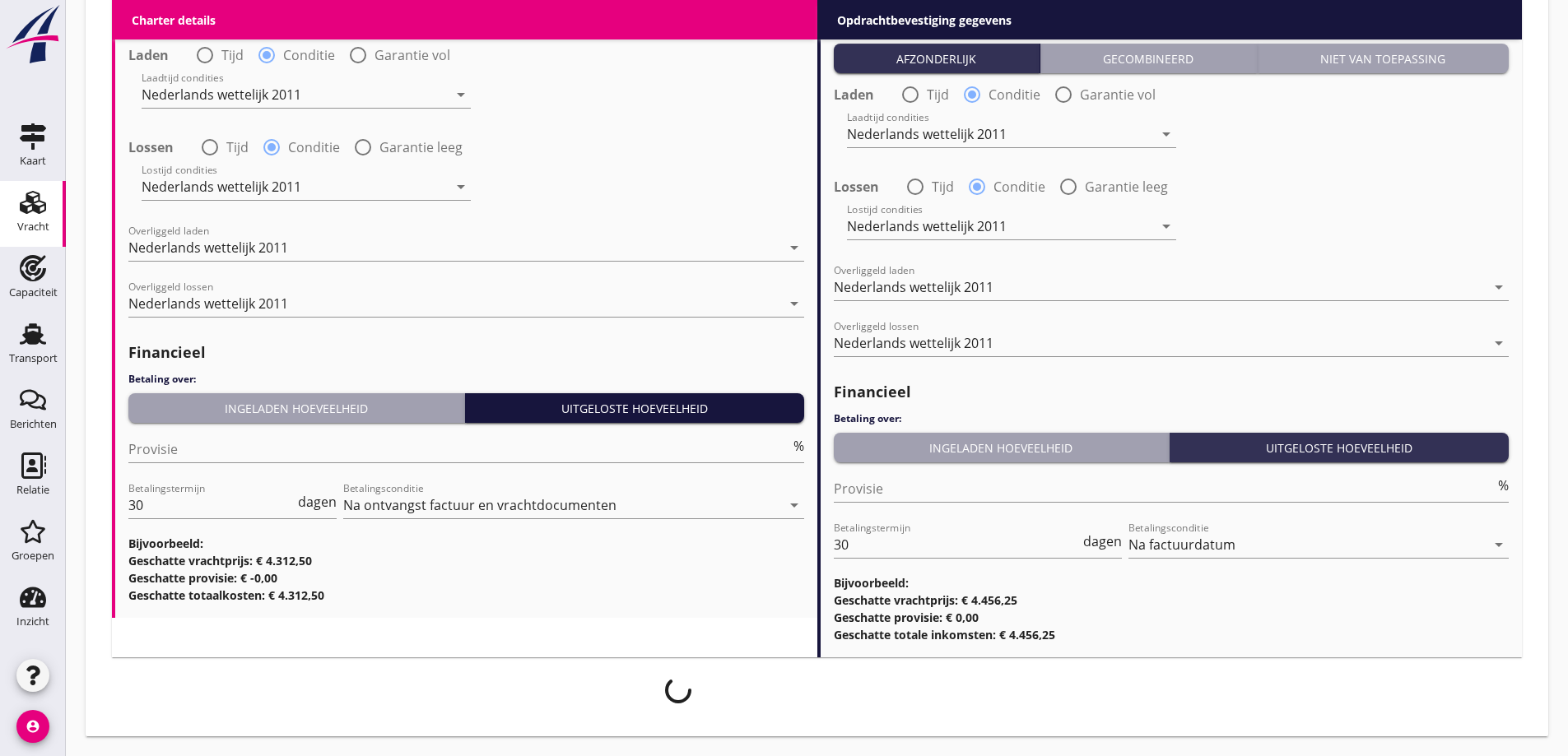
scroll to position [1975, 0]
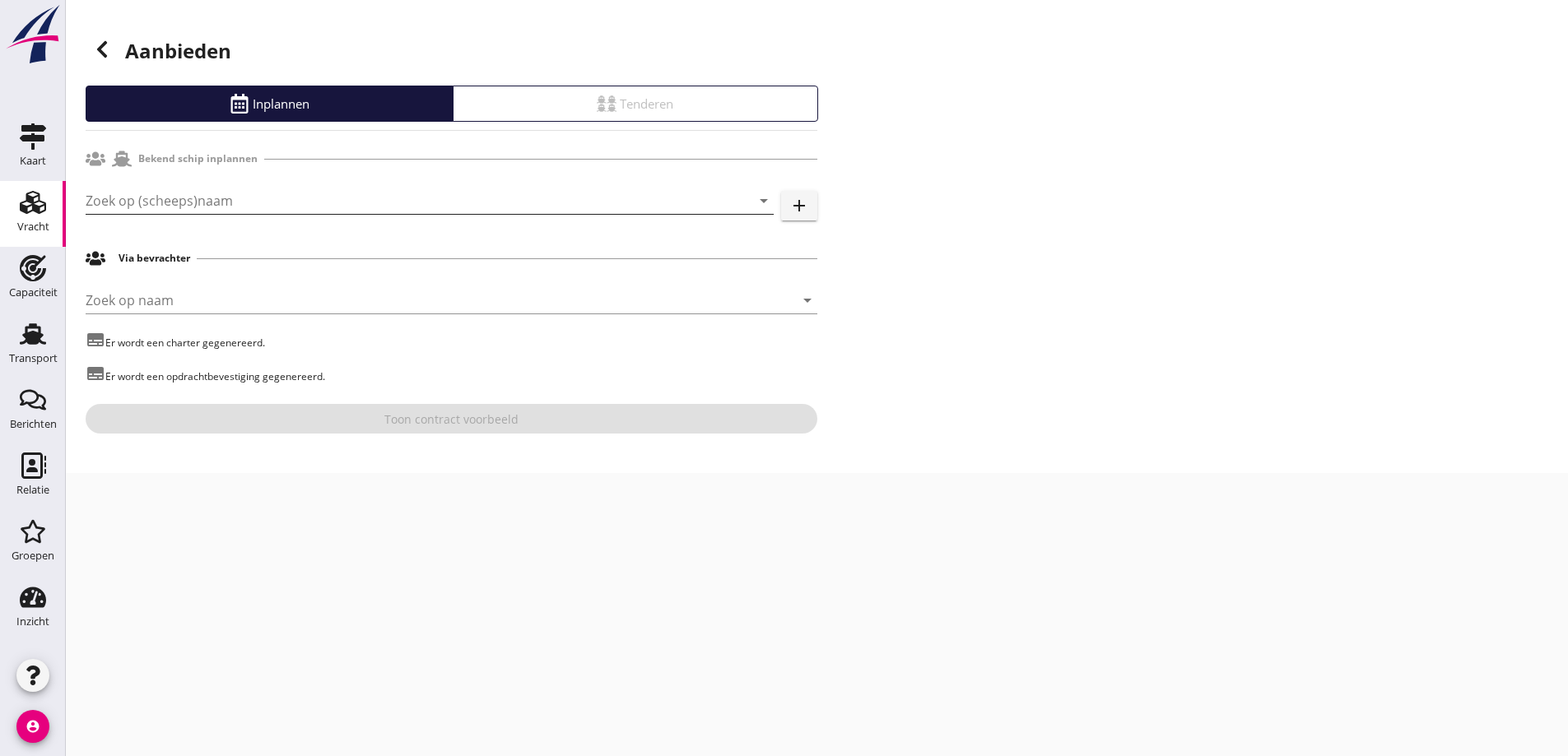
click at [288, 191] on input "Zoek op (scheeps)naam" at bounding box center [407, 201] width 642 height 27
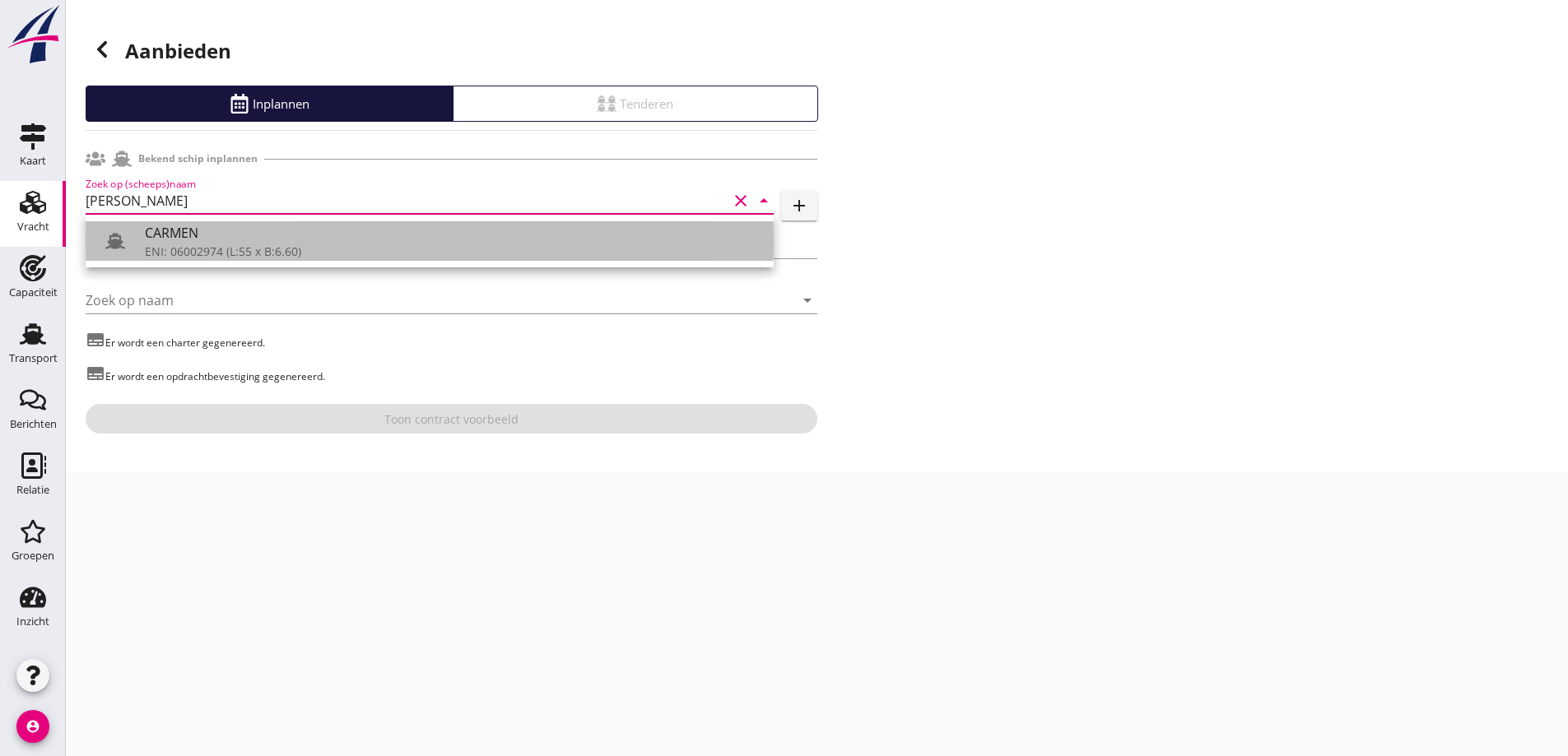
click at [272, 243] on div "ENI: 06002974 (L:55 x B:6.60)" at bounding box center [453, 251] width 616 height 17
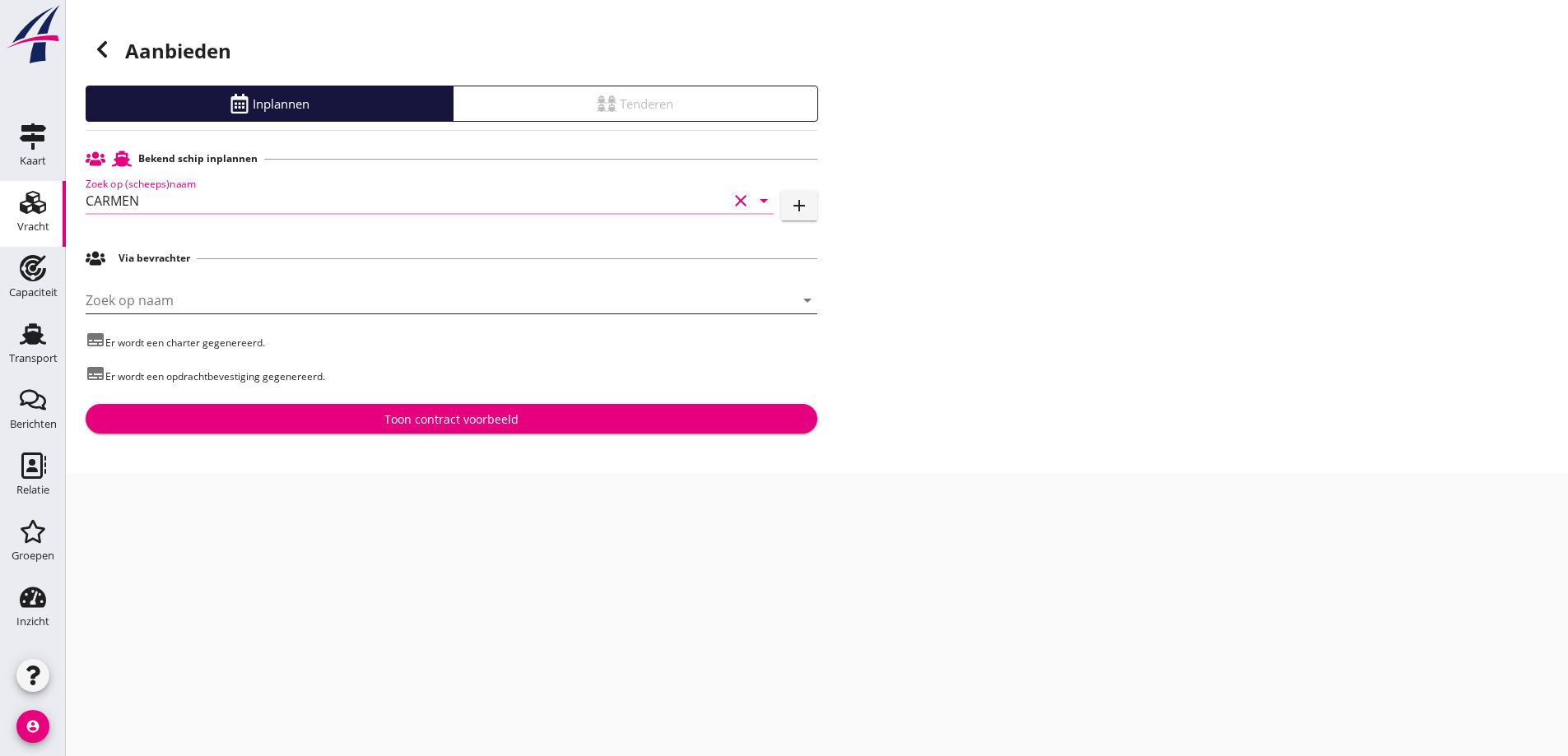
type input "CARMEN"
click at [229, 302] on input "Zoek op naam" at bounding box center [428, 301] width 686 height 27
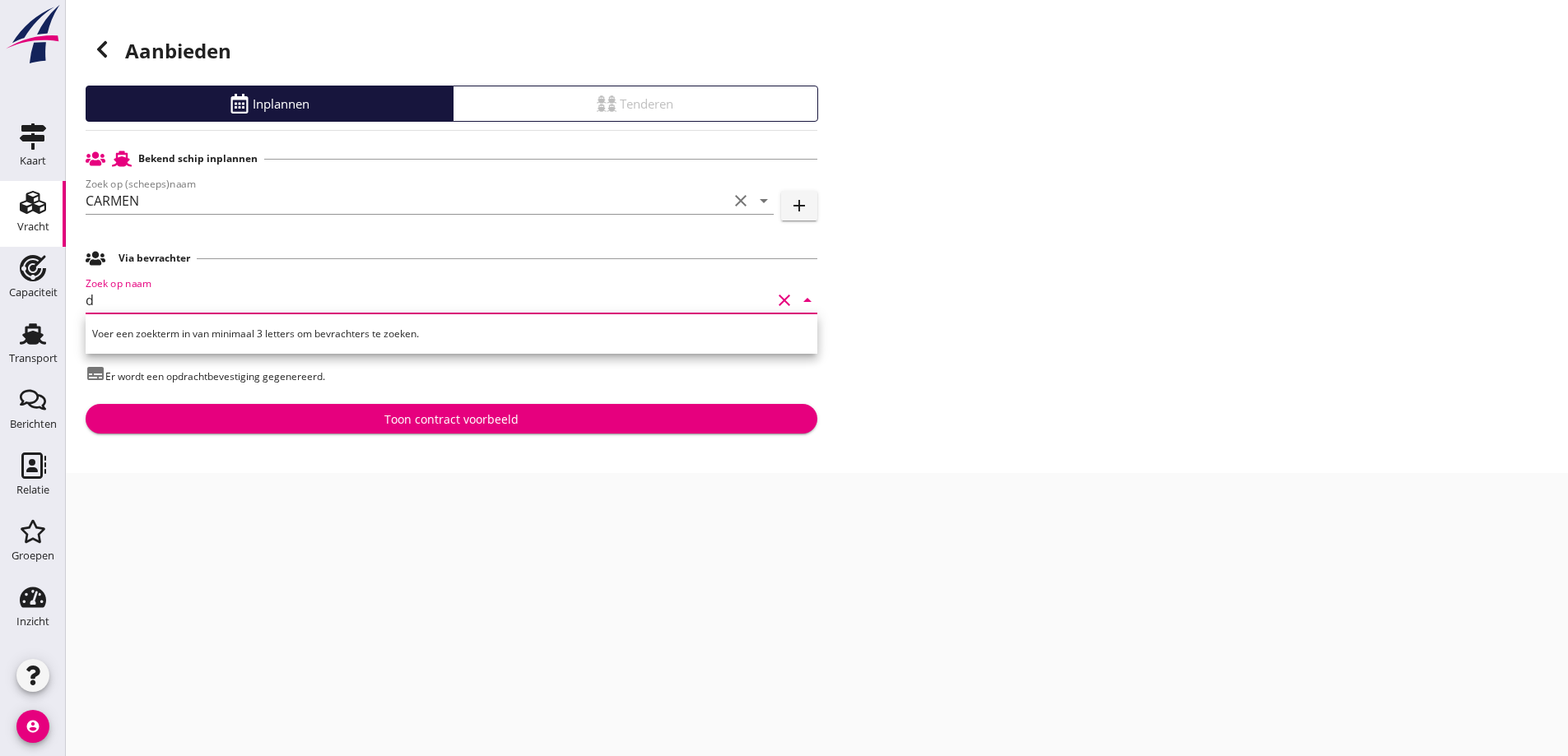
click at [379, 299] on input "d" at bounding box center [428, 301] width 686 height 27
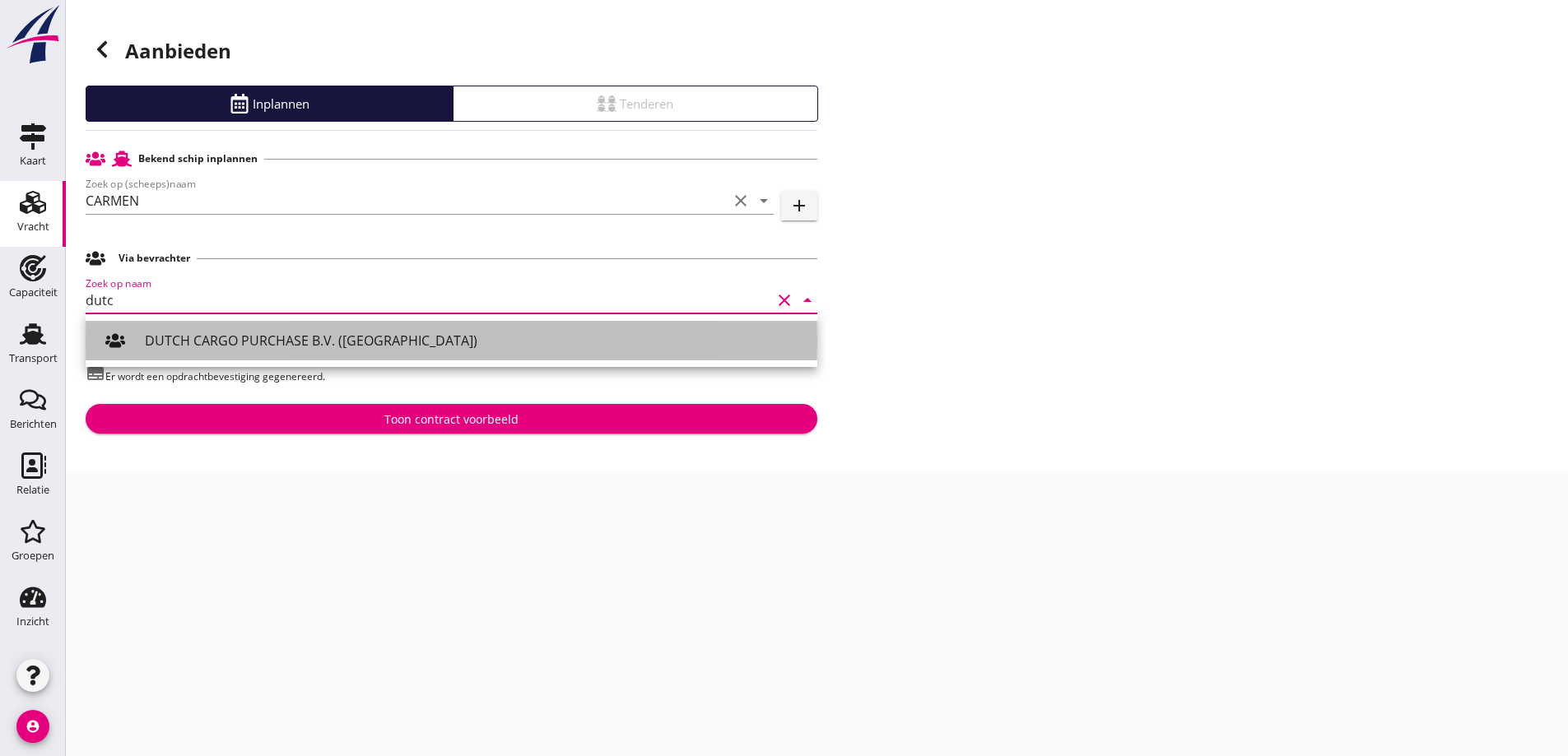
click at [413, 337] on div "DUTCH CARGO PURCHASE B.V. ([GEOGRAPHIC_DATA])" at bounding box center [475, 340] width 660 height 20
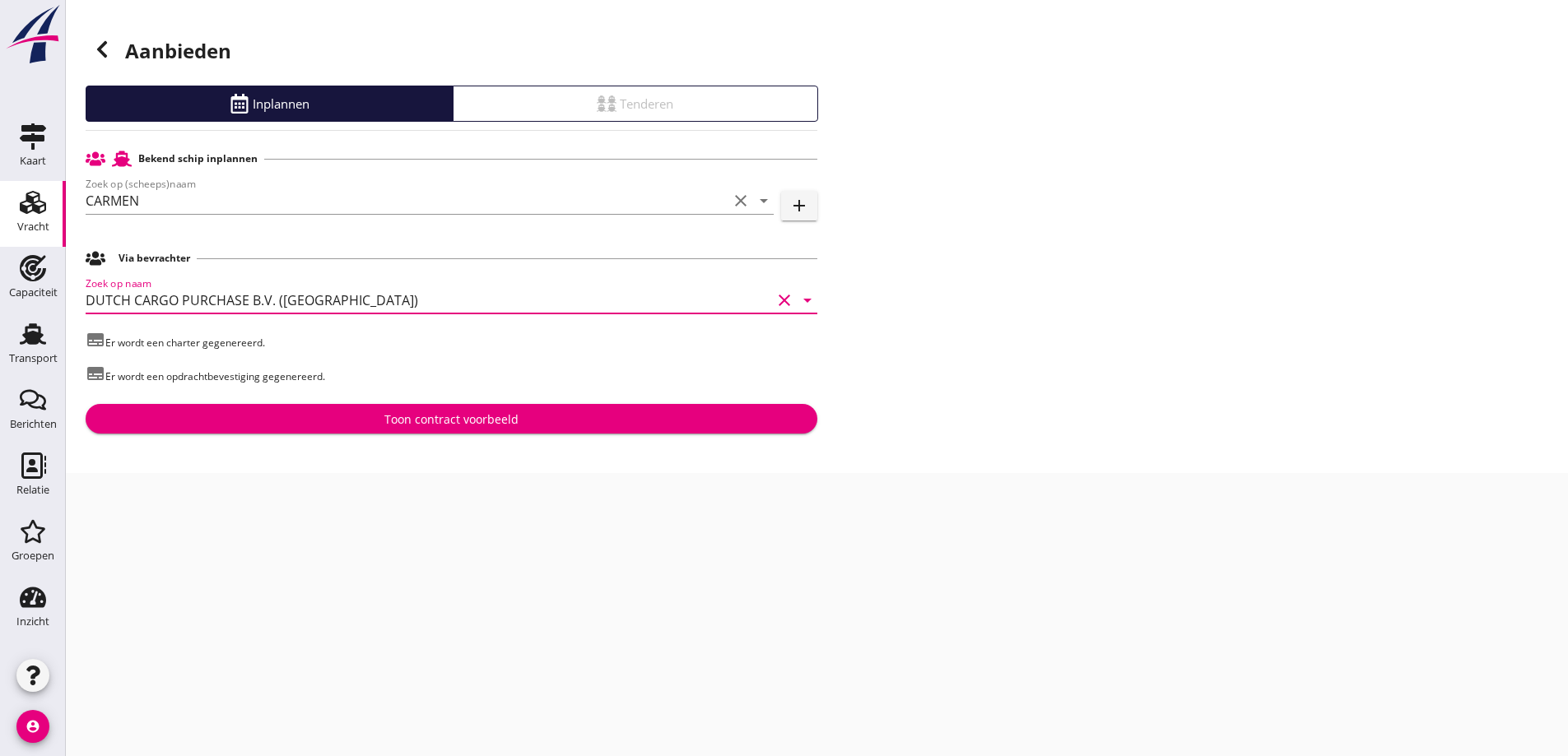
type input "DUTCH CARGO PURCHASE B.V. ([GEOGRAPHIC_DATA])"
click at [523, 441] on div "Aanbieden Inplannen Tenderen Bekend schip inplannen Zoek op (scheeps)naam CARME…" at bounding box center [817, 236] width 1503 height 473
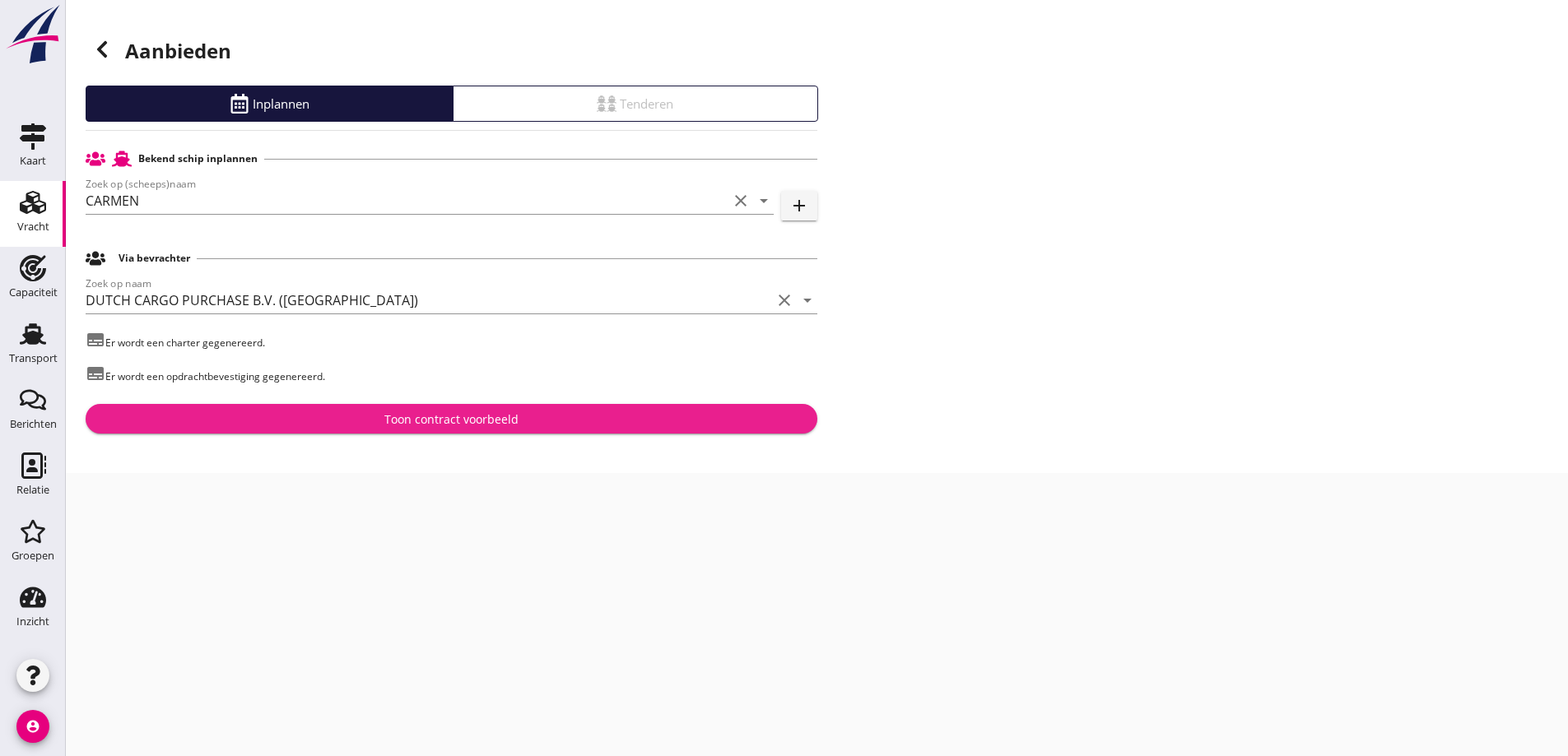
click at [520, 432] on button "Toon contract voorbeeld" at bounding box center [452, 419] width 732 height 30
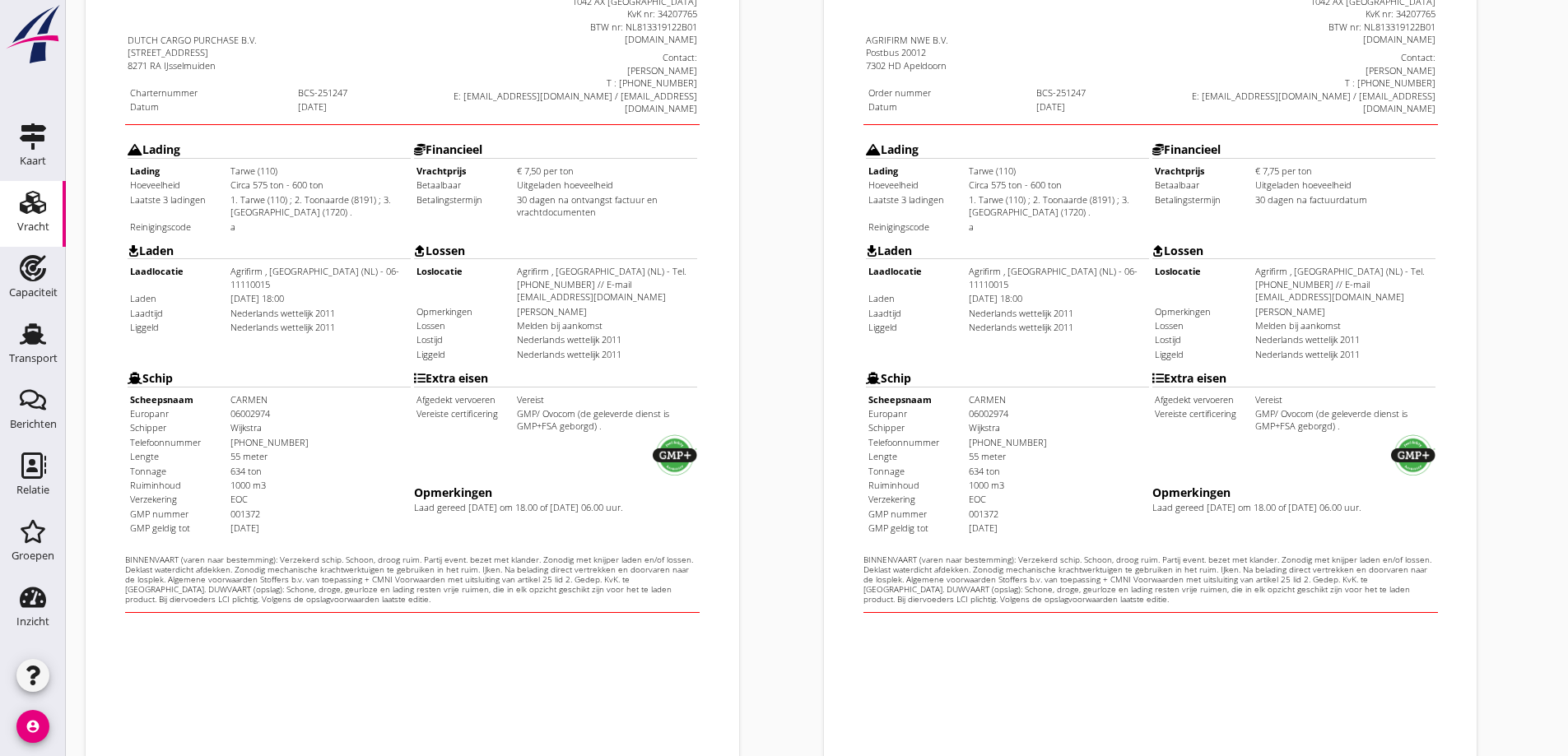
scroll to position [412, 0]
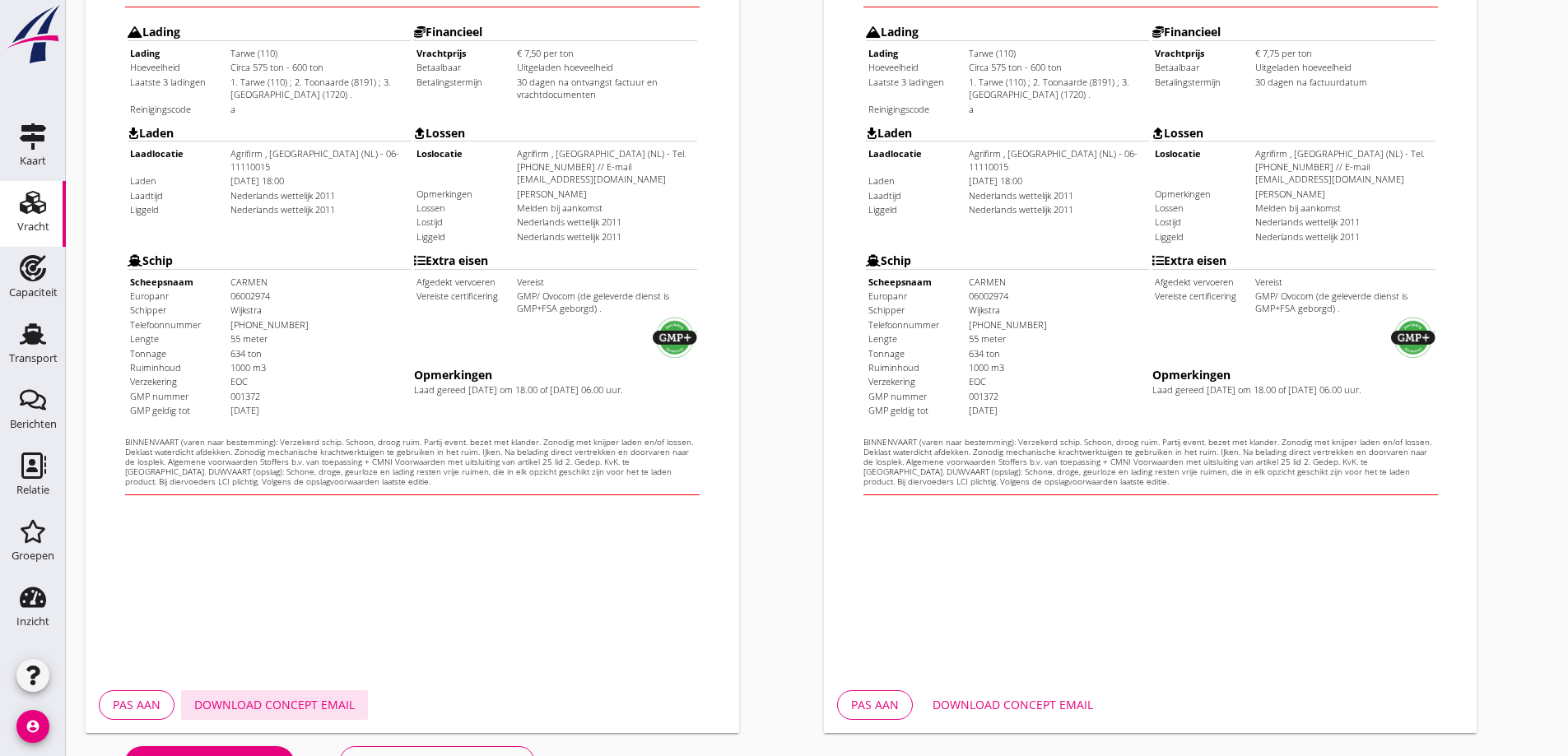
click at [277, 714] on button "Download concept email" at bounding box center [273, 704] width 186 height 30
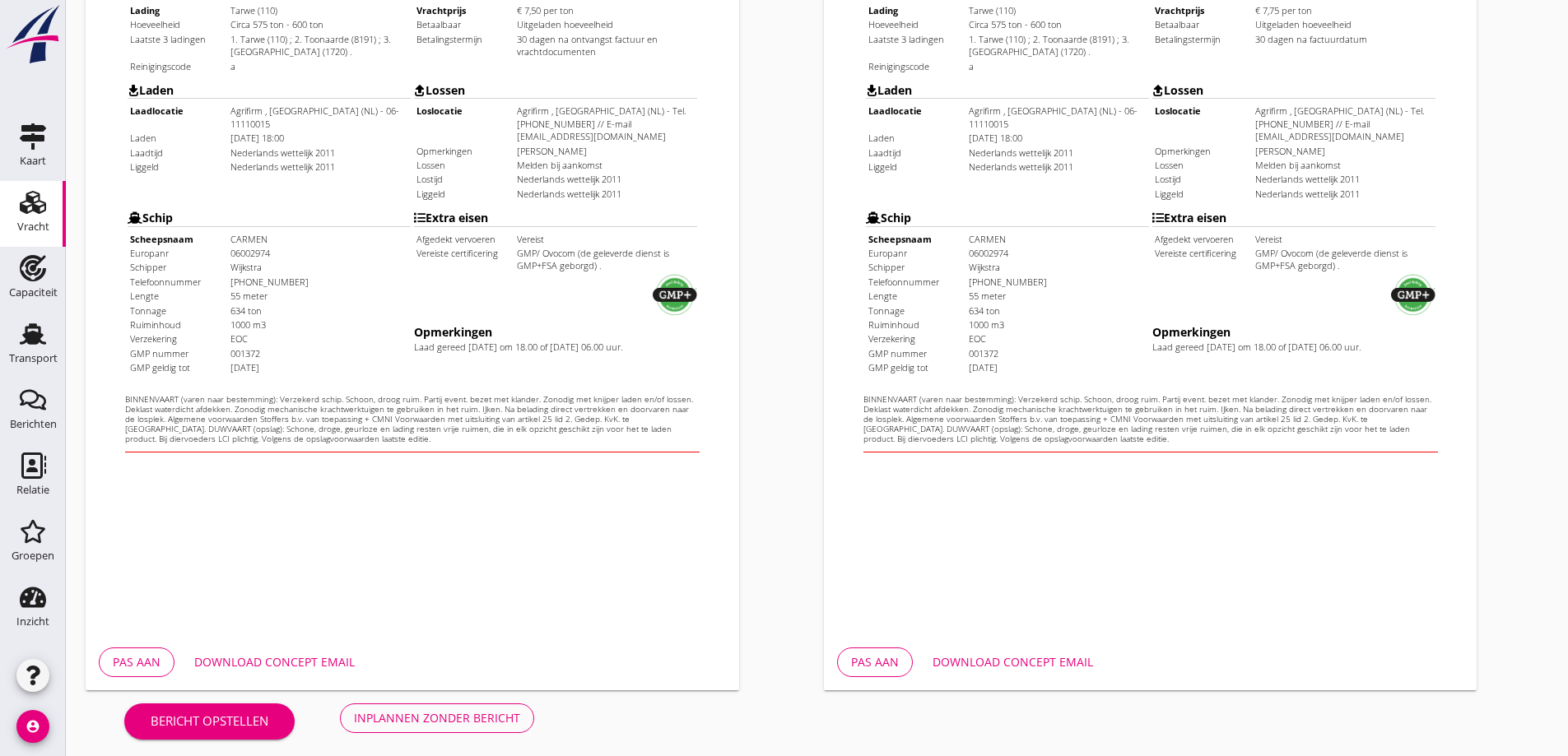
scroll to position [463, 0]
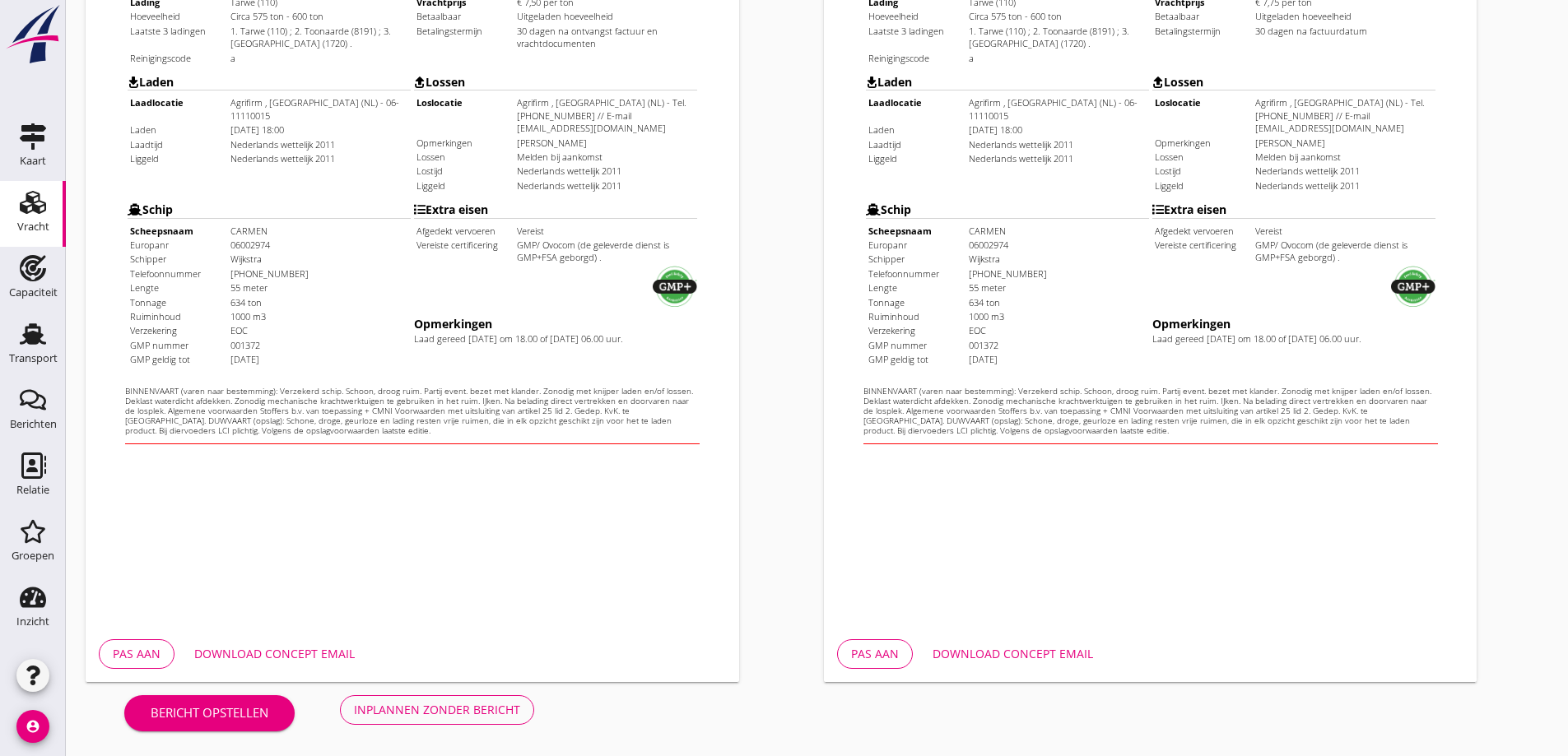
click at [1037, 655] on div "Download concept email" at bounding box center [1013, 654] width 161 height 17
click at [385, 714] on div "Inplannen zonder bericht" at bounding box center [437, 710] width 166 height 17
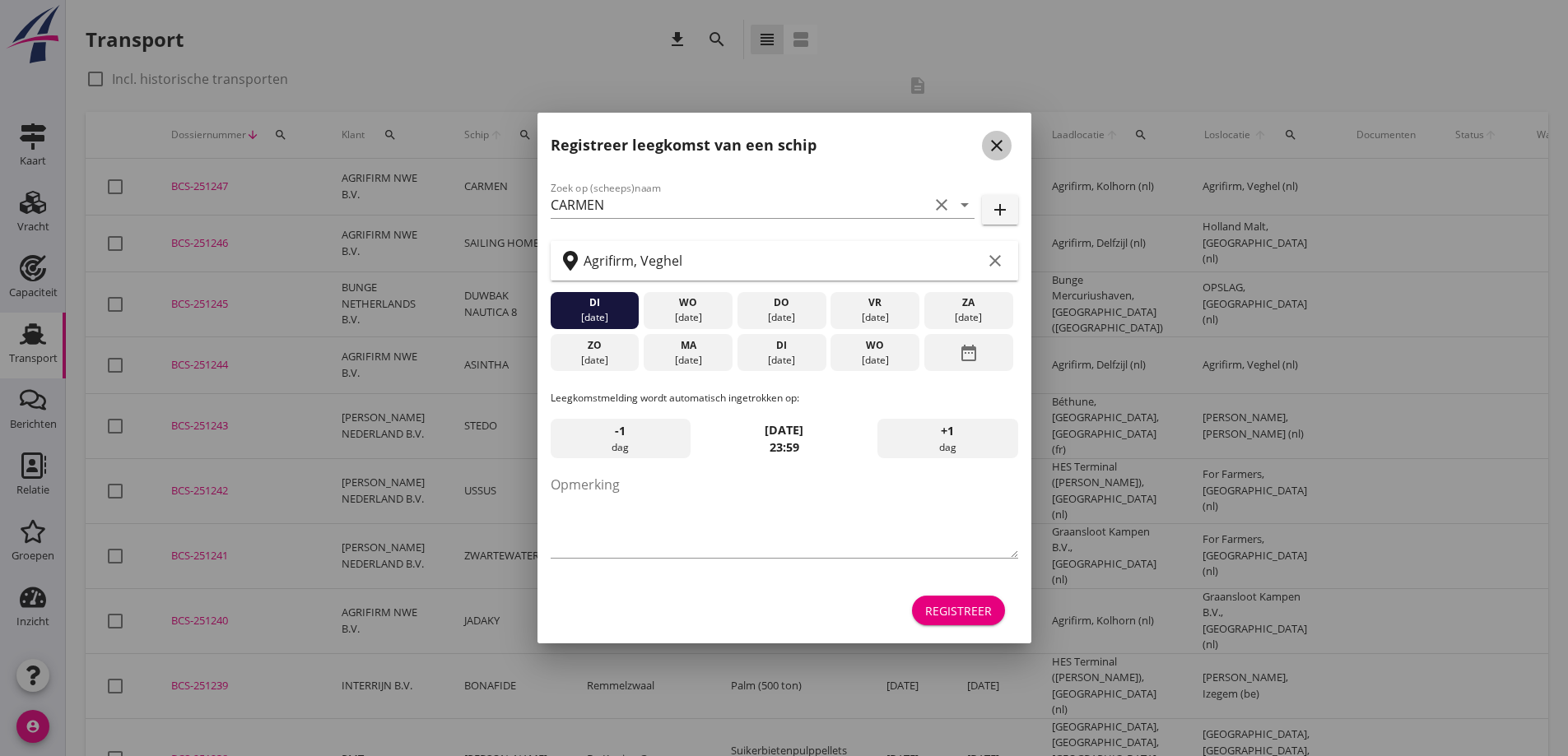
click at [1002, 154] on icon "close" at bounding box center [997, 145] width 20 height 20
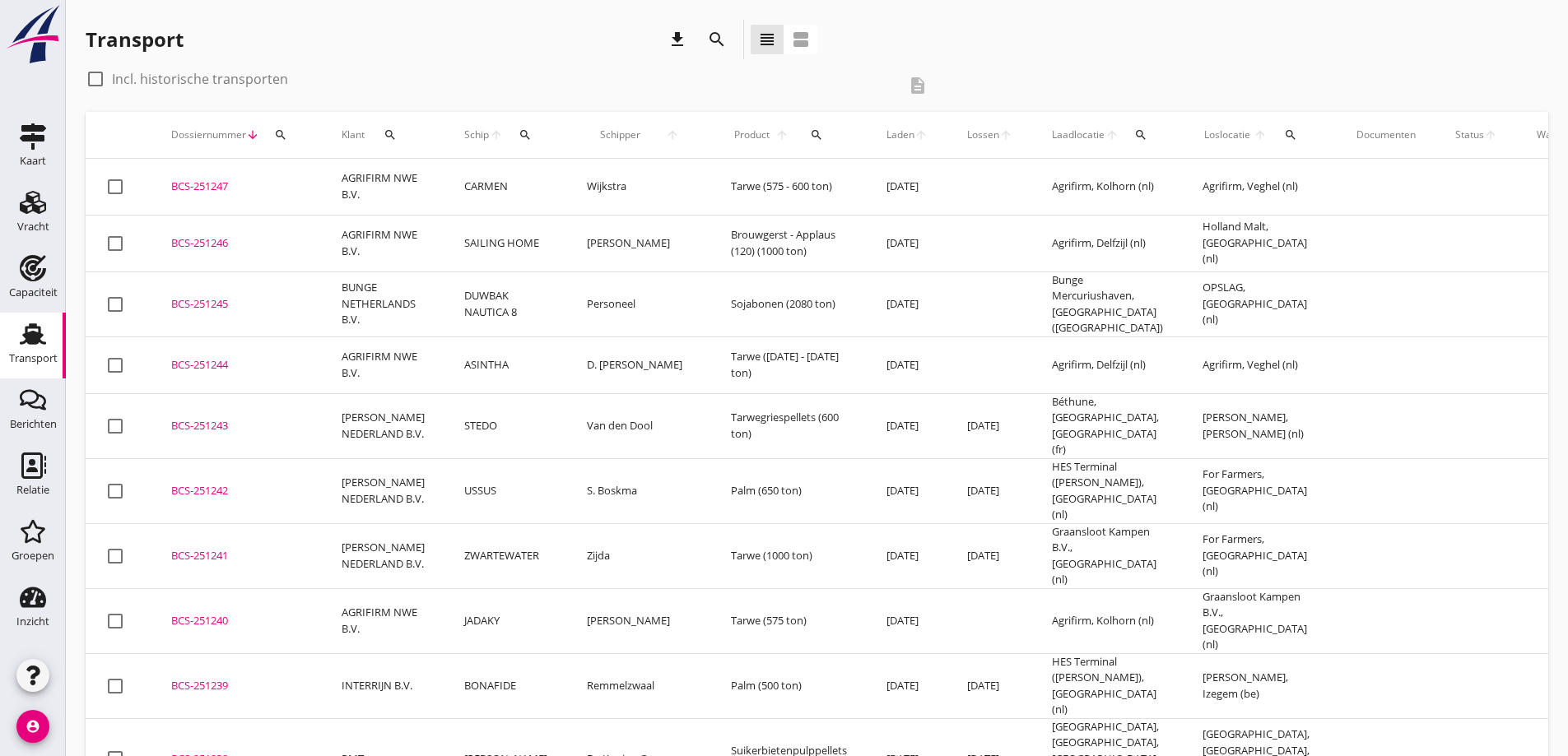
click at [229, 192] on div "BCS-251247" at bounding box center [236, 186] width 131 height 16
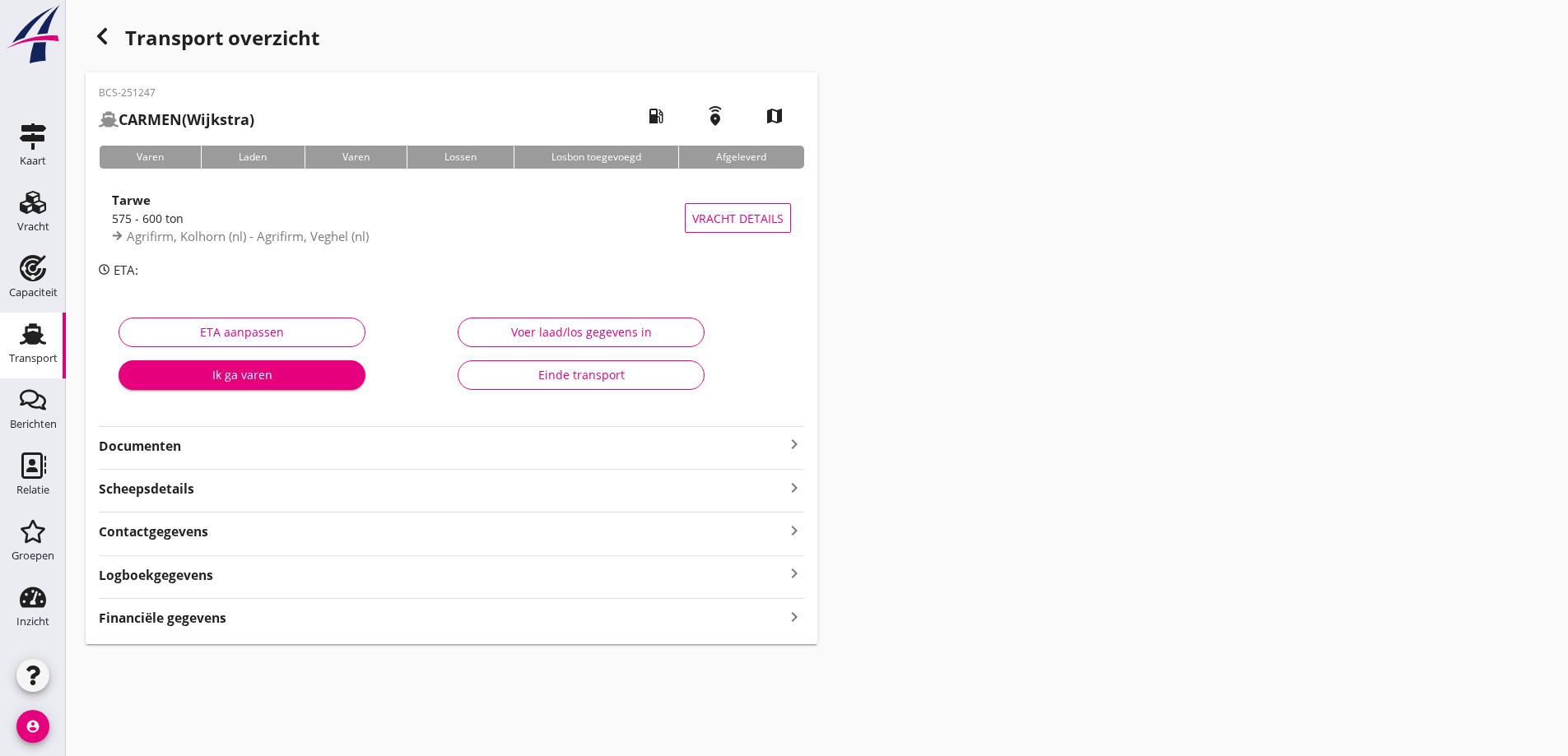
click at [405, 437] on strong "Documenten" at bounding box center [441, 446] width 686 height 19
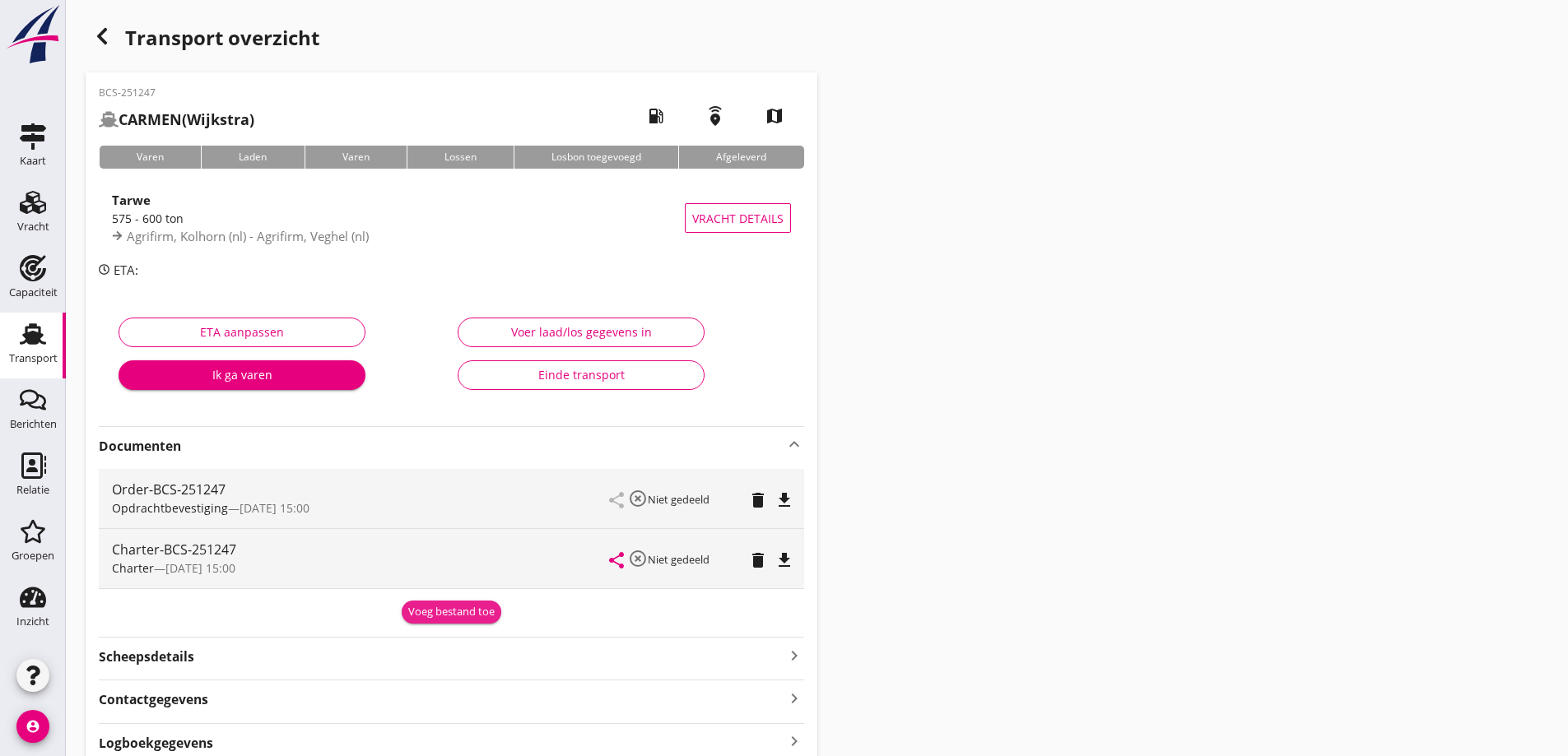
click at [493, 613] on div "Voeg bestand toe" at bounding box center [451, 612] width 86 height 16
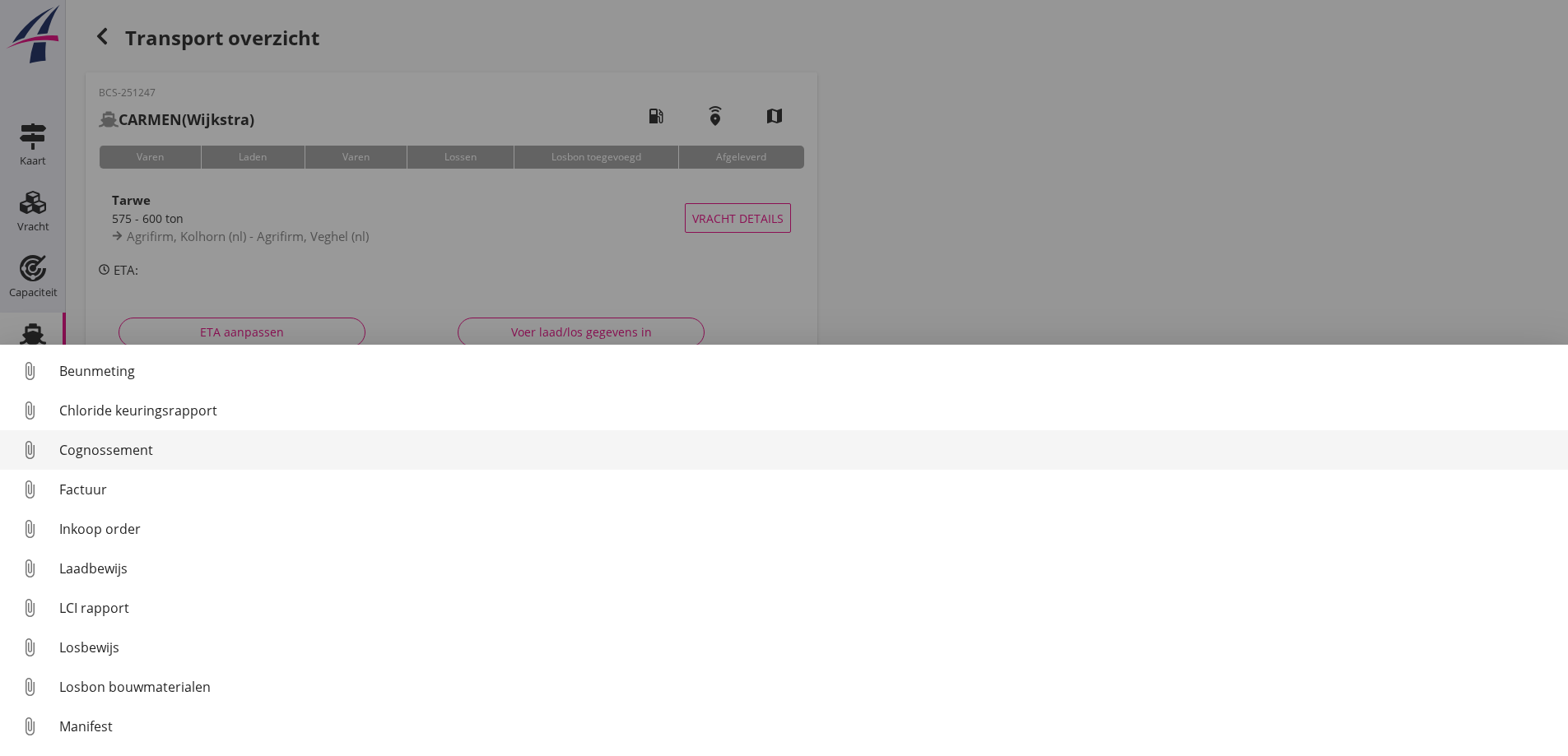
click at [113, 457] on div "Cognossement" at bounding box center [807, 450] width 1496 height 20
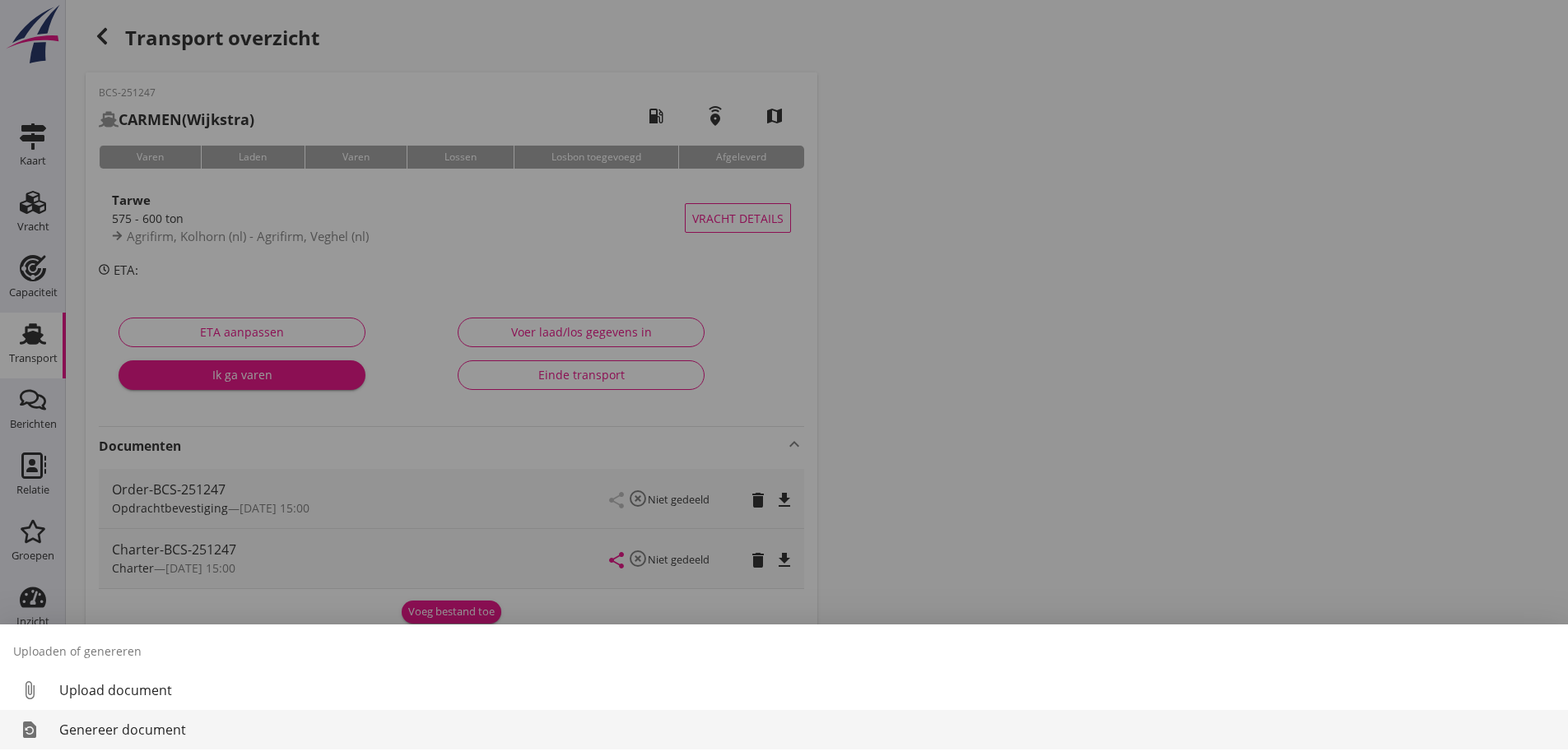
click at [105, 731] on div "Genereer document" at bounding box center [807, 729] width 1496 height 20
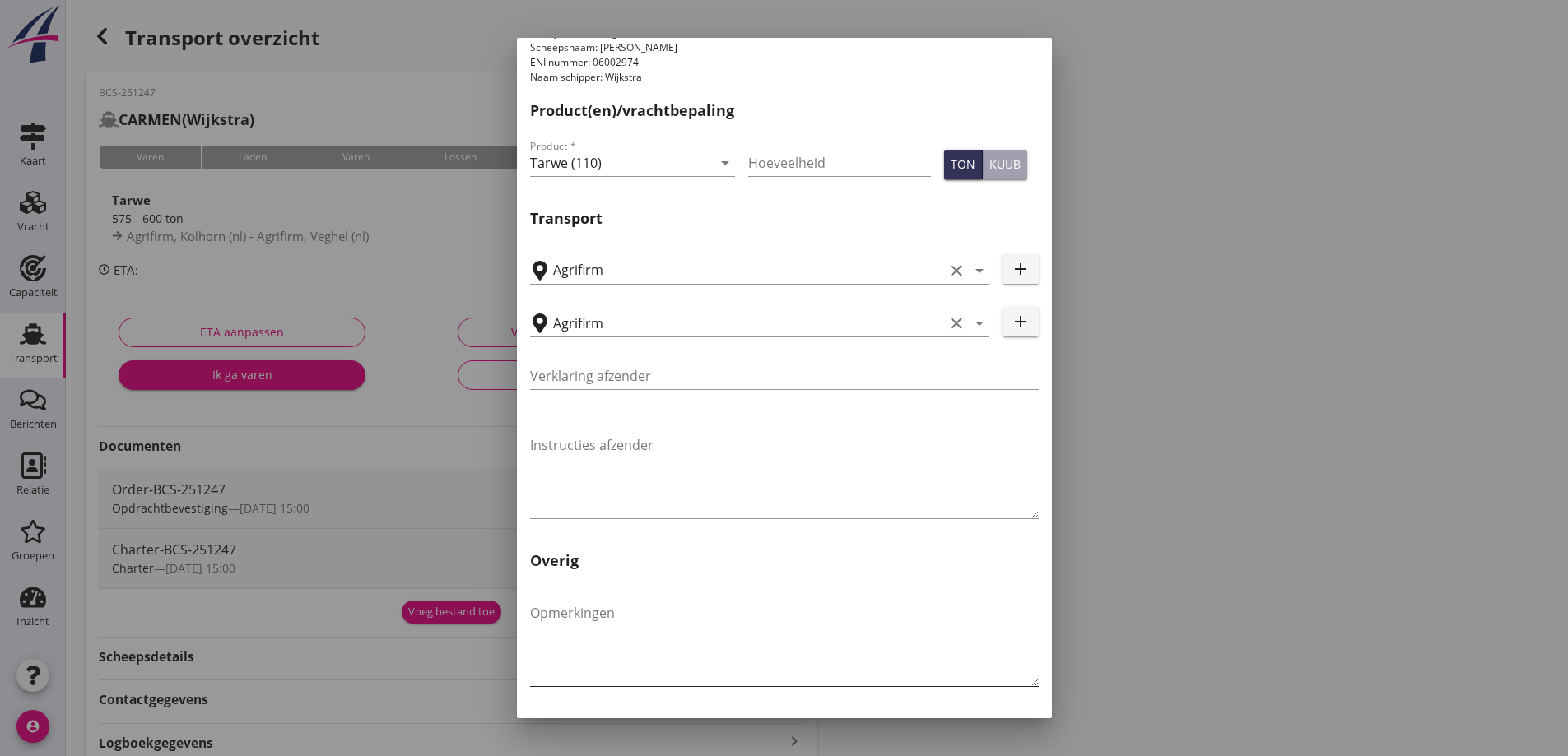
scroll to position [492, 0]
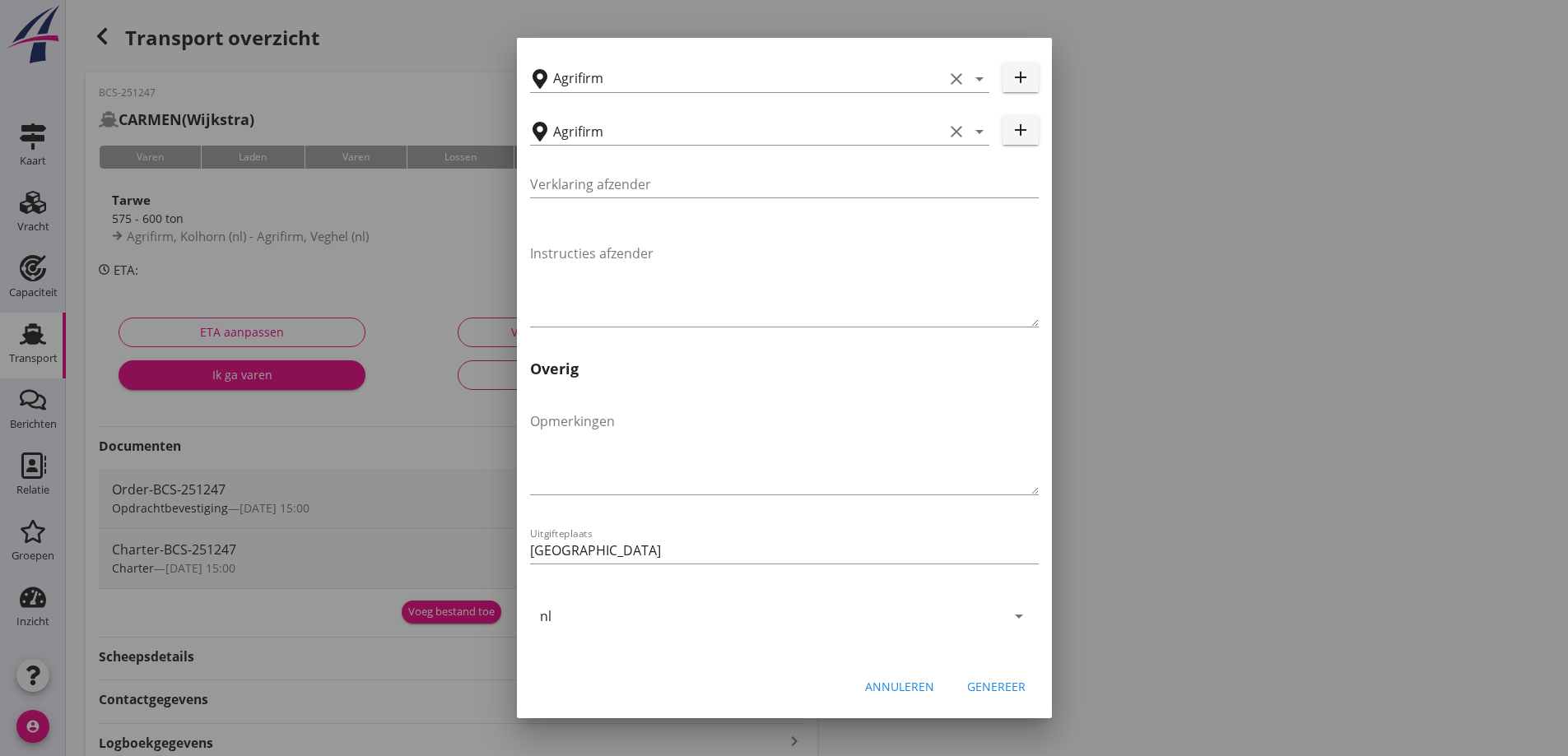
click at [990, 690] on div "Genereer" at bounding box center [996, 687] width 58 height 17
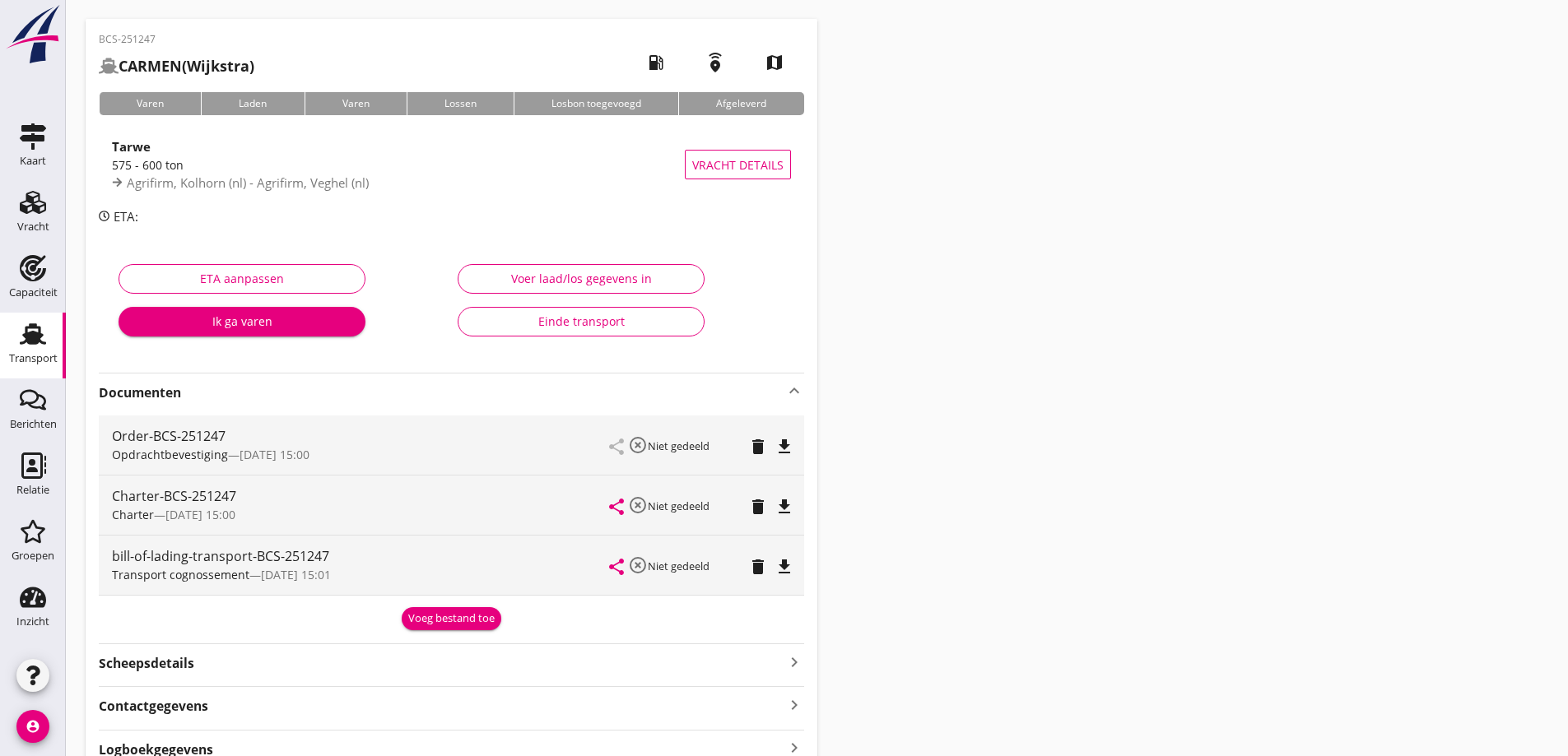
scroll to position [82, 0]
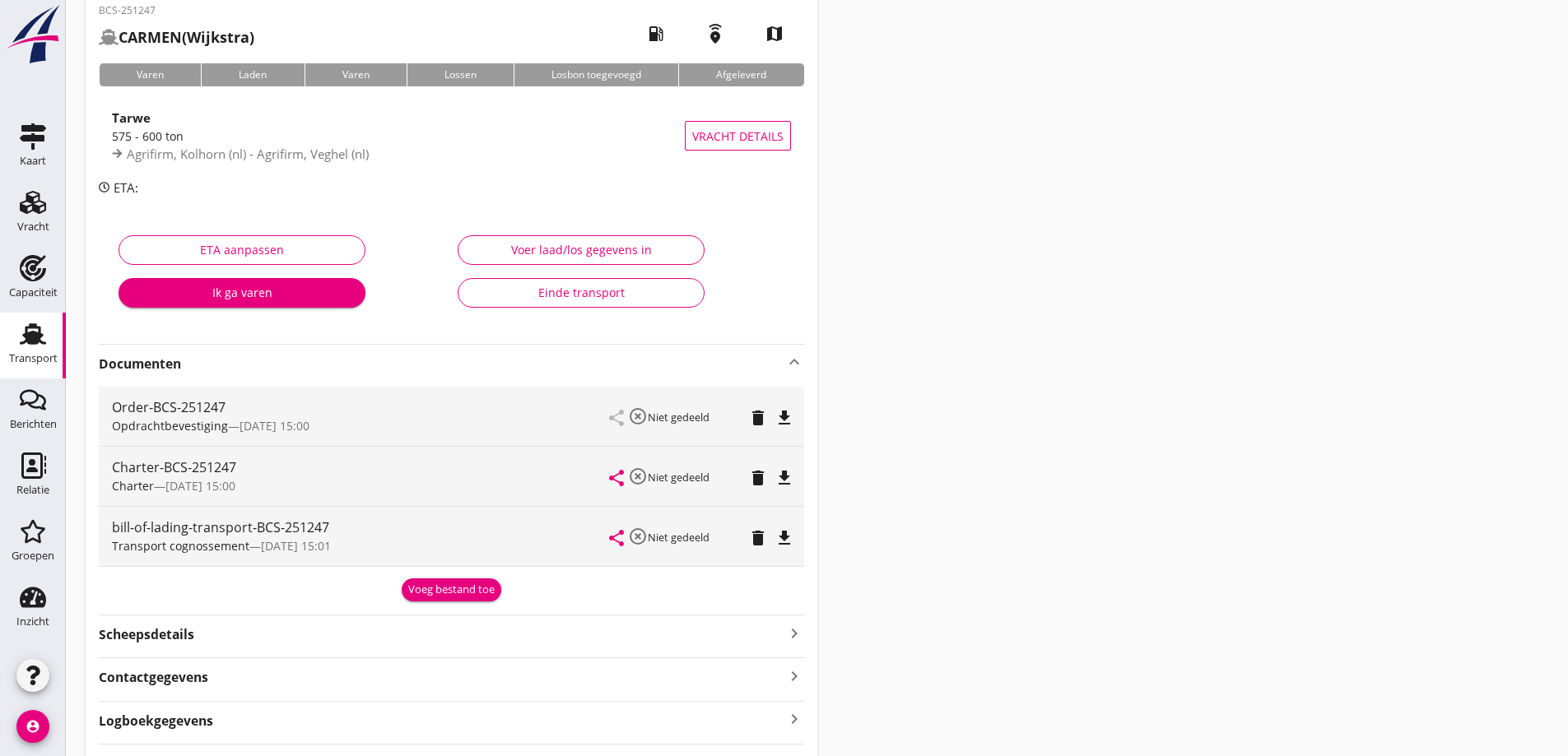
click at [786, 543] on icon "file_download" at bounding box center [784, 538] width 20 height 20
click at [709, 130] on span "Vracht details" at bounding box center [738, 136] width 92 height 17
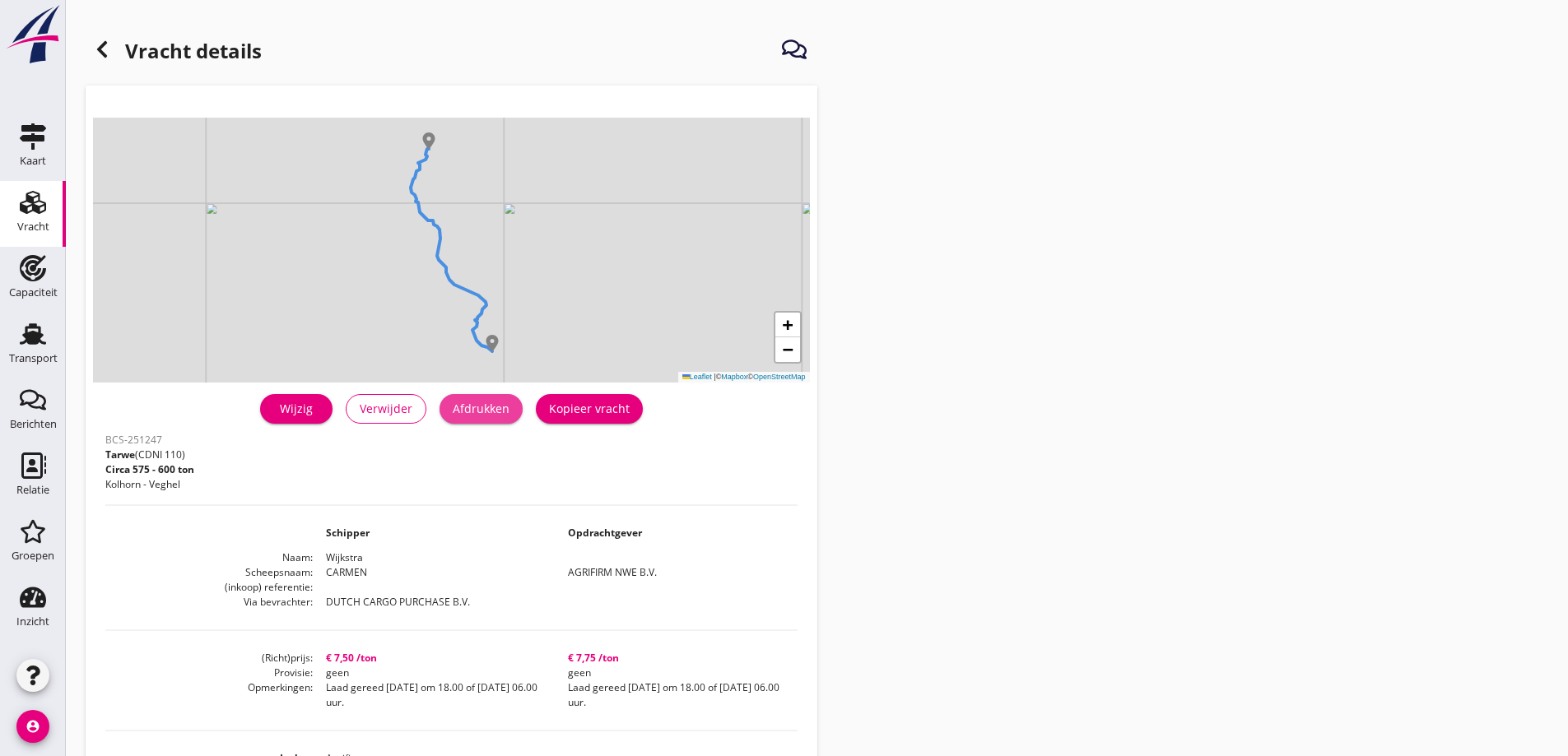
click at [503, 414] on div "Afdrukken" at bounding box center [481, 409] width 56 height 17
click at [108, 58] on icon at bounding box center [101, 49] width 20 height 20
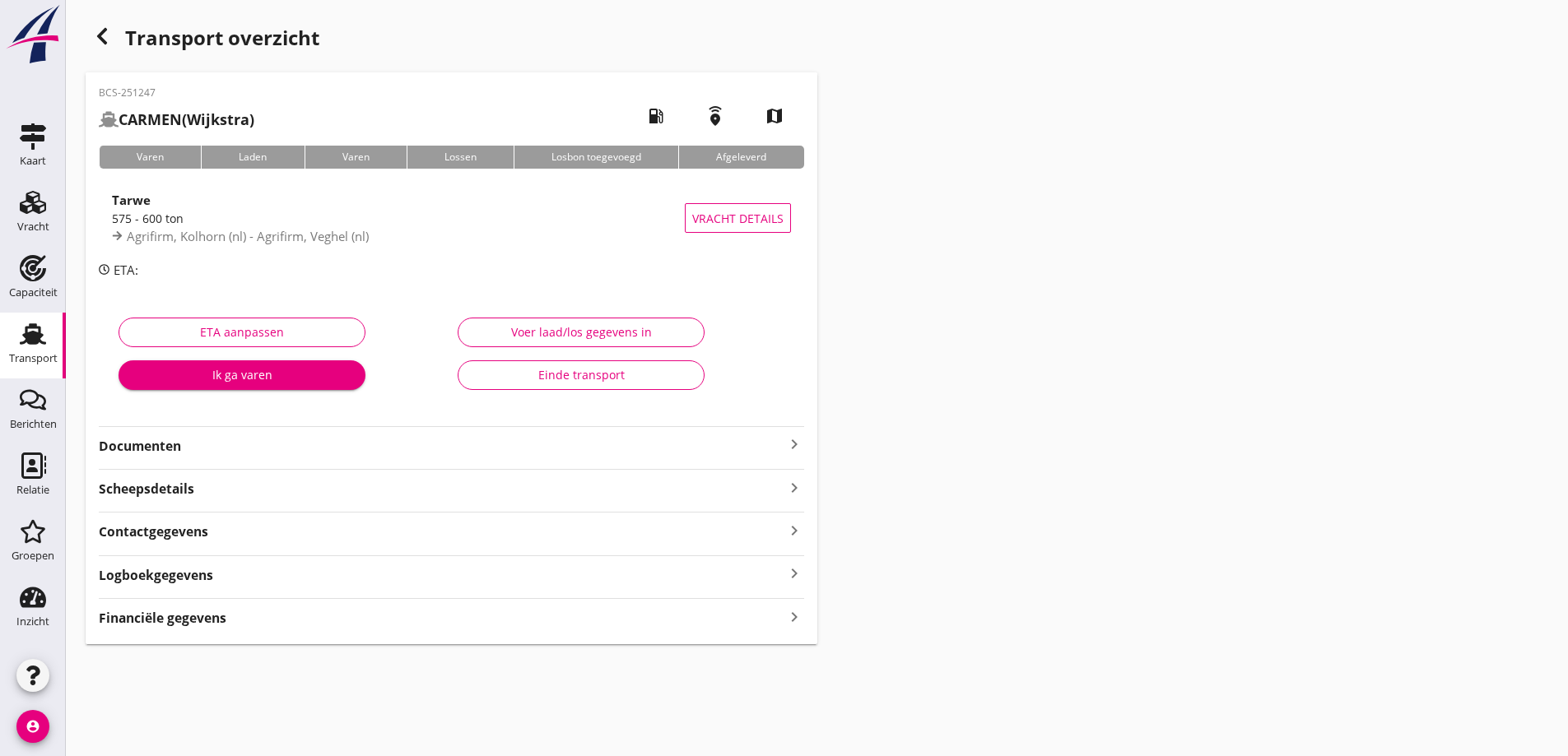
click at [235, 627] on div "Financiële gegevens keyboard_arrow_right" at bounding box center [451, 616] width 706 height 22
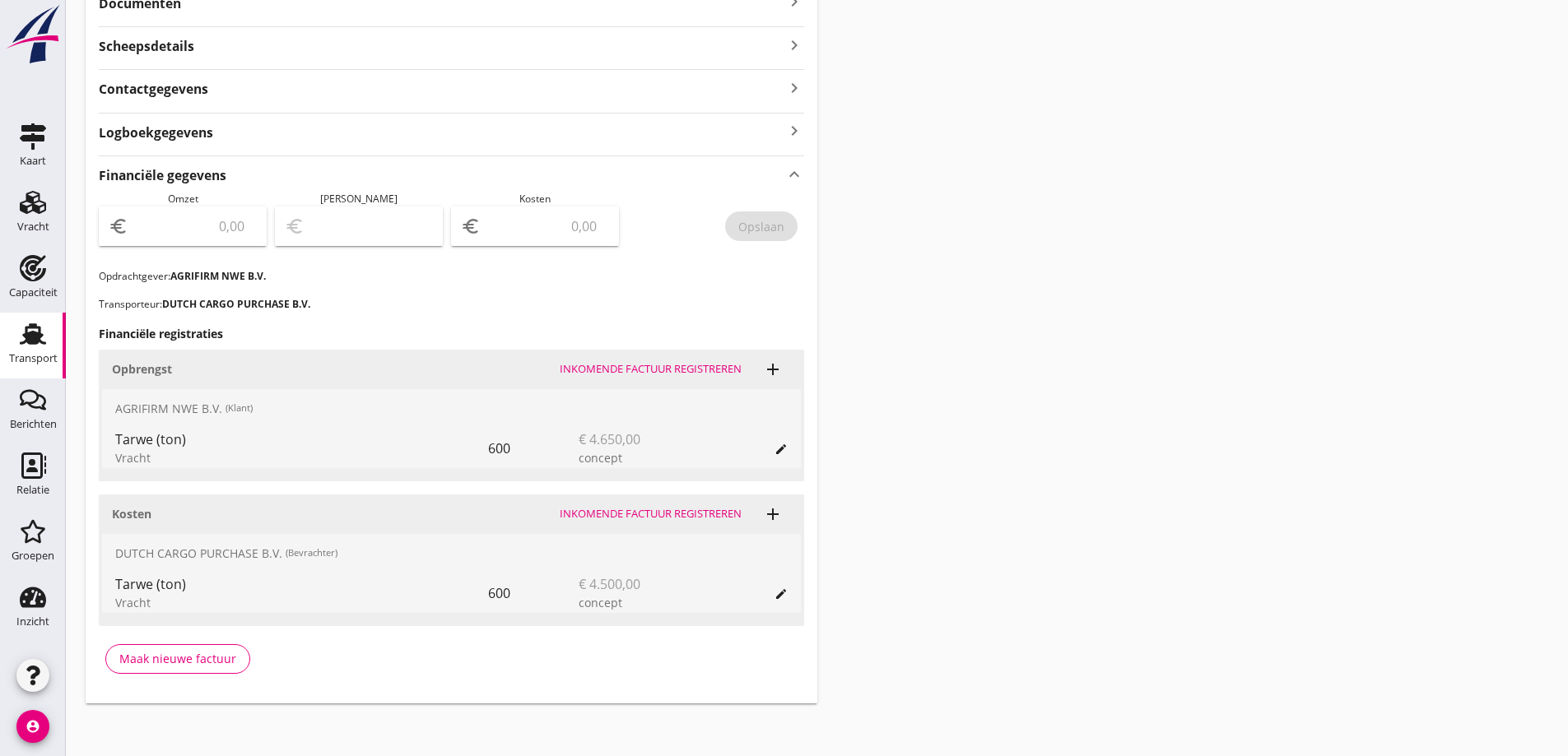
scroll to position [449, 0]
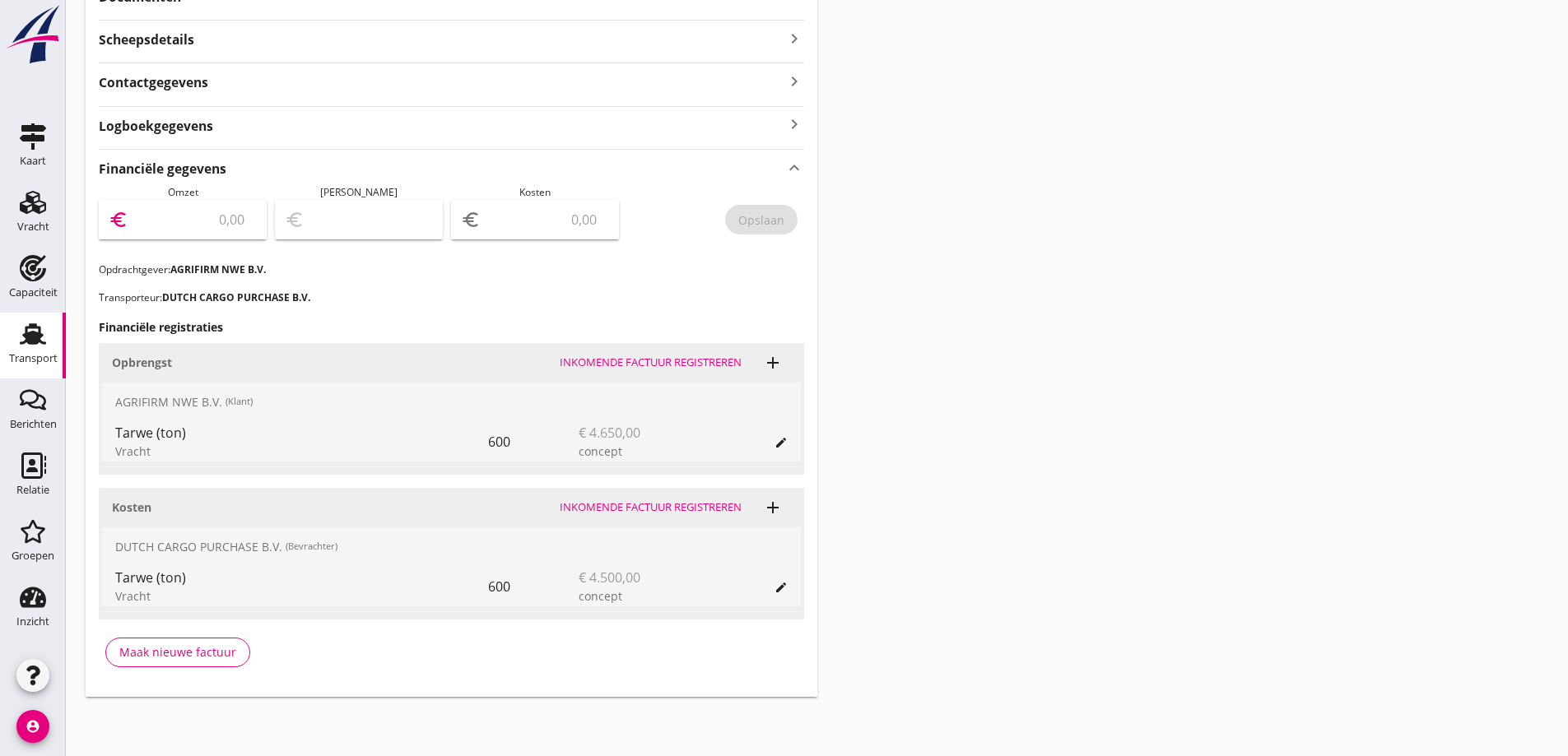
click at [197, 216] on input "number" at bounding box center [194, 220] width 125 height 27
type input "4650"
click at [563, 222] on input "number" at bounding box center [546, 220] width 125 height 27
type input "4646.00"
type input "4"
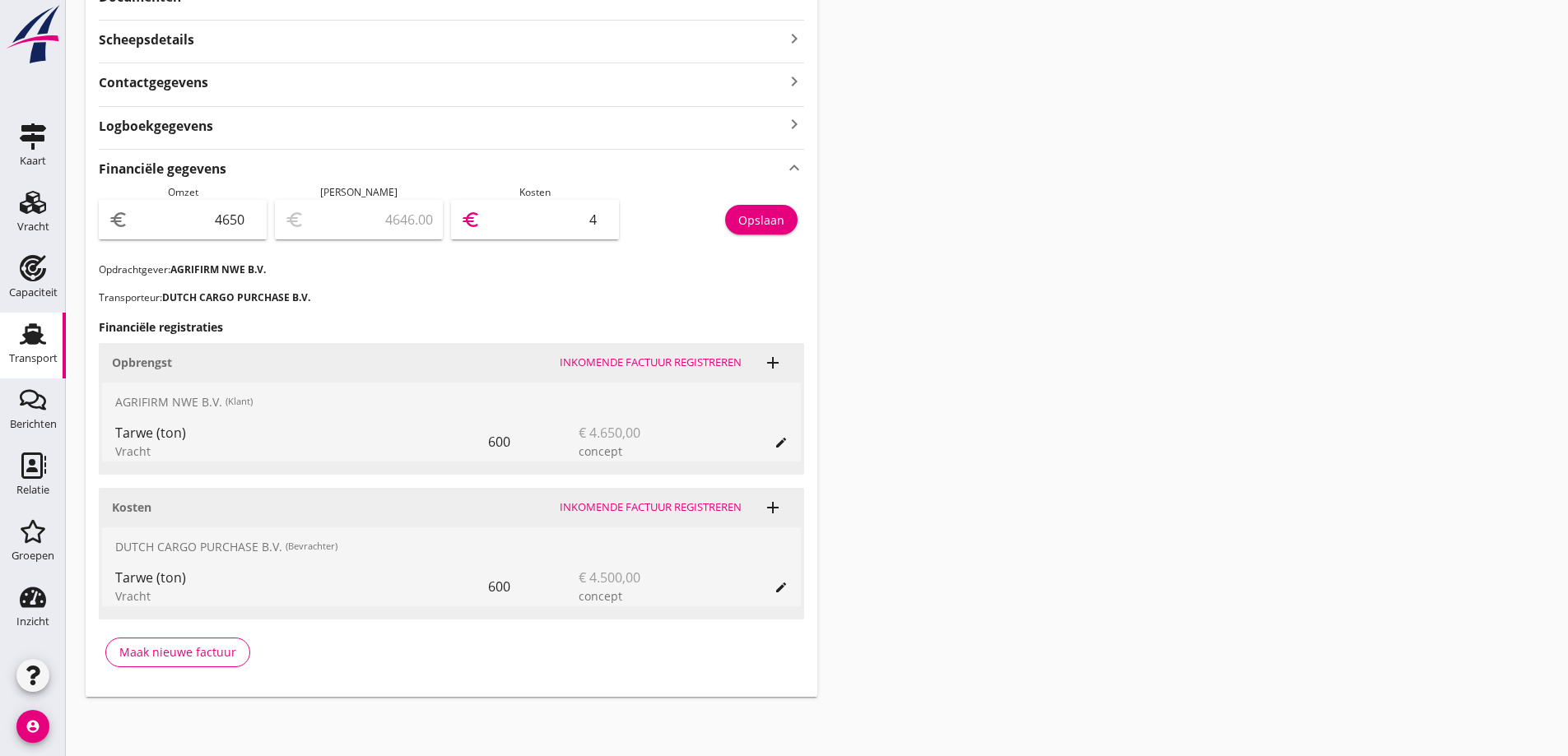
type input "4605.00"
type input "45"
type input "4200.00"
type input "450"
type input "150.00"
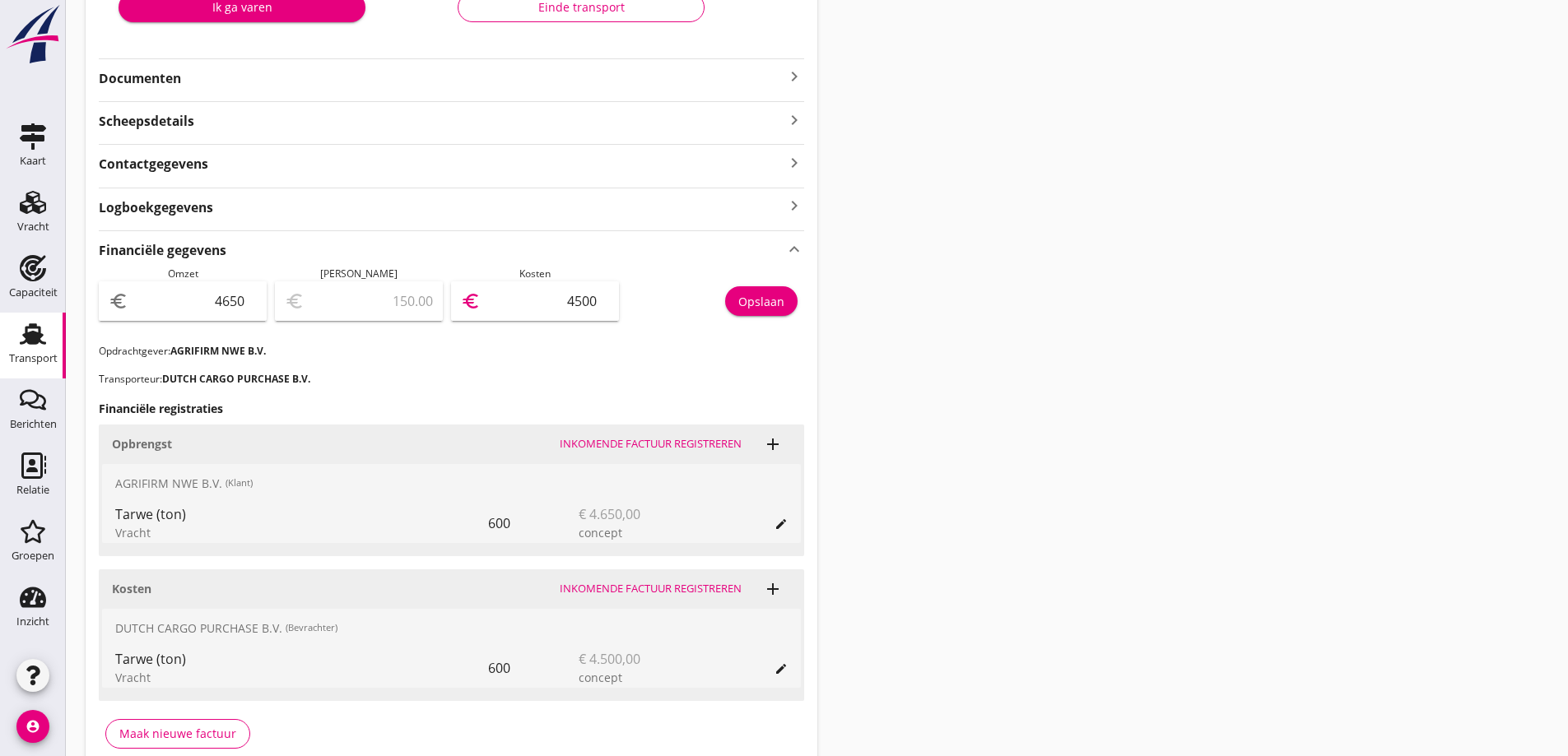
scroll to position [367, 0]
type input "4500"
click at [510, 371] on div "Financiële gegevens keyboard_arrow_up Omzet euro 4650 Marge euro 150.00 Kosten …" at bounding box center [451, 496] width 706 height 530
click at [792, 304] on button "Opslaan" at bounding box center [762, 302] width 73 height 30
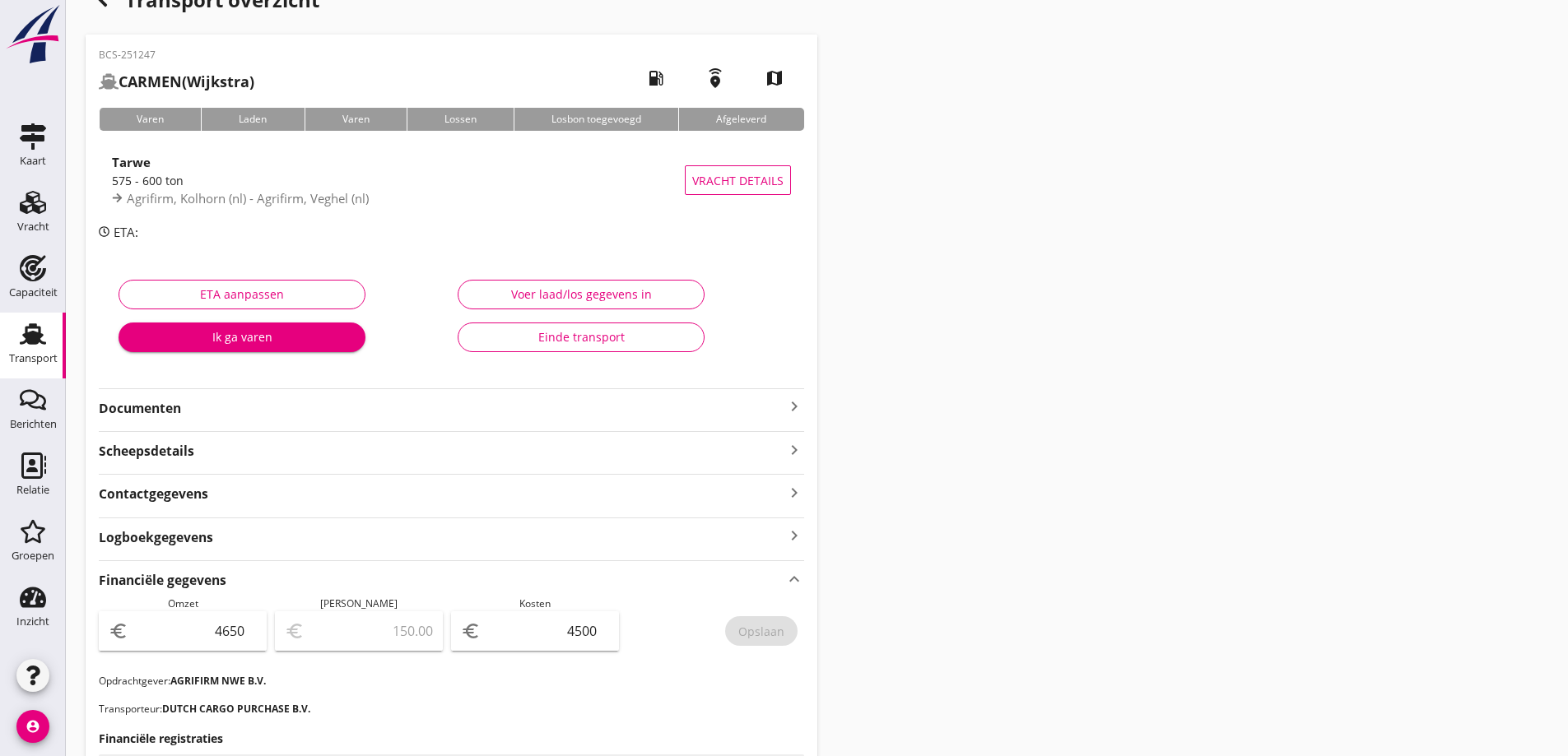
scroll to position [0, 0]
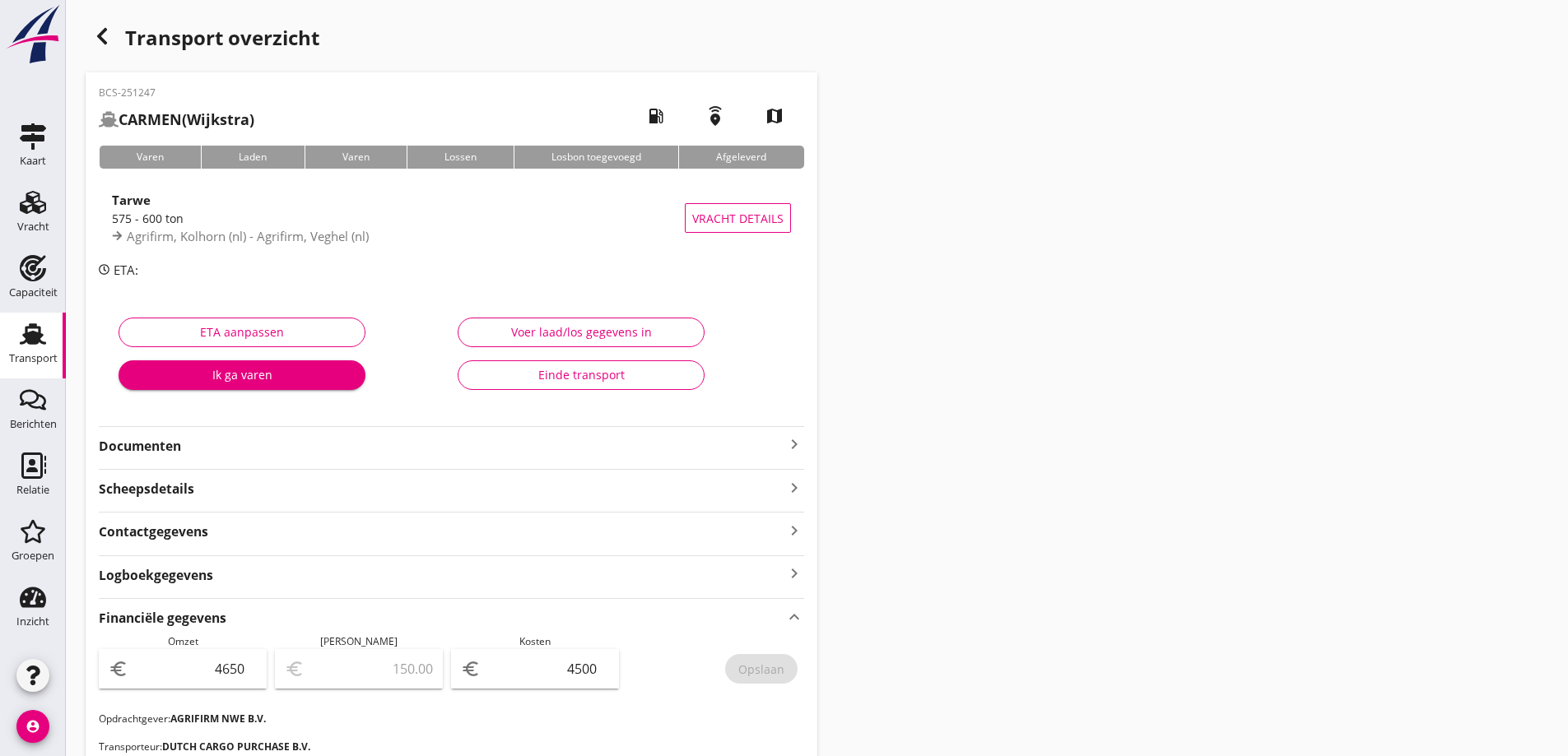
click at [21, 366] on div "Transport" at bounding box center [33, 358] width 49 height 23
